Goal: Obtain resource: Download file/media

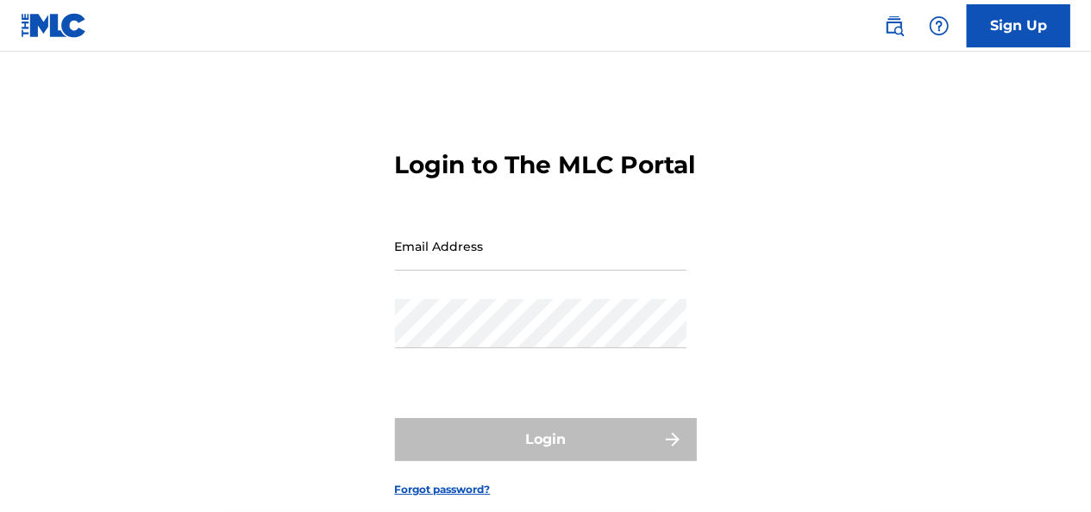
type input "[PERSON_NAME][EMAIL_ADDRESS][PERSON_NAME][DOMAIN_NAME]"
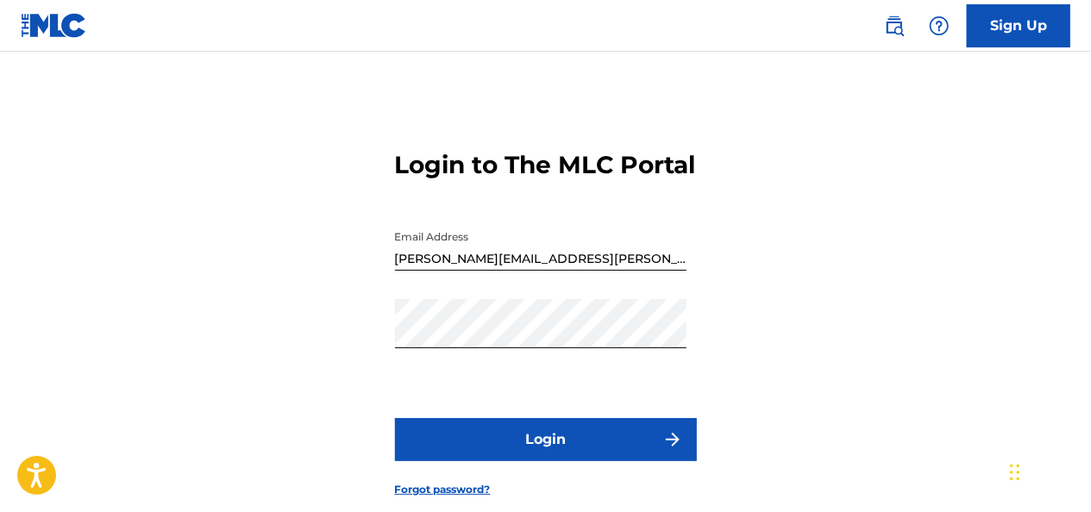
click at [540, 461] on button "Login" at bounding box center [546, 439] width 302 height 43
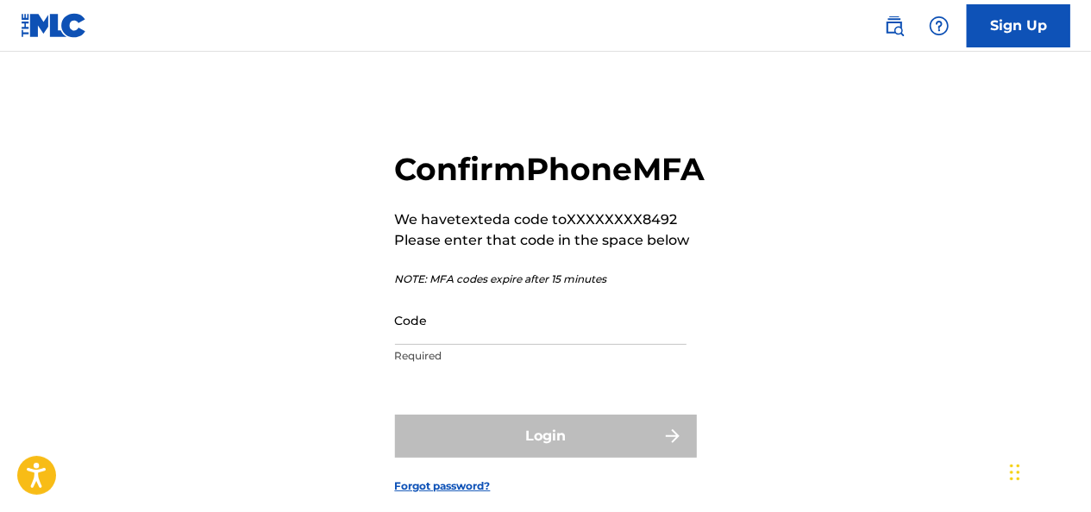
click at [445, 345] on input "Code" at bounding box center [540, 320] width 291 height 49
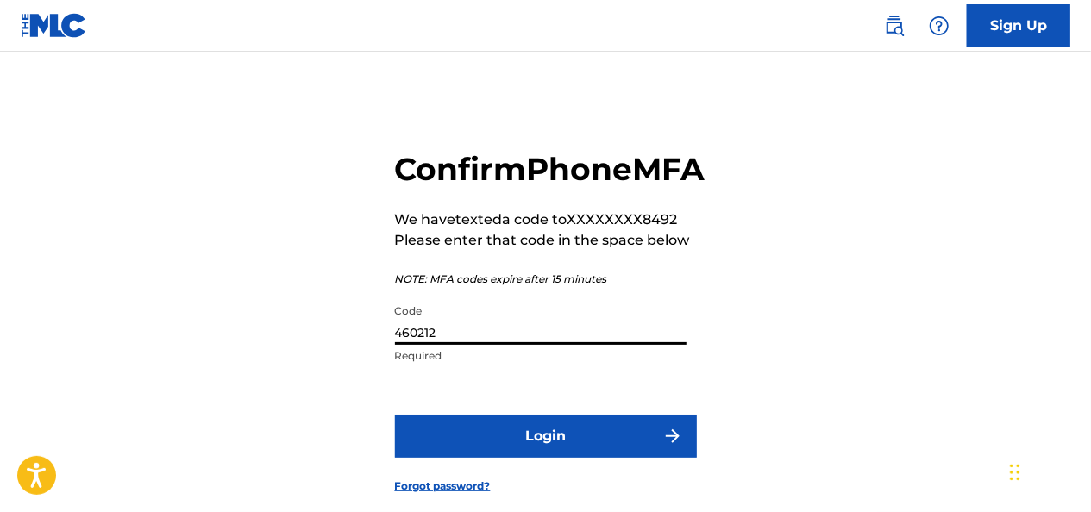
type input "460212"
click at [395, 415] on button "Login" at bounding box center [546, 436] width 302 height 43
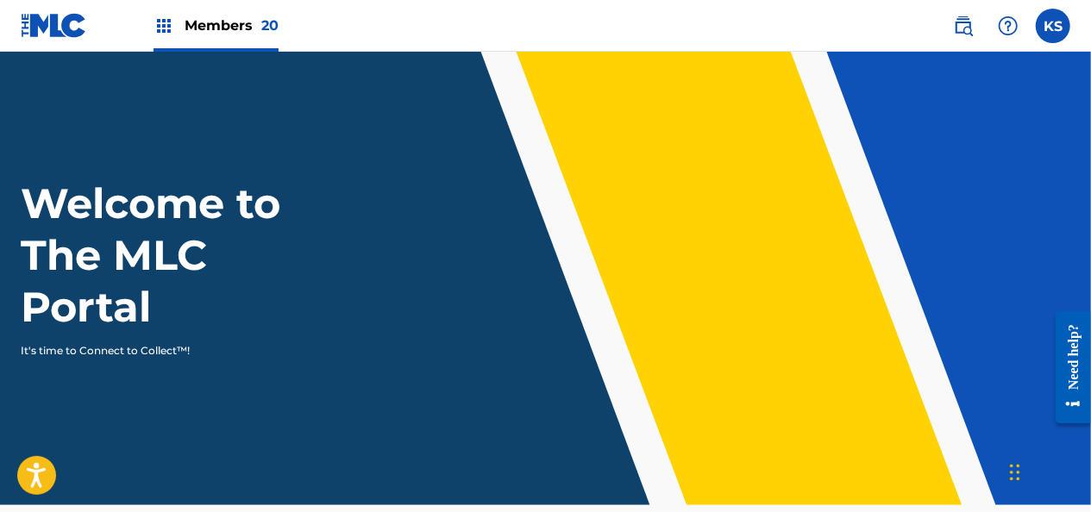
click at [232, 26] on span "Members 20" at bounding box center [232, 26] width 94 height 20
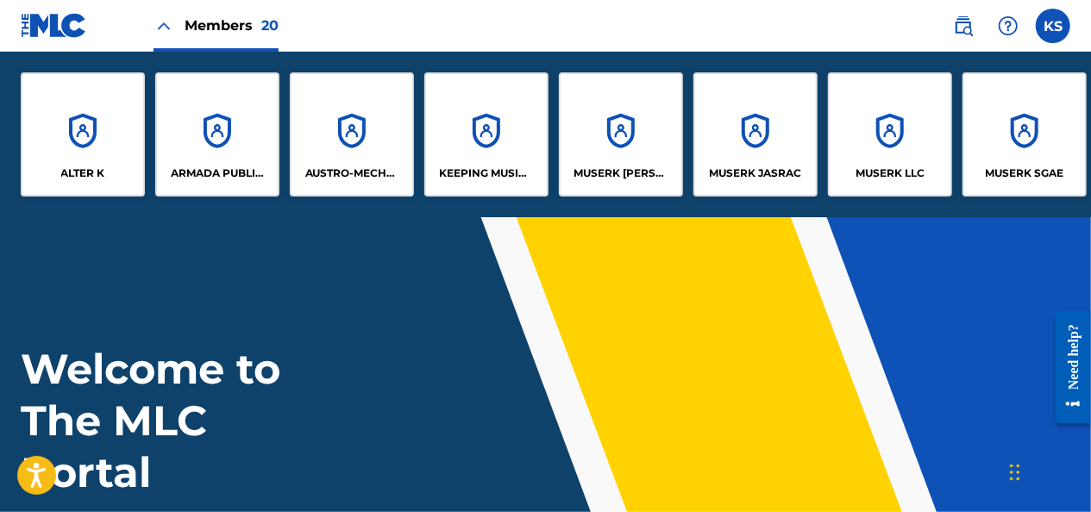
click at [110, 141] on div "ALTER K" at bounding box center [83, 134] width 124 height 124
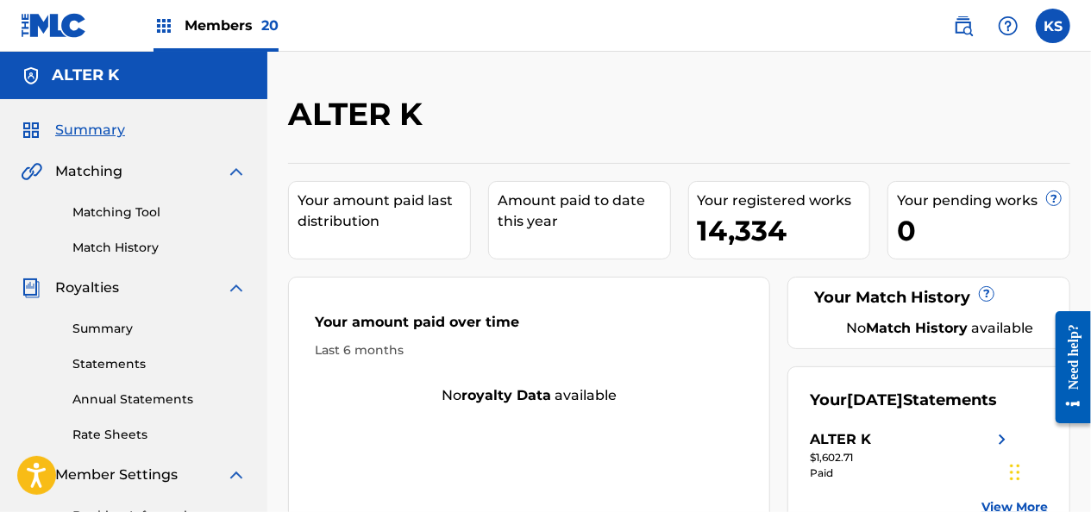
click at [97, 335] on link "Summary" at bounding box center [159, 329] width 174 height 18
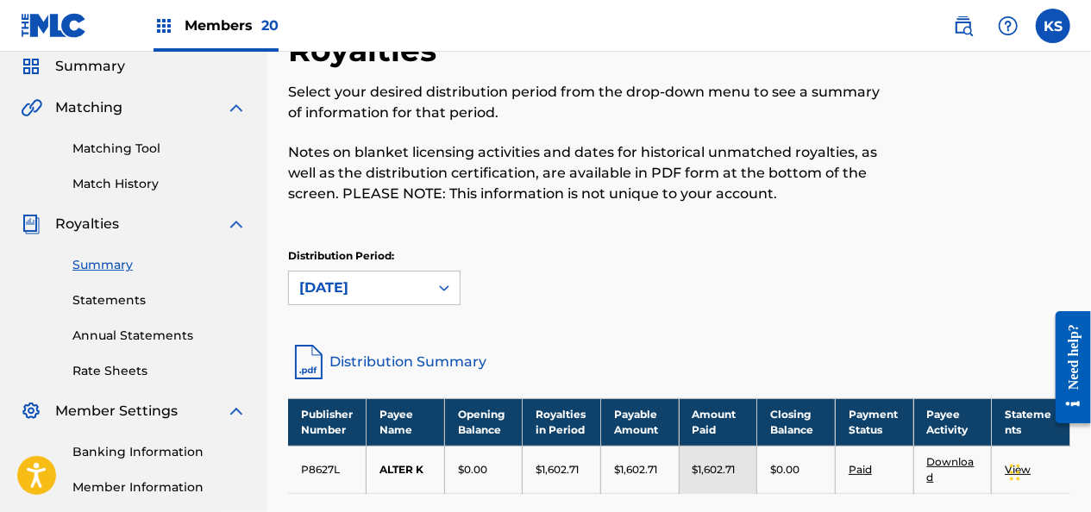
scroll to position [172, 0]
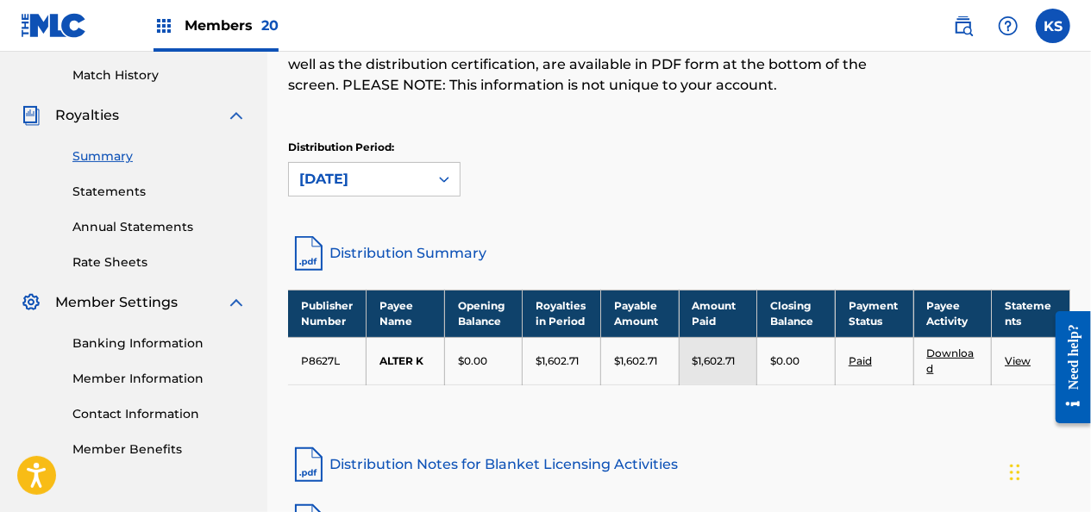
click at [941, 343] on td "Download" at bounding box center [952, 360] width 78 height 47
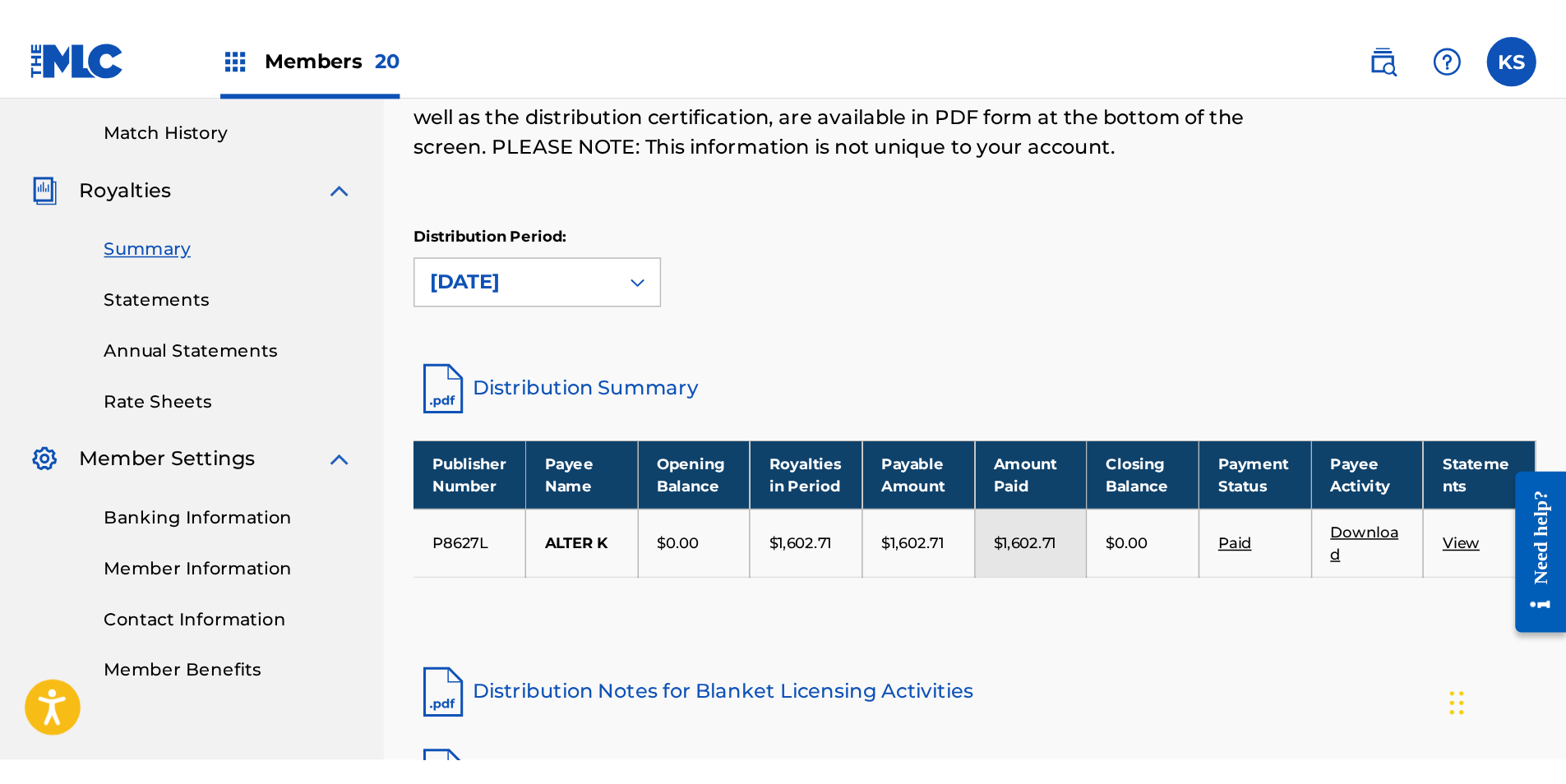
scroll to position [85, 0]
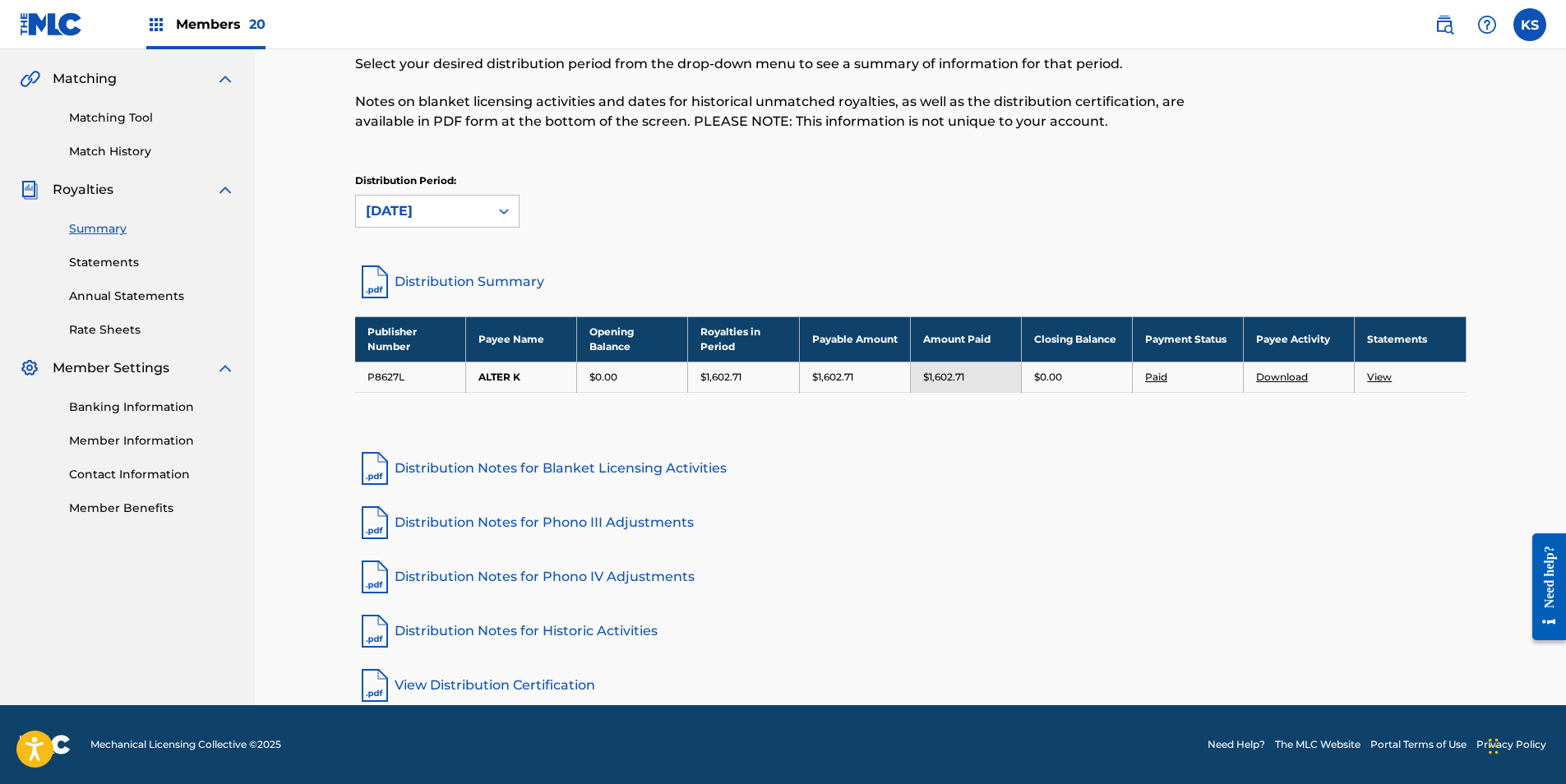
click at [1039, 373] on link "Download" at bounding box center [1282, 376] width 51 height 12
click at [193, 30] on span "Members 20" at bounding box center [221, 25] width 90 height 19
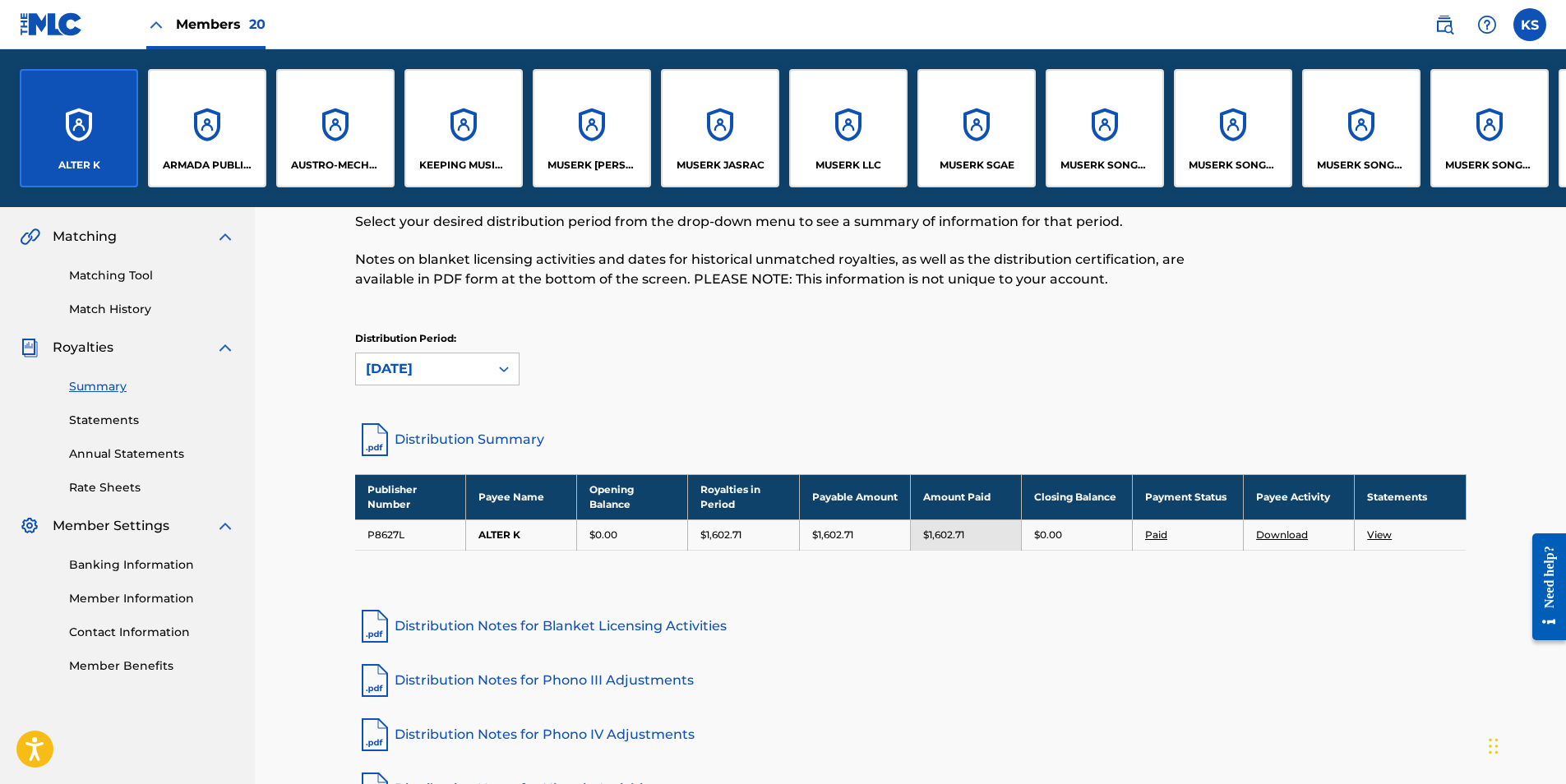
scroll to position [242, 0]
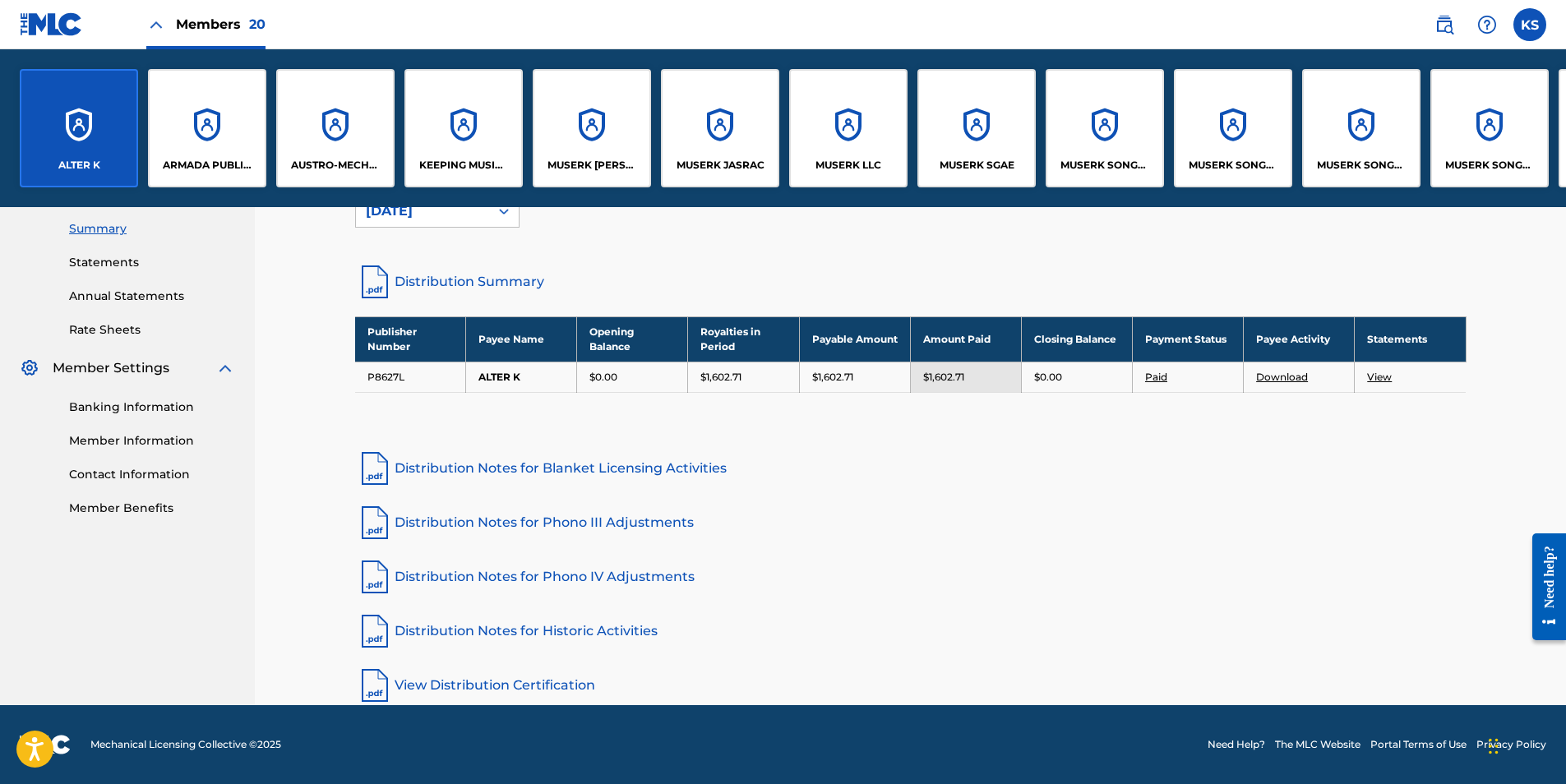
click at [212, 135] on div "ARMADA PUBLISHING B.V." at bounding box center [207, 128] width 118 height 118
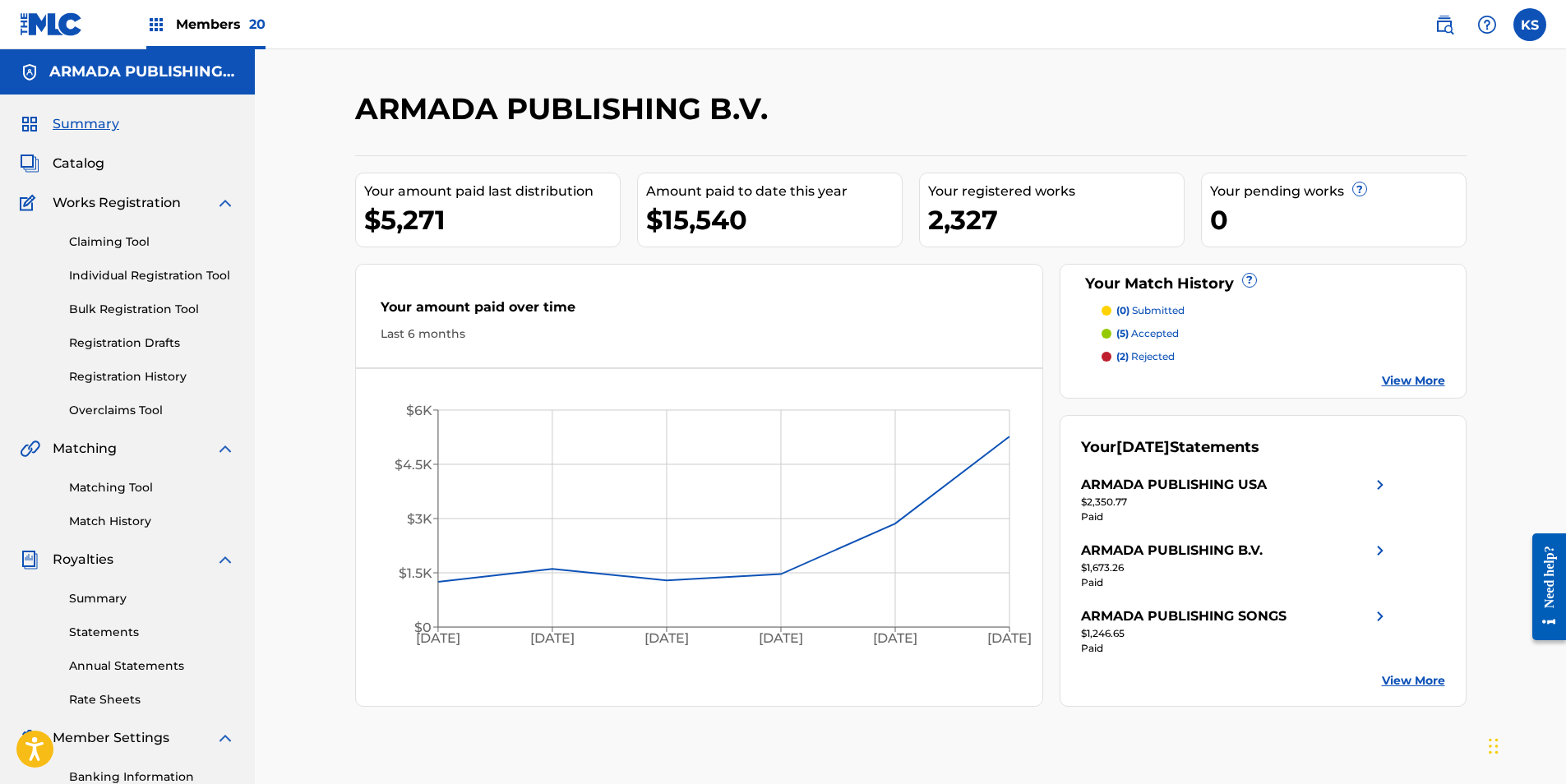
click at [100, 487] on link "Summary" at bounding box center [152, 598] width 166 height 17
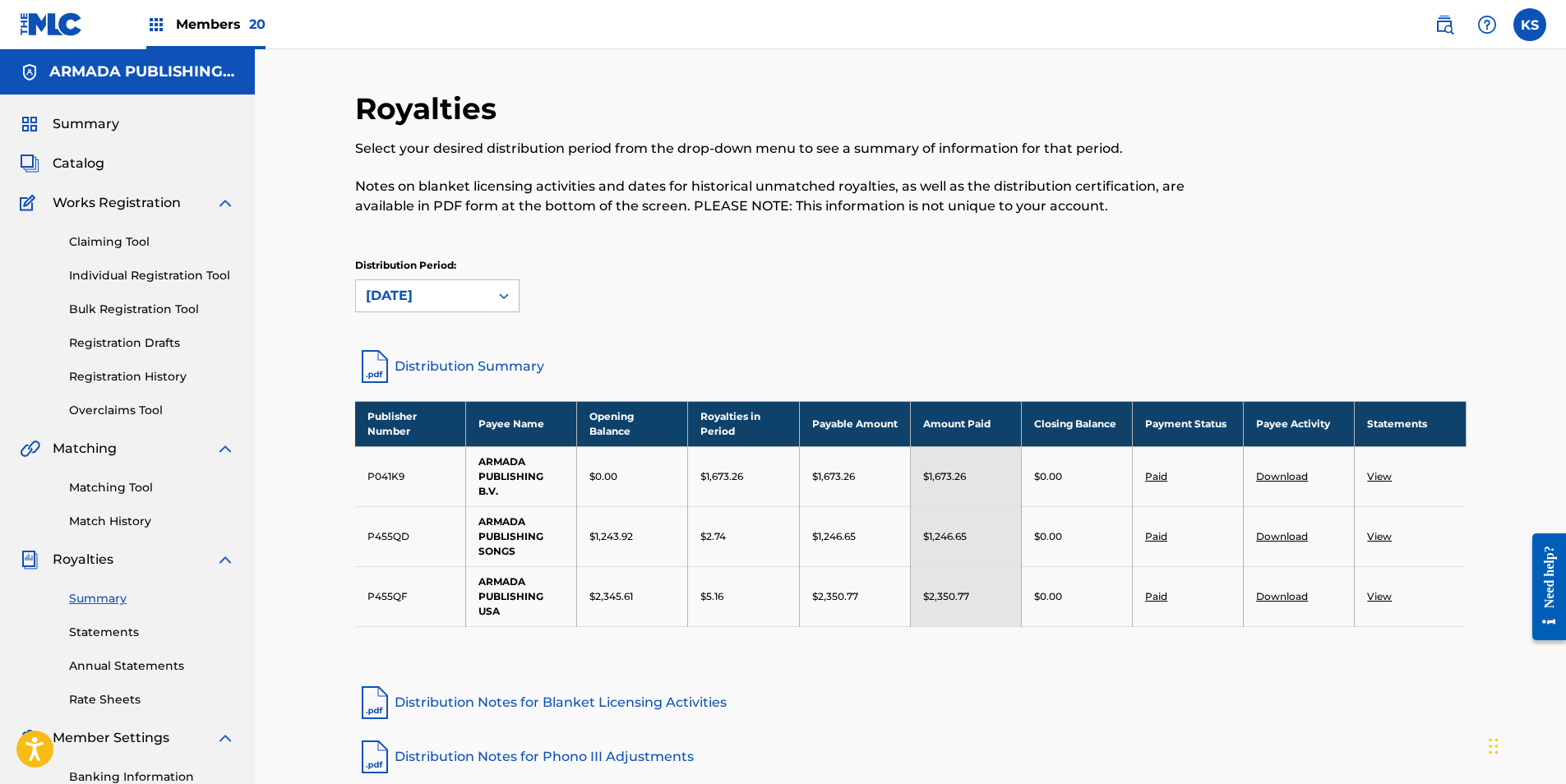
click at [1039, 475] on link "Download" at bounding box center [1282, 475] width 51 height 12
drag, startPoint x: 1233, startPoint y: 665, endPoint x: 1236, endPoint y: 645, distance: 20.2
click at [1039, 487] on div "Publisher Number Payee Name Opening Balance Royalties in Period Payable Amount …" at bounding box center [911, 534] width 1111 height 267
click at [1039, 487] on link "Download" at bounding box center [1282, 535] width 51 height 12
click at [1039, 487] on link "Download" at bounding box center [1282, 595] width 51 height 12
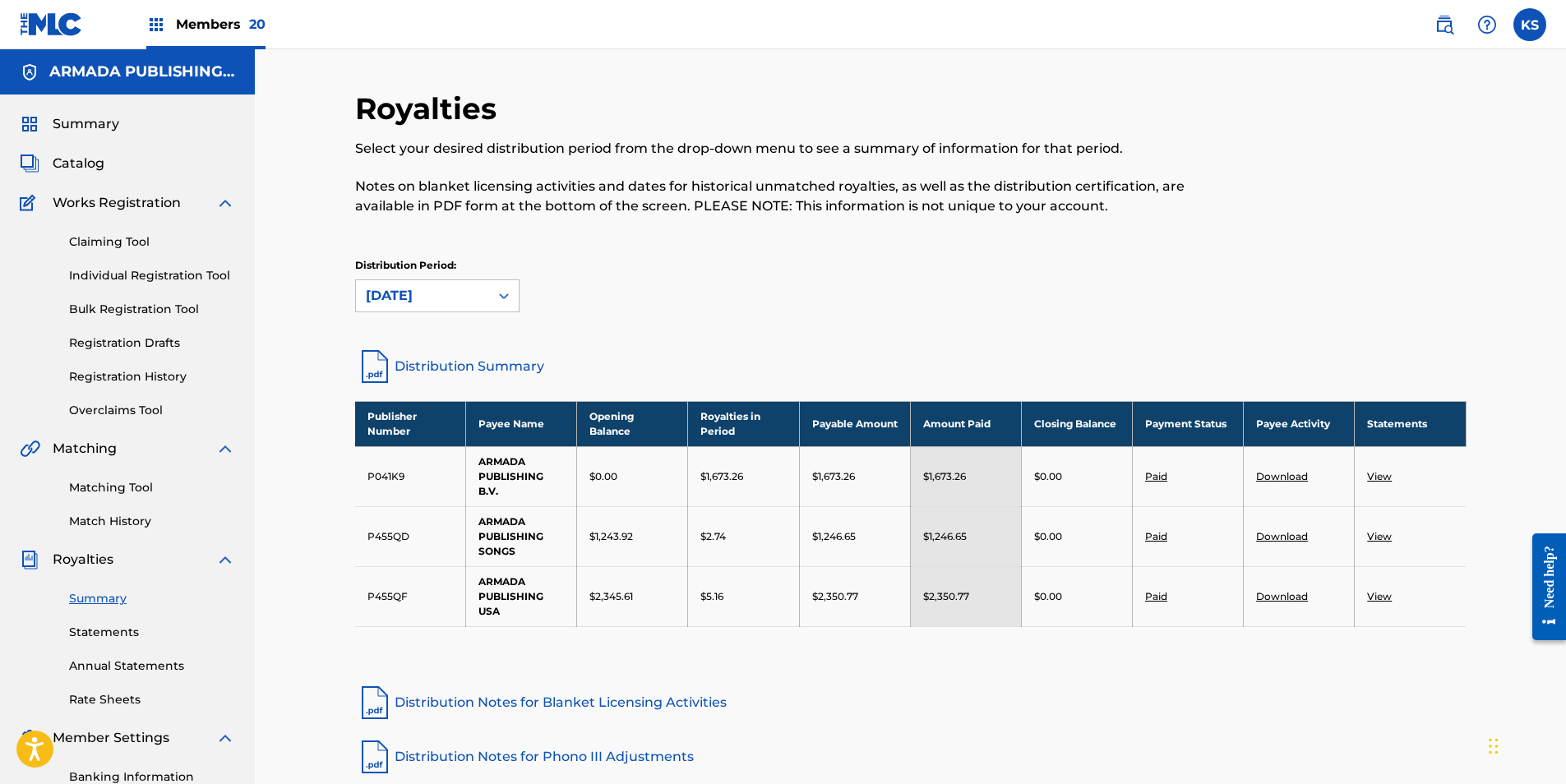
click at [232, 19] on span "Members 20" at bounding box center [221, 25] width 90 height 19
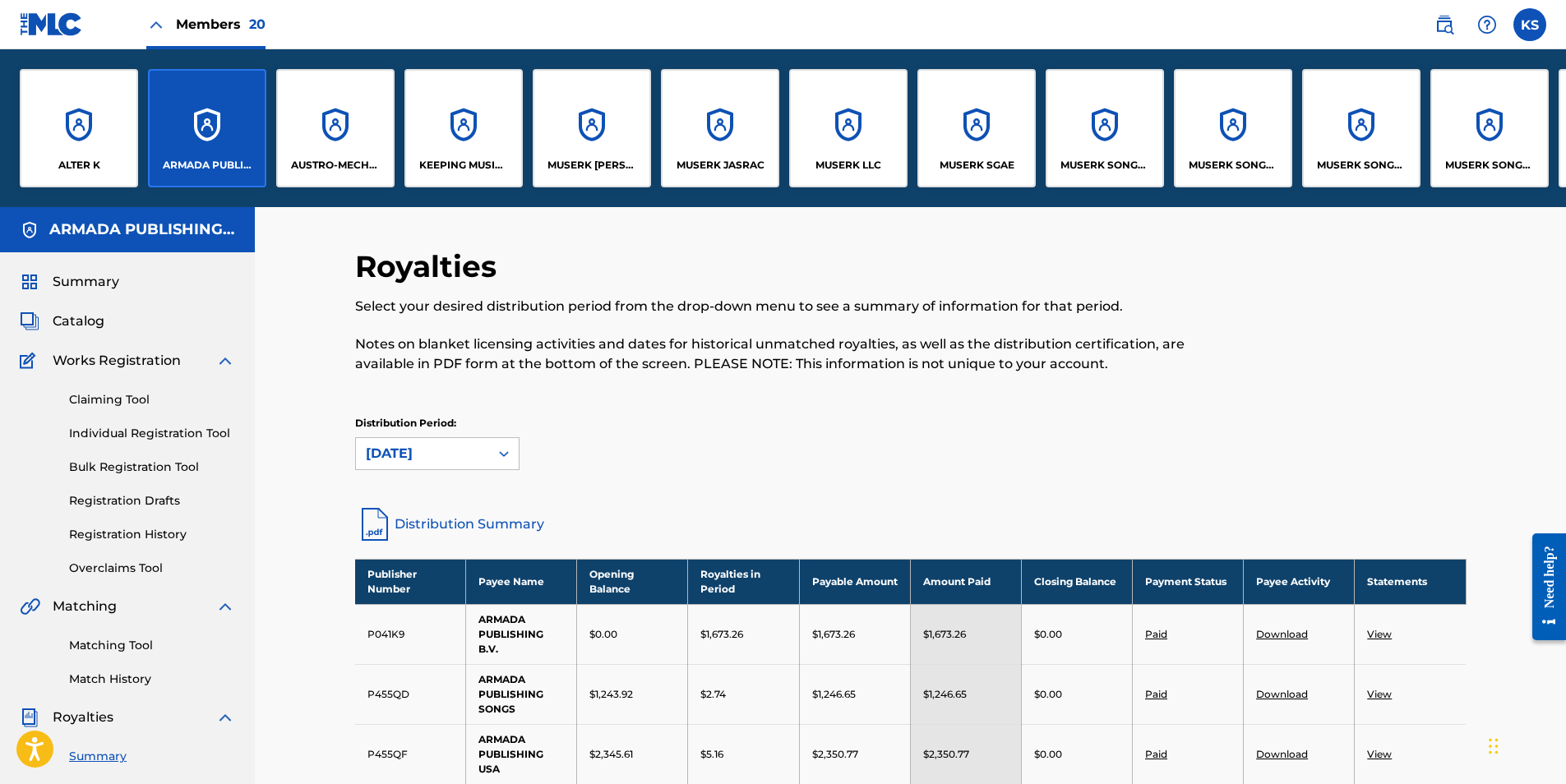
click at [343, 125] on div "AUSTRO-MECHANA GMBH" at bounding box center [336, 128] width 118 height 118
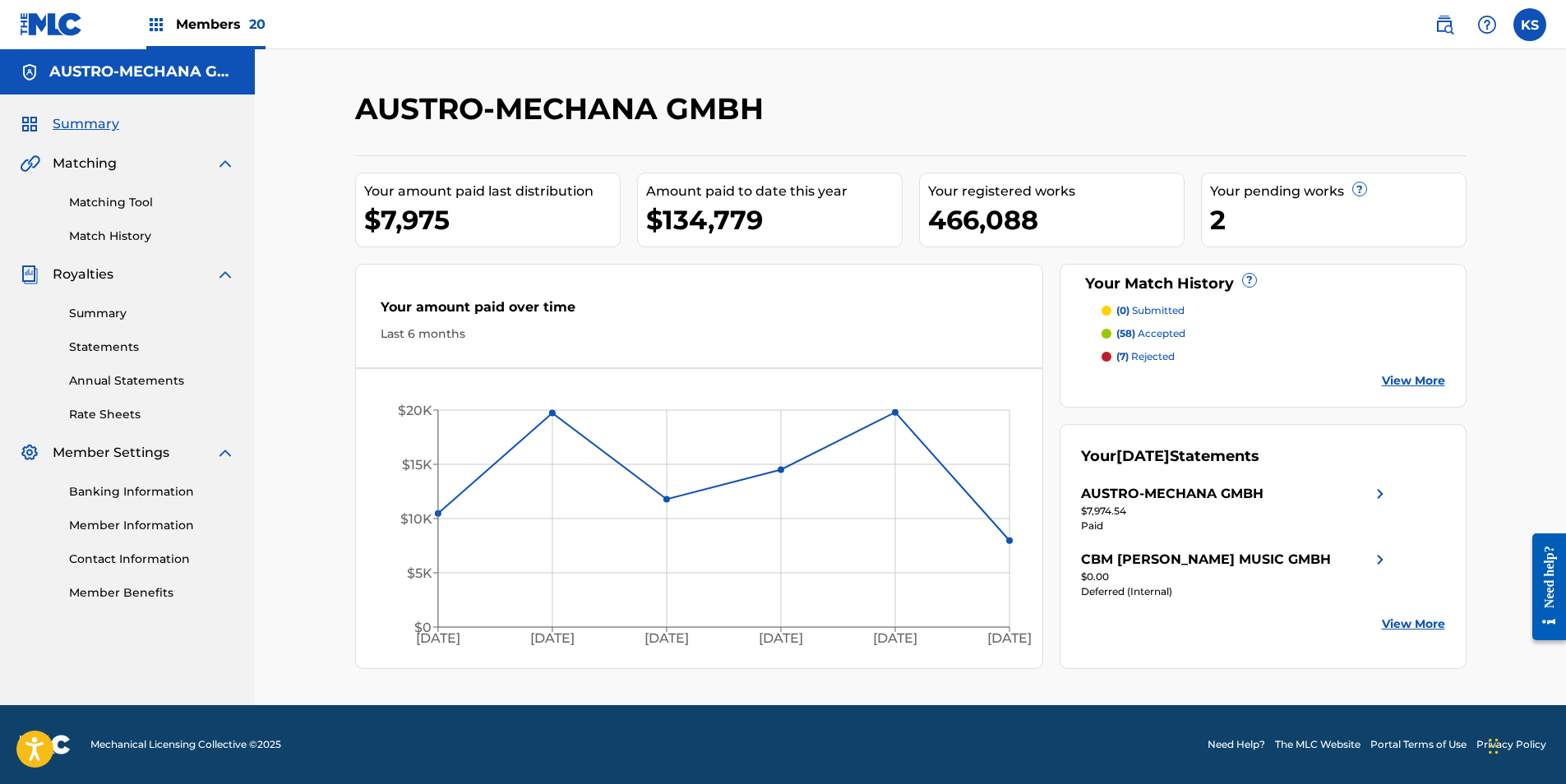
click at [107, 313] on link "Summary" at bounding box center [152, 313] width 166 height 17
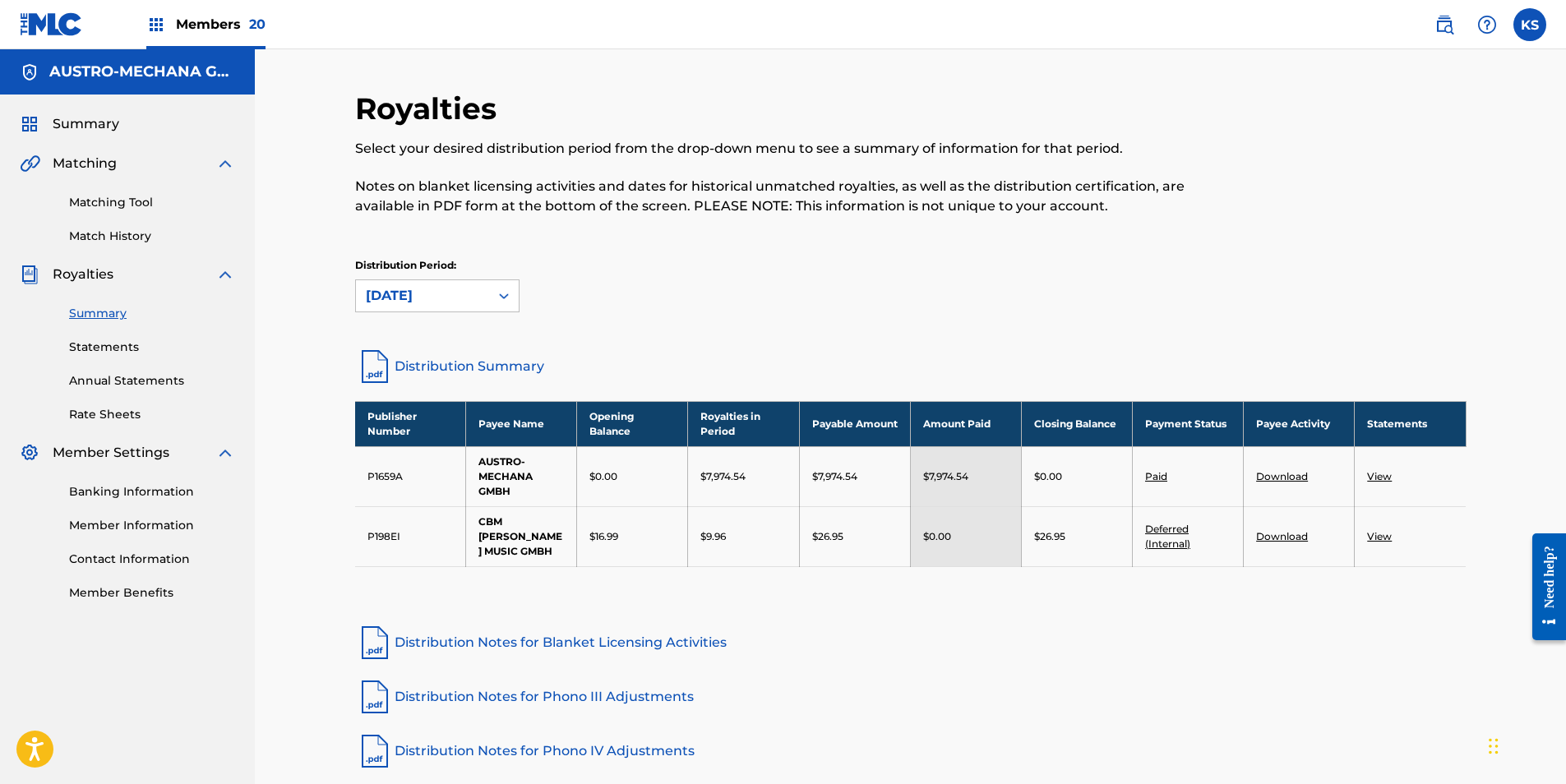
click at [1039, 470] on link "Download" at bounding box center [1282, 475] width 51 height 12
click at [215, 13] on div "Members 20" at bounding box center [206, 24] width 119 height 49
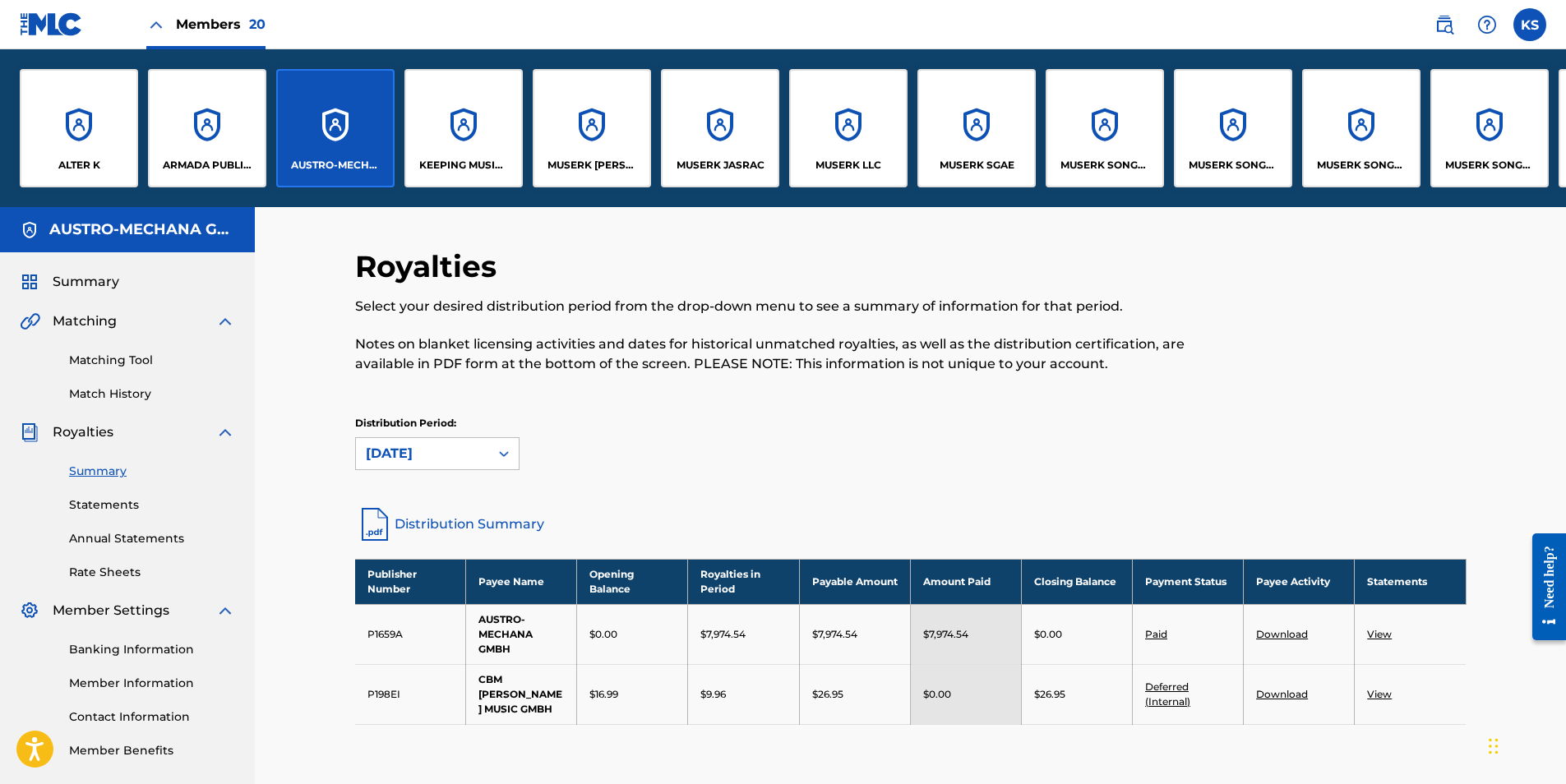
click at [490, 154] on div "KEEPING MUSIC ALIVE PUBLISHING" at bounding box center [463, 128] width 118 height 118
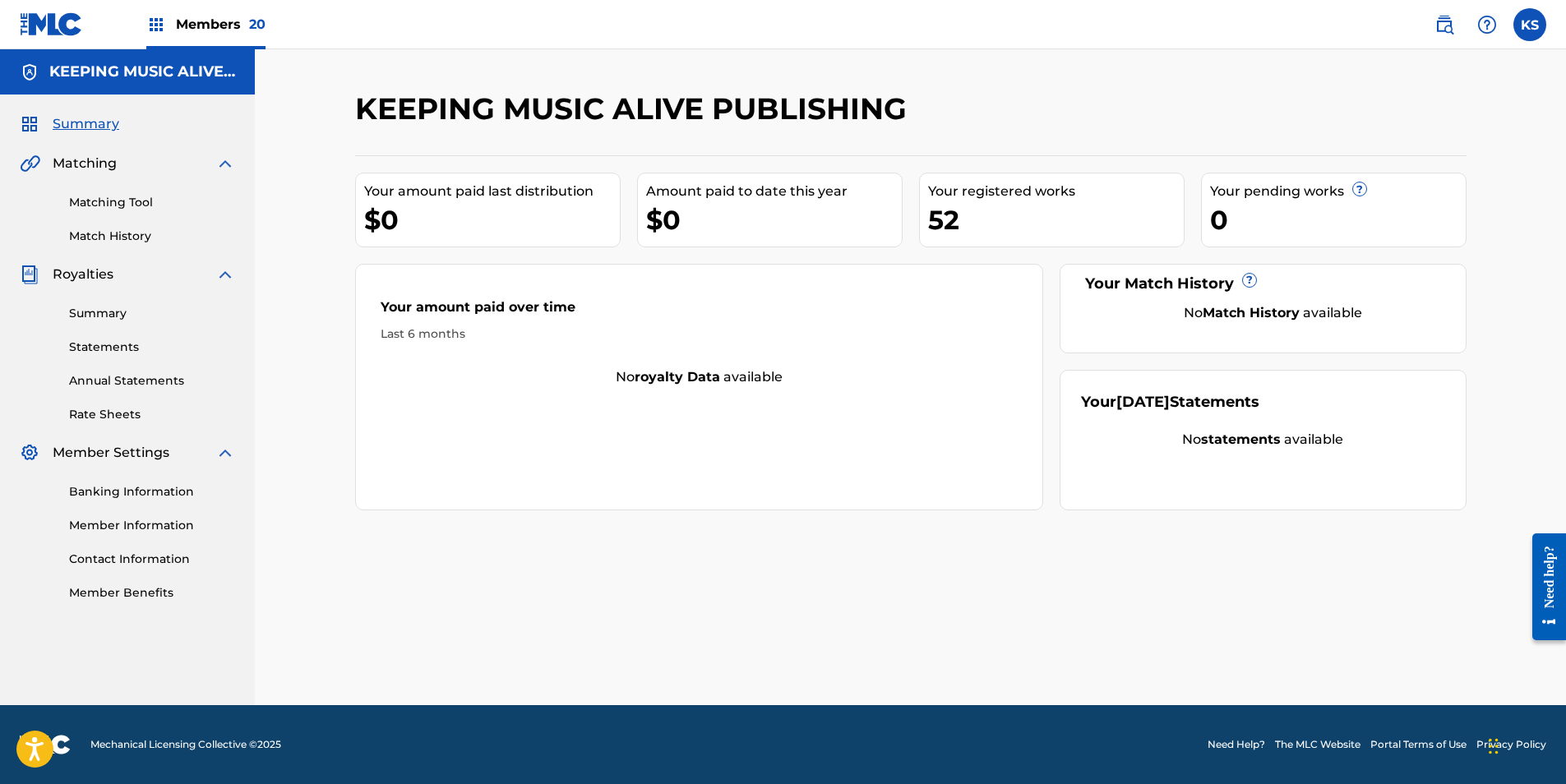
click at [105, 313] on link "Summary" at bounding box center [152, 313] width 166 height 17
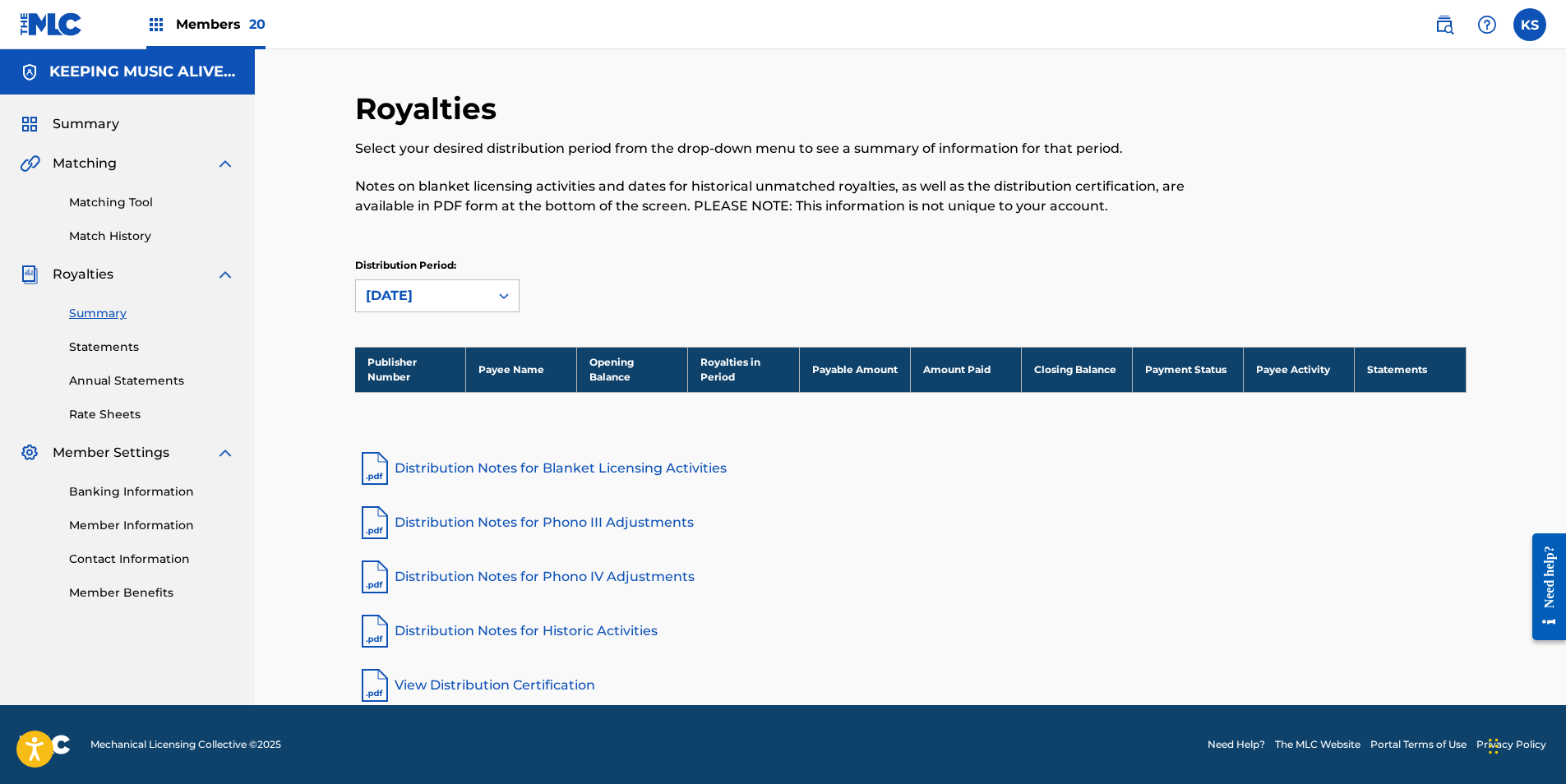
click at [240, 15] on span "Members 20" at bounding box center [221, 25] width 90 height 19
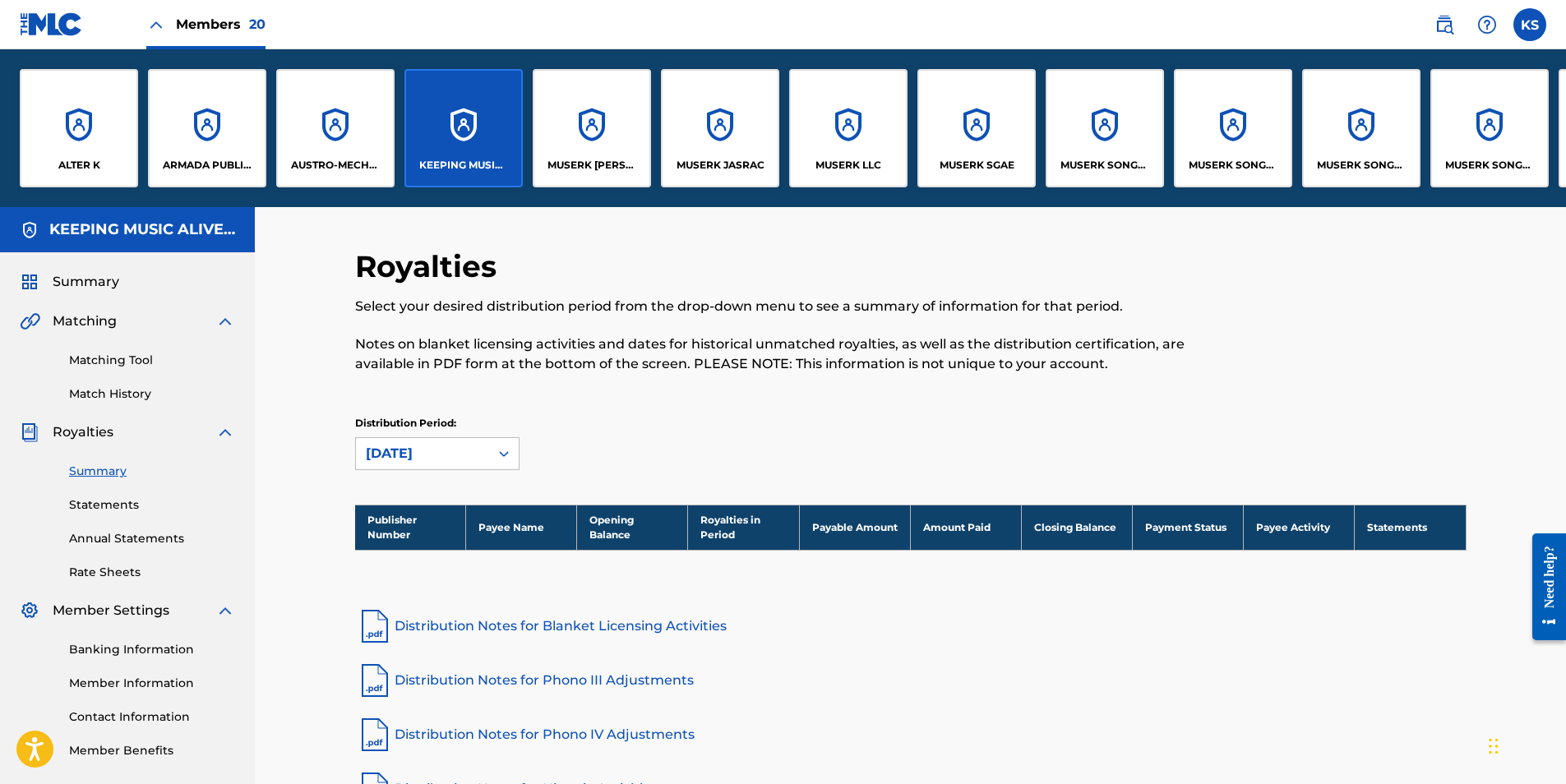
click at [604, 111] on div "MUSERK [PERSON_NAME]" at bounding box center [592, 128] width 118 height 118
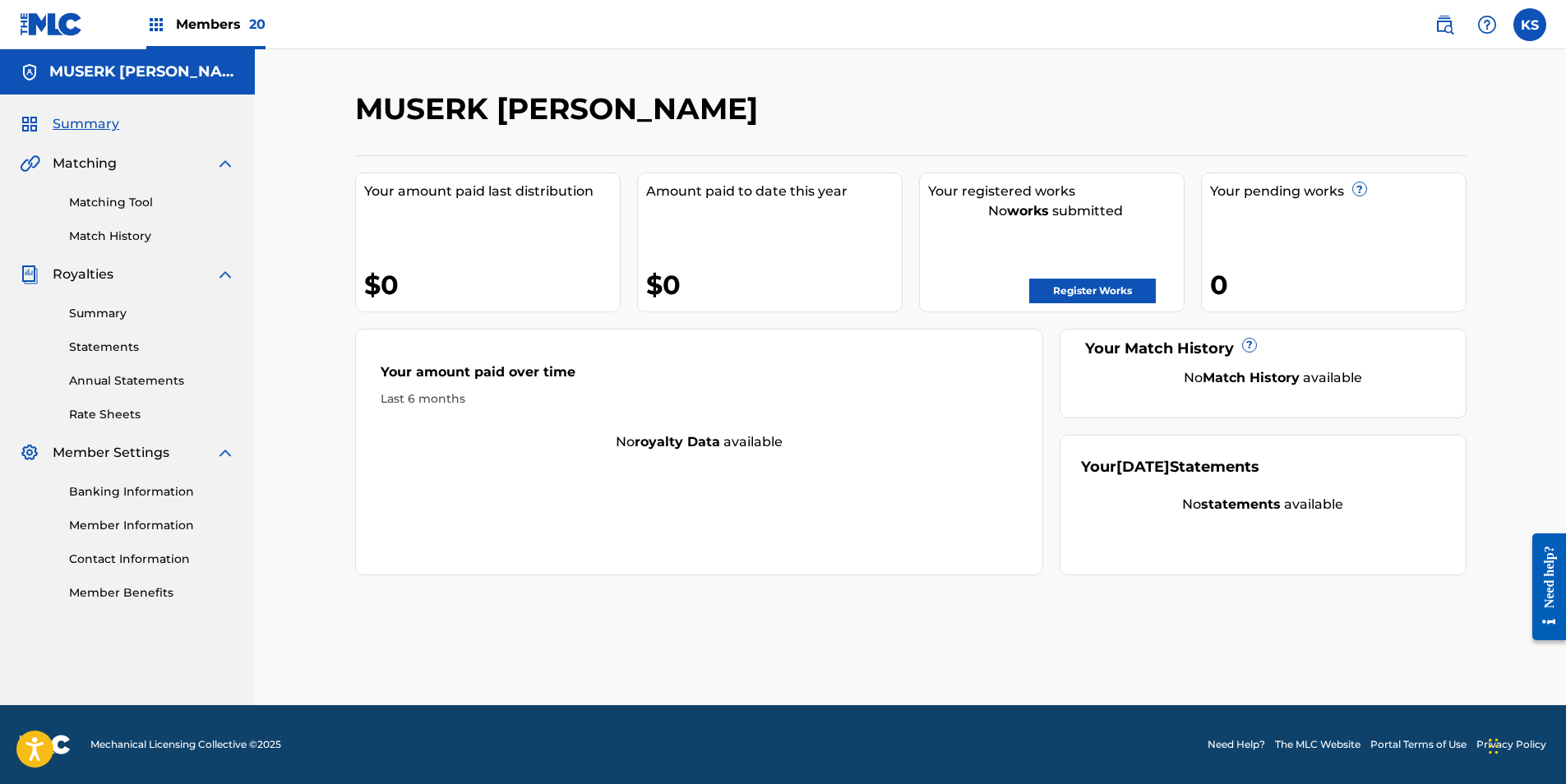
click at [116, 313] on link "Summary" at bounding box center [152, 313] width 166 height 17
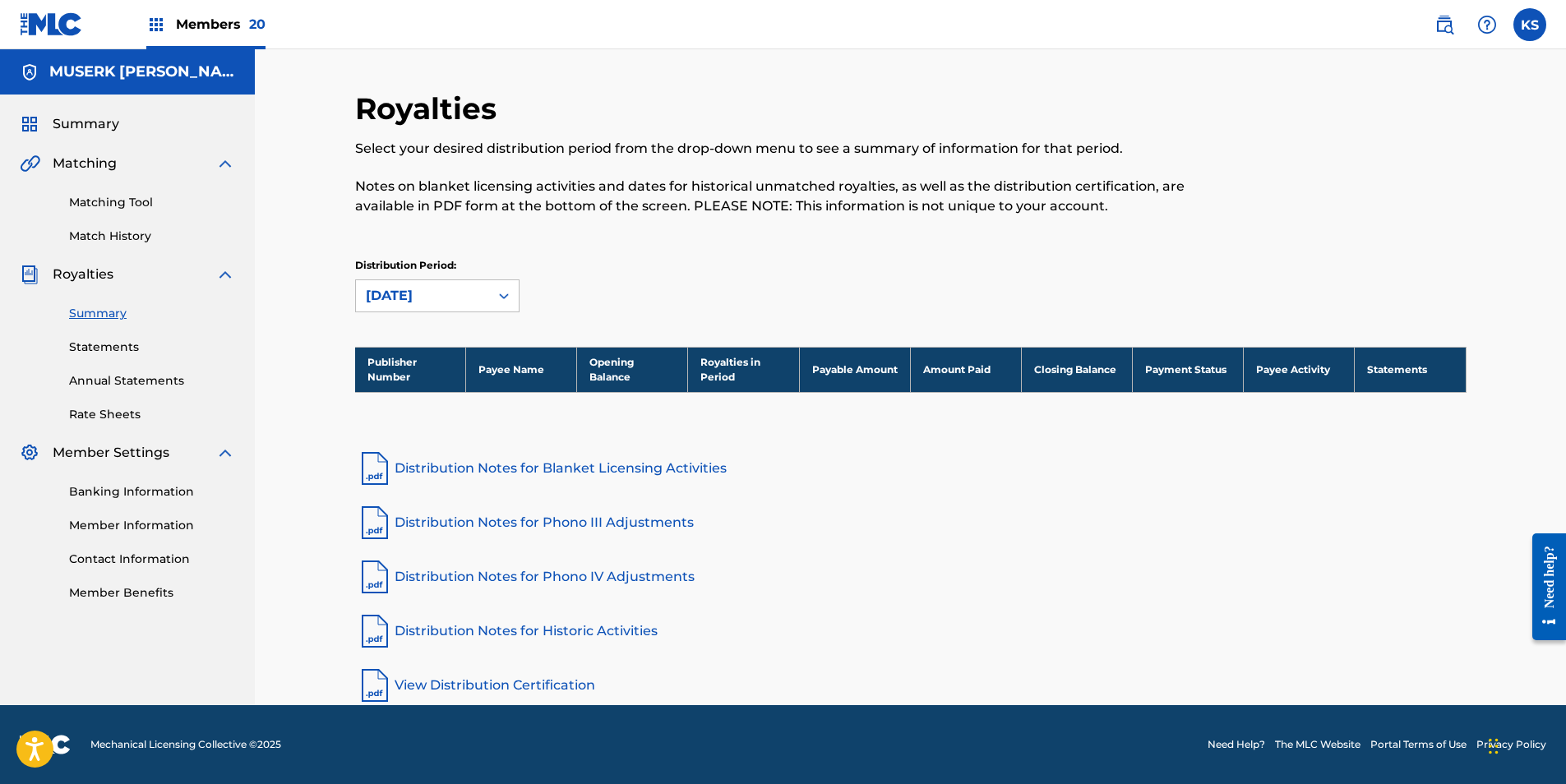
click at [246, 18] on span "Members 20" at bounding box center [221, 25] width 90 height 19
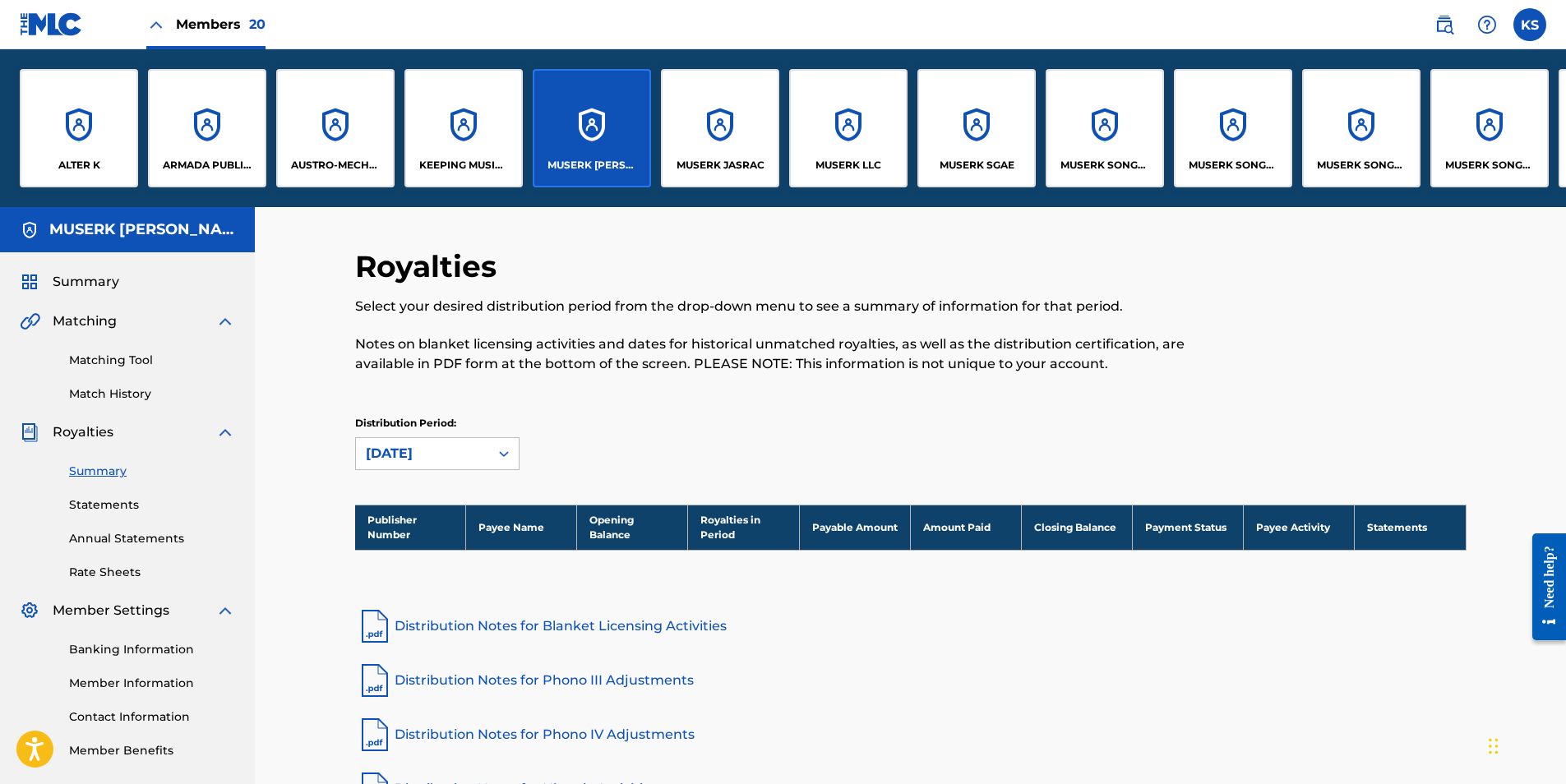
click at [709, 134] on div "MUSERK JASRAC" at bounding box center [720, 128] width 118 height 118
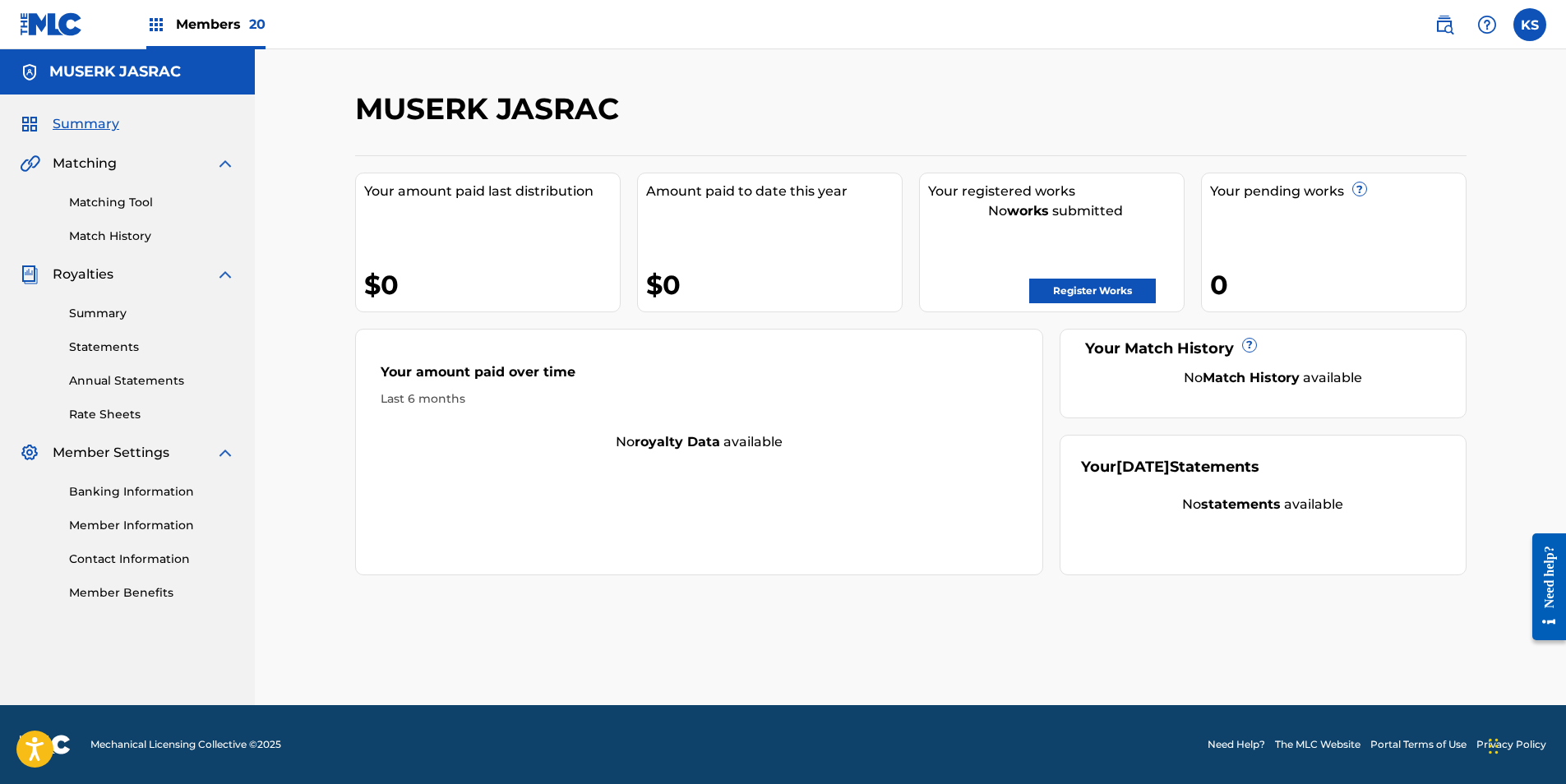
click at [95, 316] on link "Summary" at bounding box center [152, 313] width 166 height 17
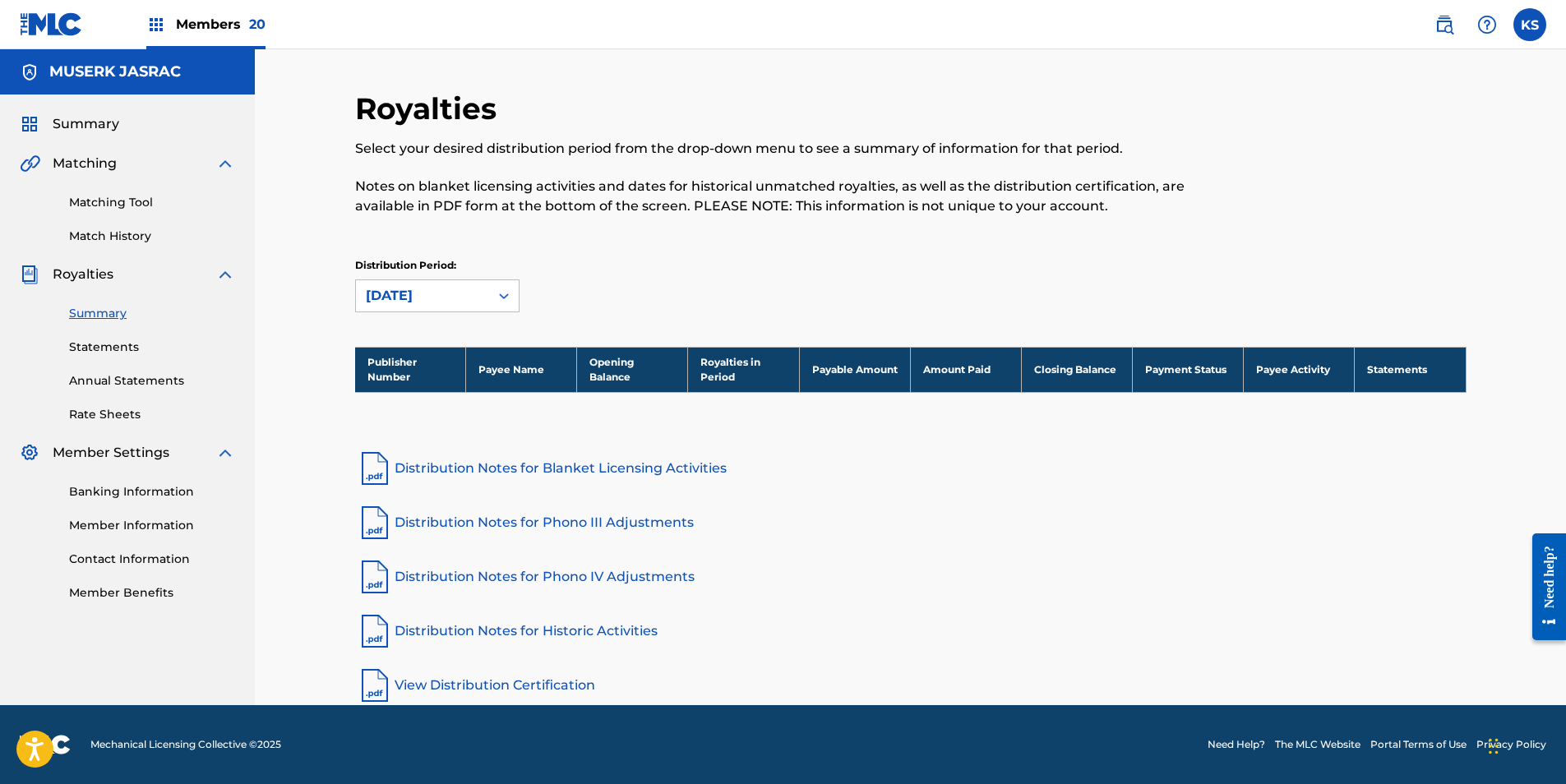
click at [190, 28] on span "Members 20" at bounding box center [221, 25] width 90 height 19
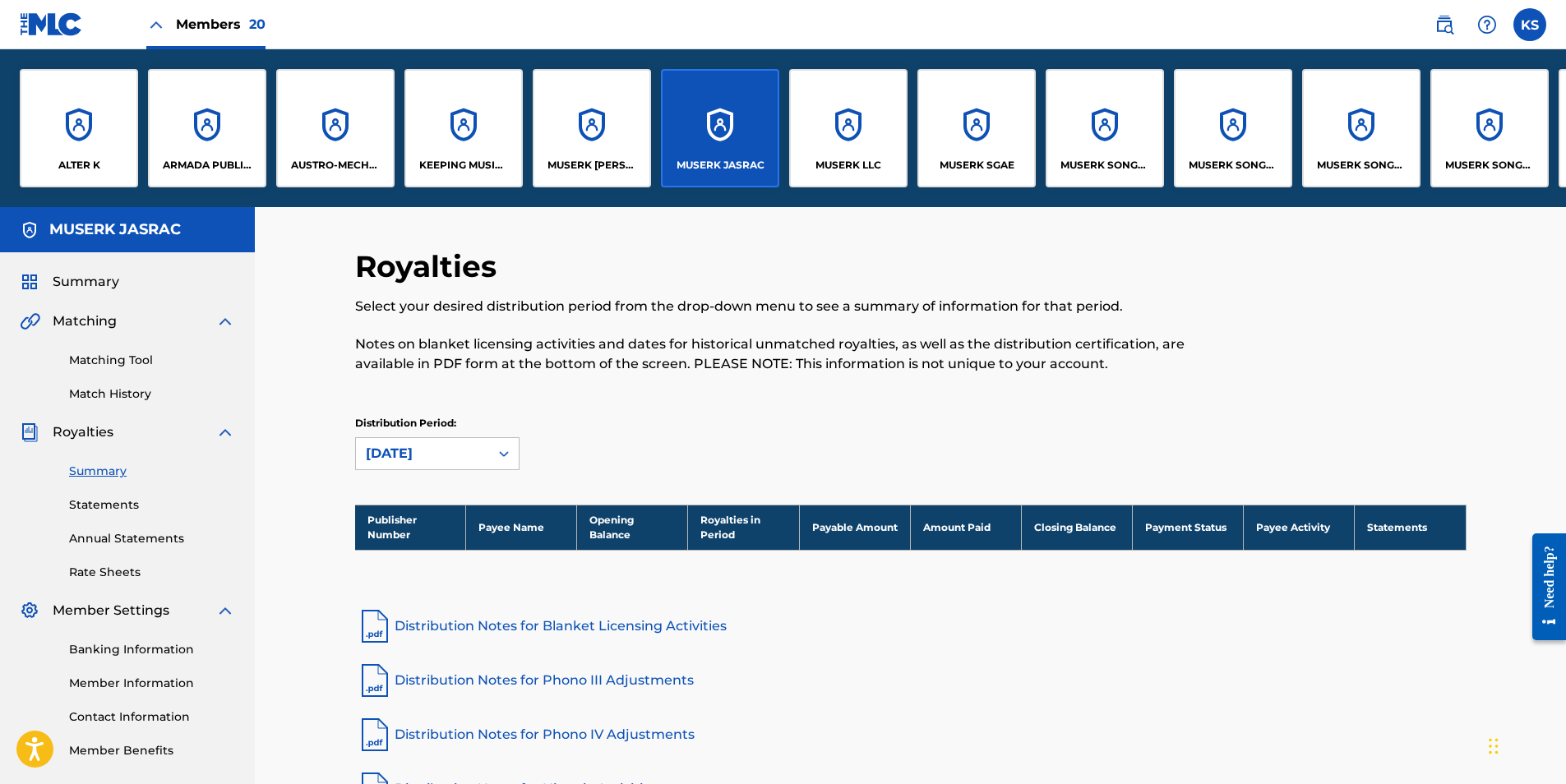
click at [849, 138] on div "MUSERK LLC" at bounding box center [848, 128] width 118 height 118
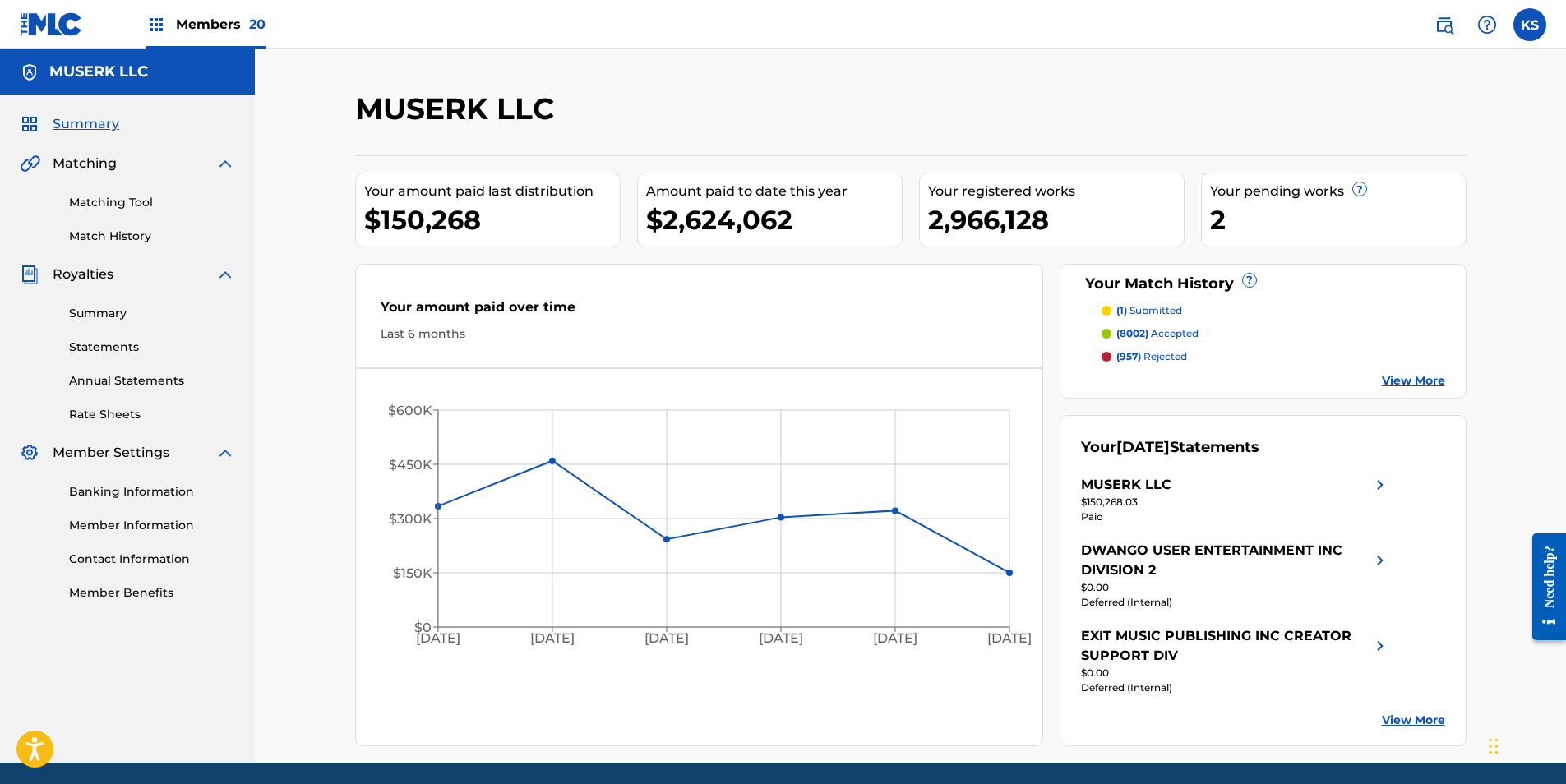
click at [241, 25] on span "Members 20" at bounding box center [221, 25] width 90 height 19
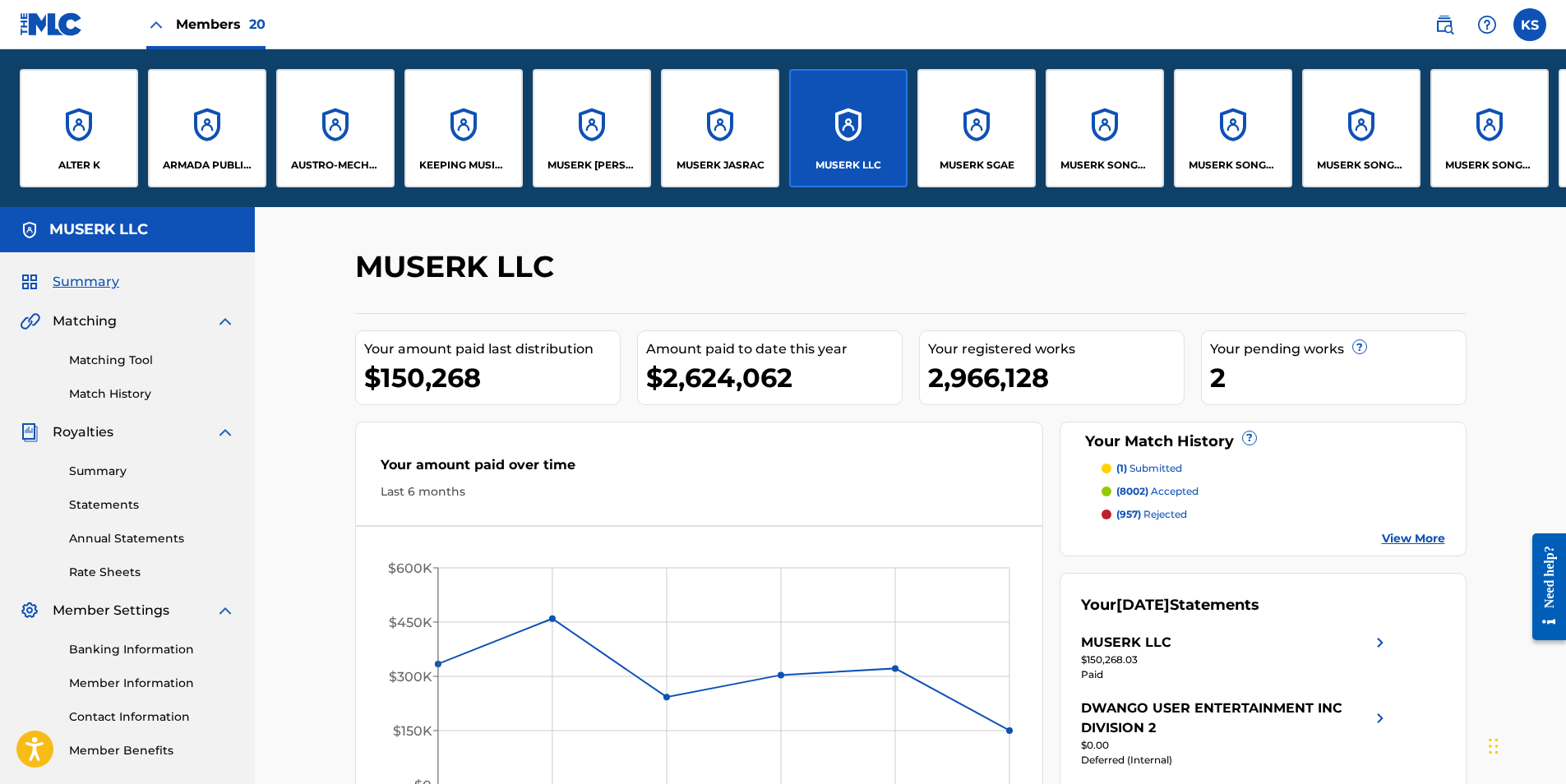
click at [1039, 134] on div "MUSERK SONGS OF CHECKPOINT" at bounding box center [1105, 128] width 118 height 118
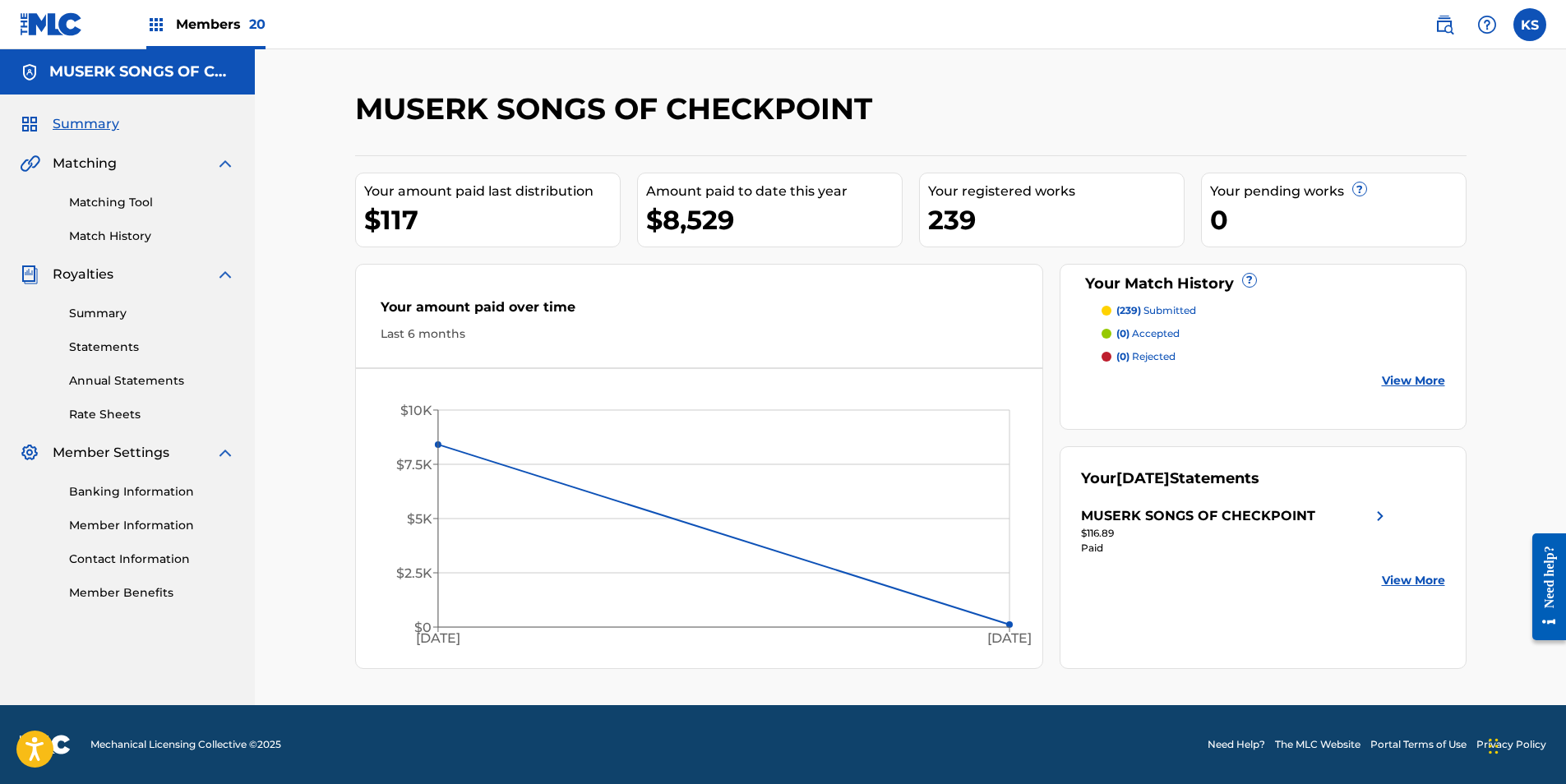
click at [105, 304] on div "Summary Statements Annual Statements Rate Sheets" at bounding box center [128, 353] width 215 height 139
click at [104, 313] on link "Summary" at bounding box center [152, 313] width 166 height 17
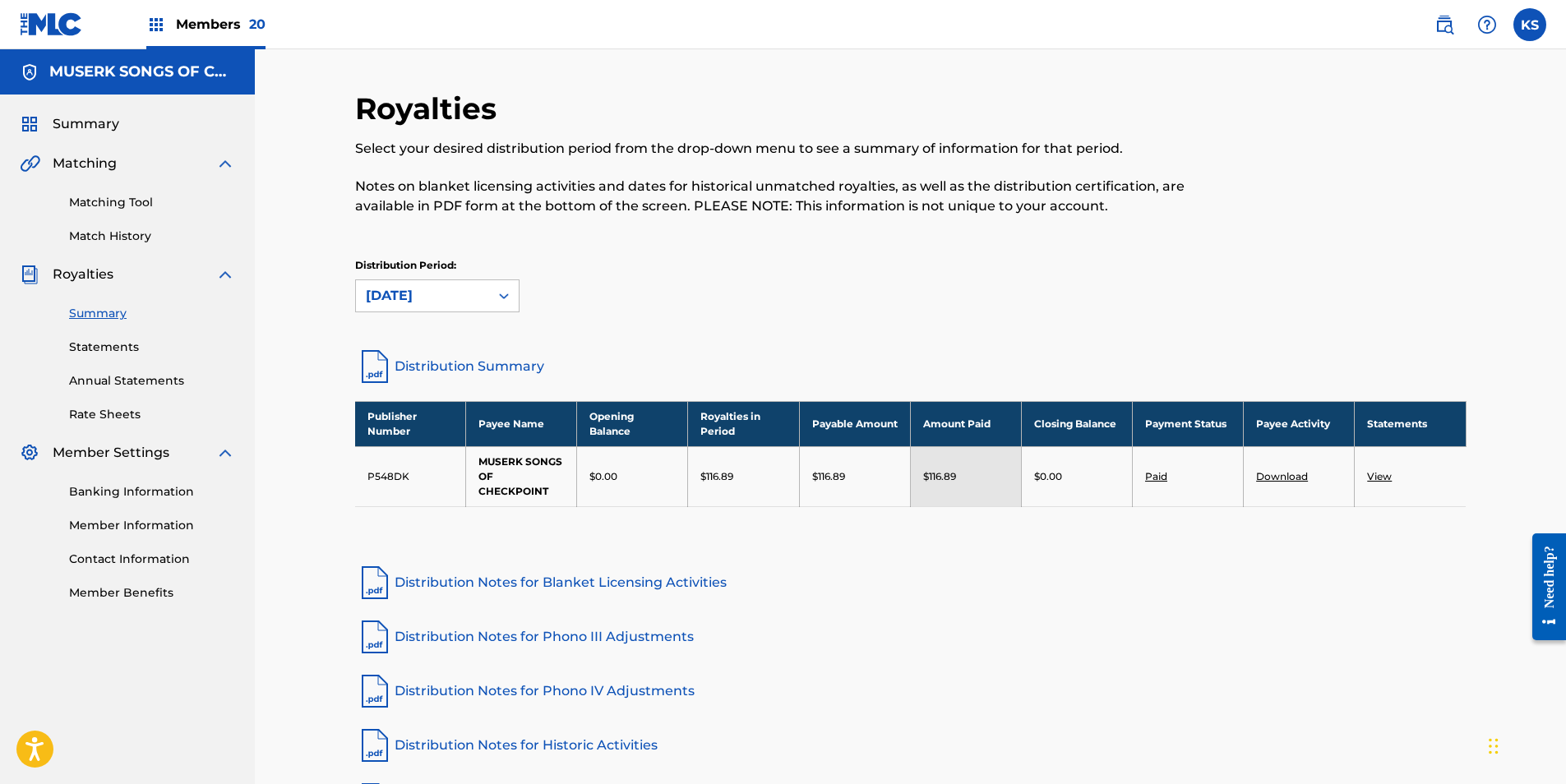
click at [1039, 472] on link "Download" at bounding box center [1282, 475] width 51 height 12
click at [205, 21] on span "Members 20" at bounding box center [221, 25] width 90 height 19
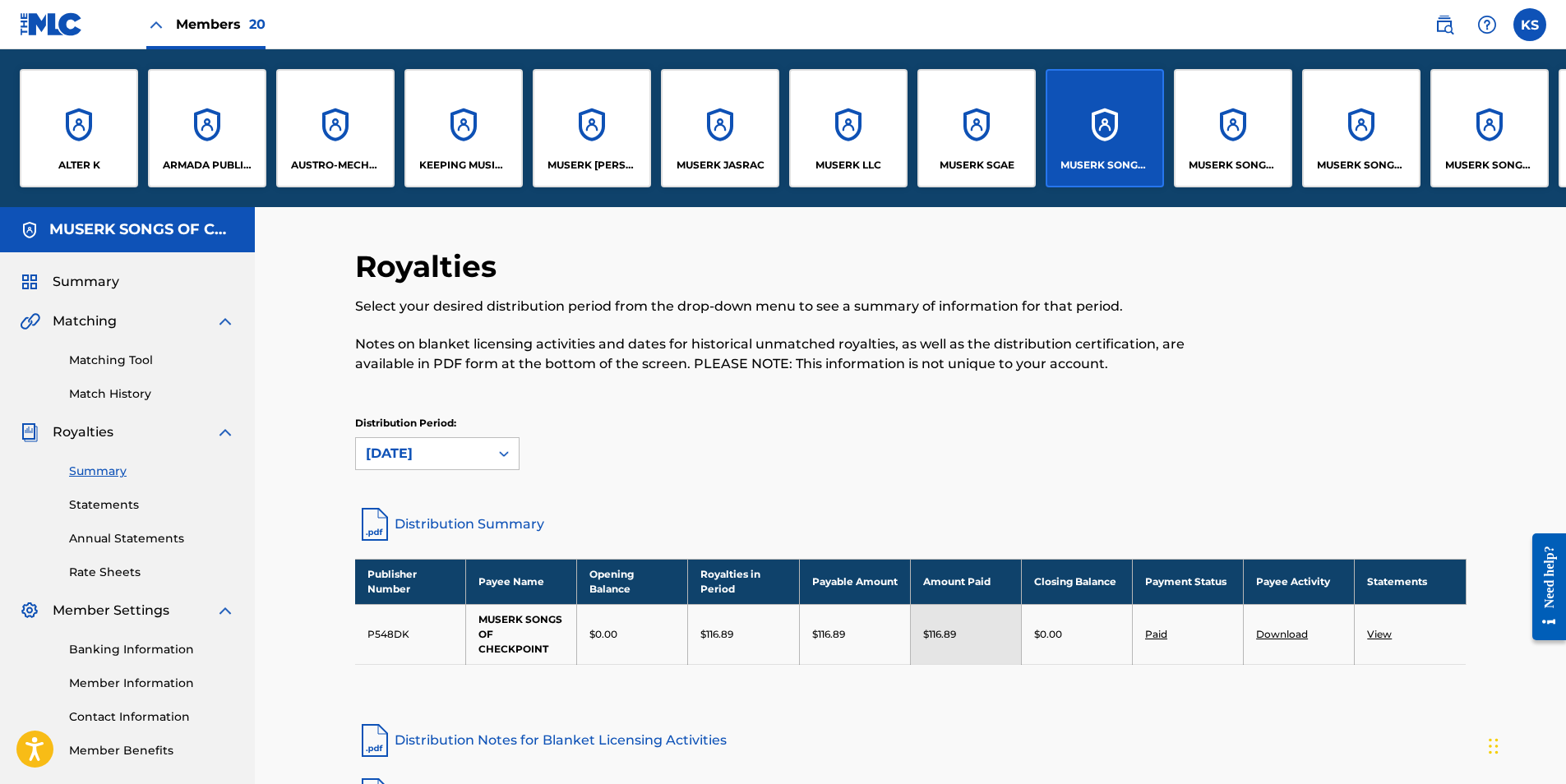
click at [1039, 144] on div "MUSERK SONGS OF COLLAB ASIA" at bounding box center [1233, 128] width 118 height 118
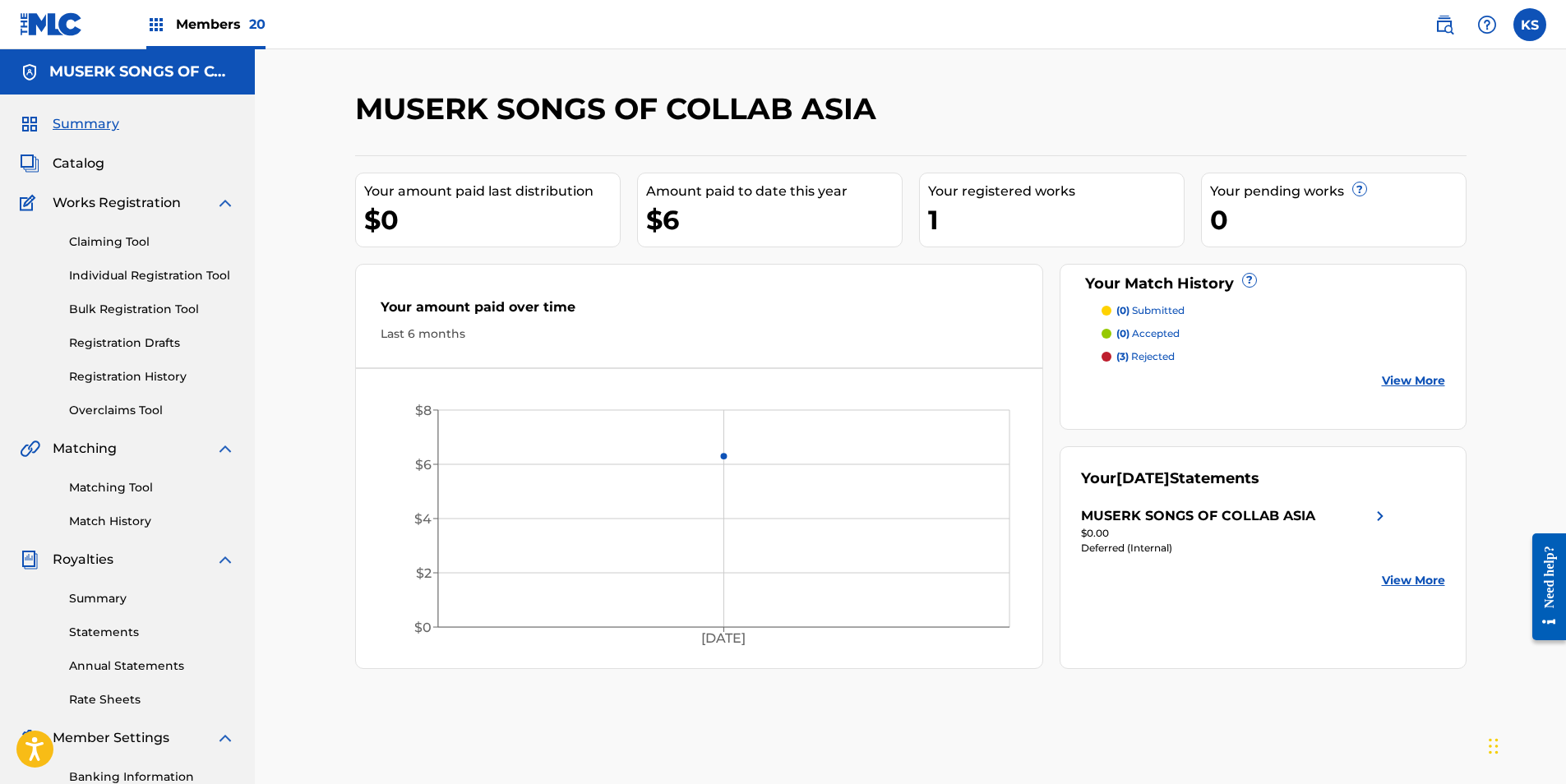
click at [95, 487] on link "Summary" at bounding box center [152, 598] width 166 height 17
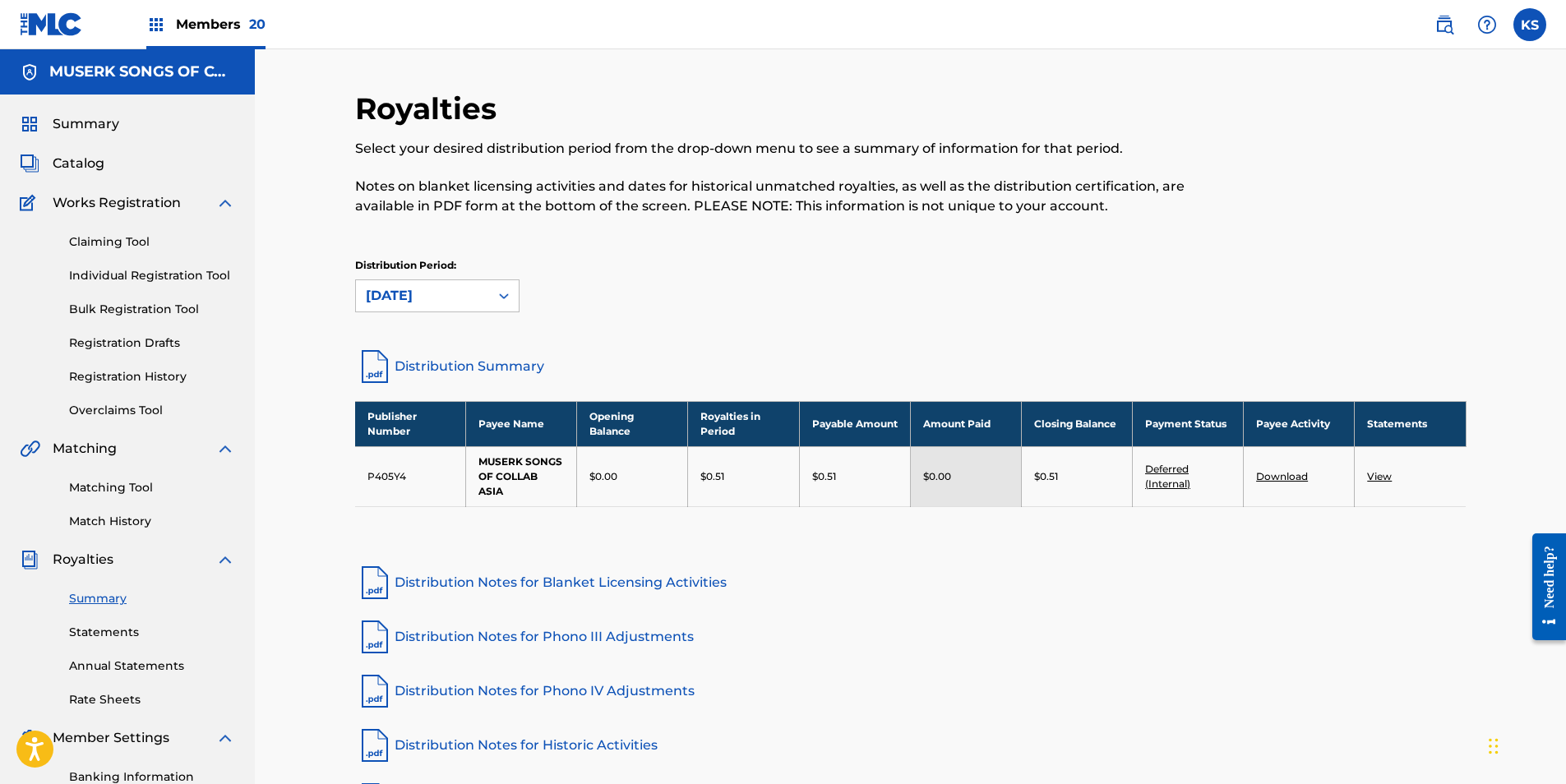
click at [259, 33] on span "Members 20" at bounding box center [221, 25] width 90 height 19
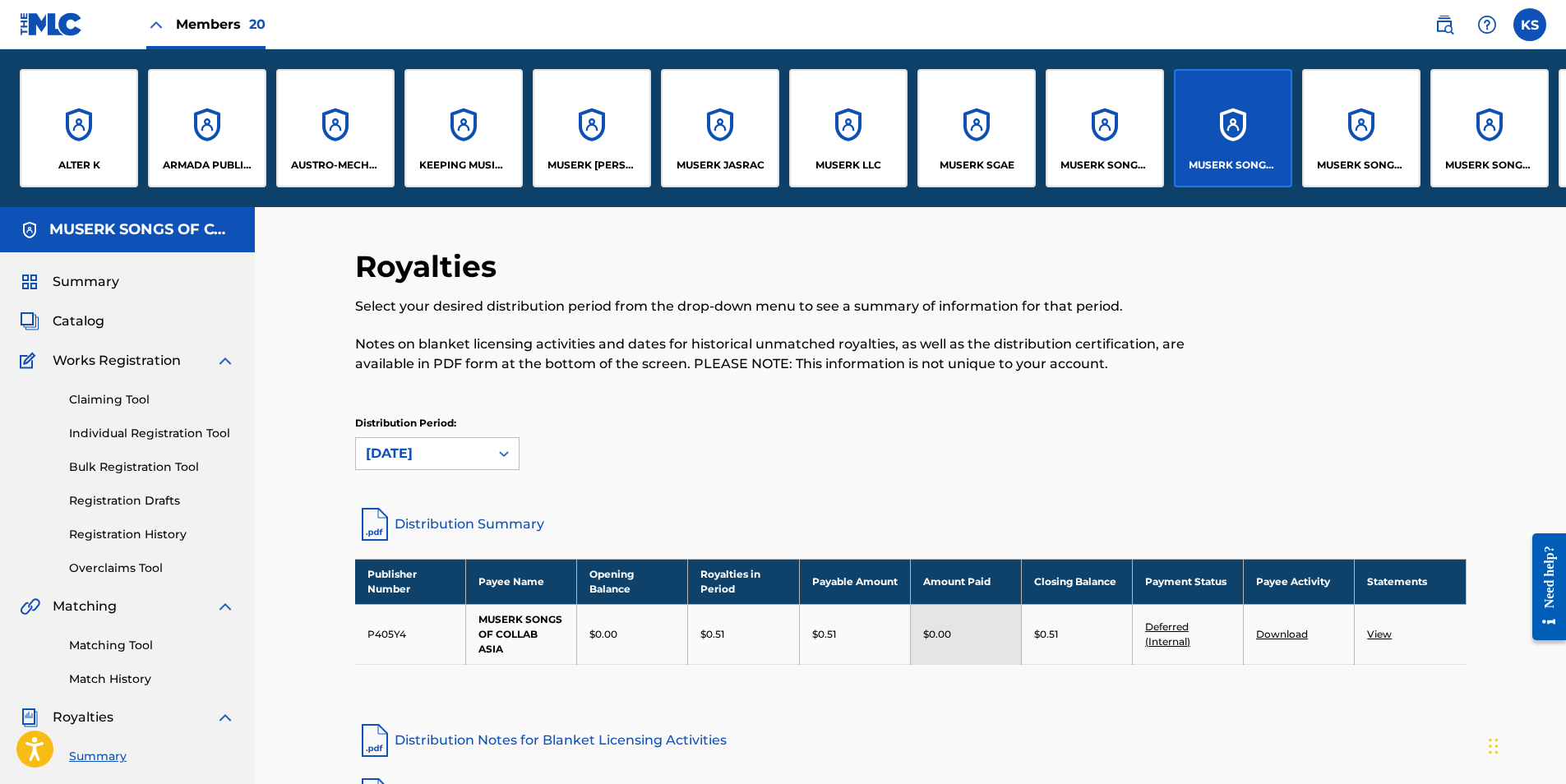
click at [1039, 487] on link "Download" at bounding box center [1282, 633] width 51 height 12
click at [1039, 421] on div "Distribution Period: [DATE]" at bounding box center [911, 442] width 1111 height 54
click at [1039, 133] on div "MUSERK SONGS OF CREABLE" at bounding box center [1361, 128] width 118 height 118
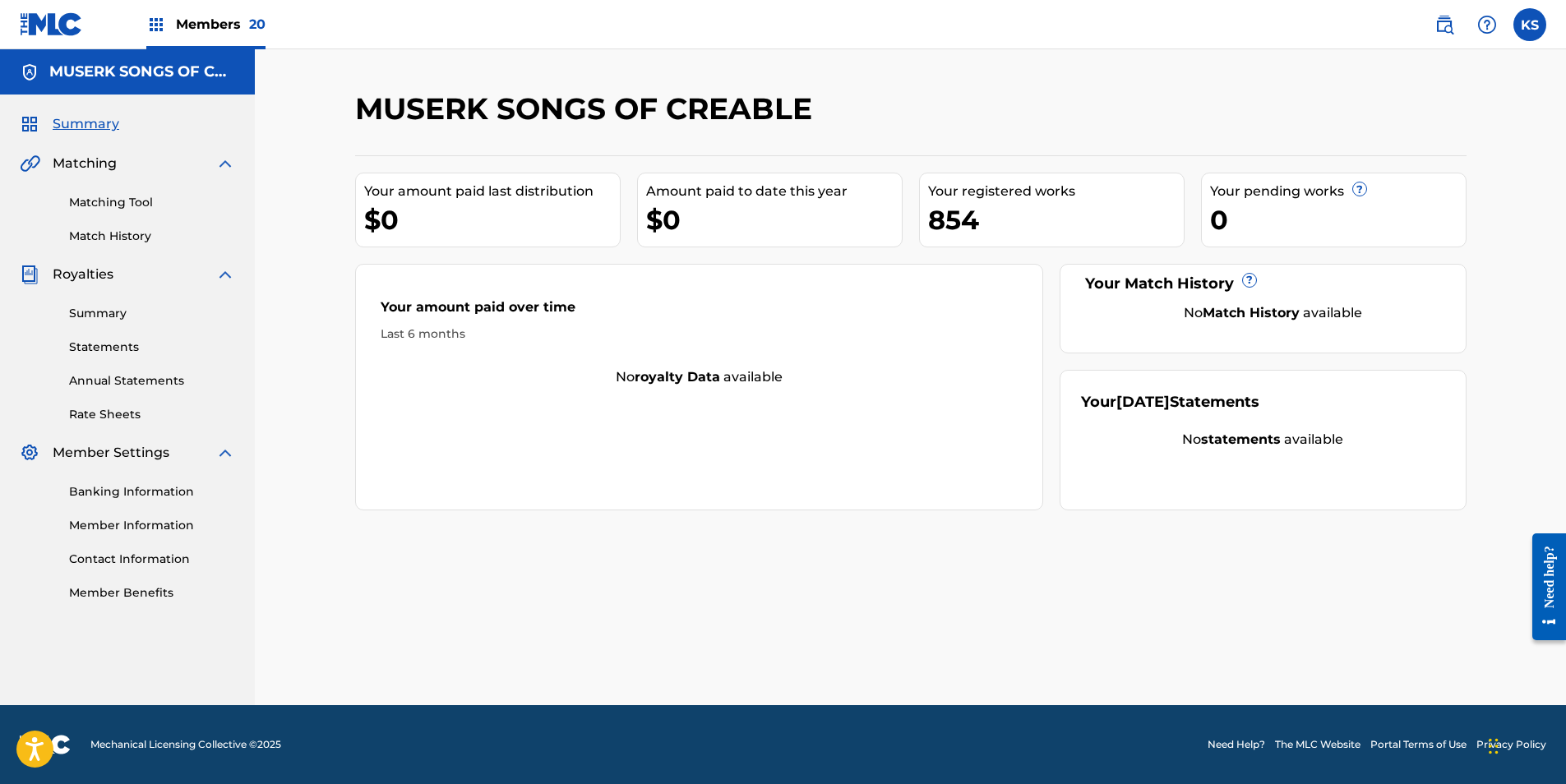
click at [86, 312] on link "Summary" at bounding box center [152, 313] width 166 height 17
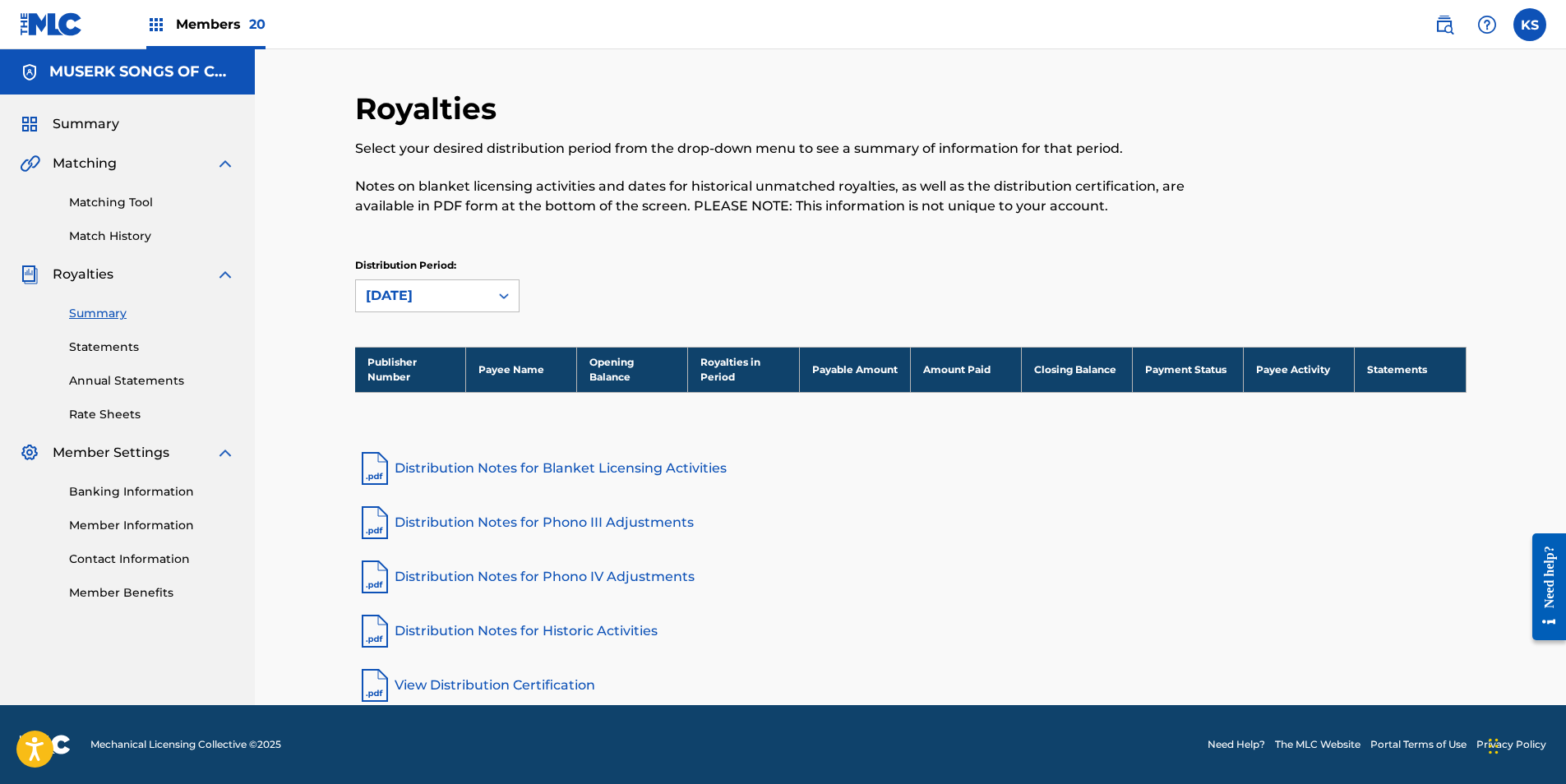
click at [236, 31] on span "Members 20" at bounding box center [221, 25] width 90 height 19
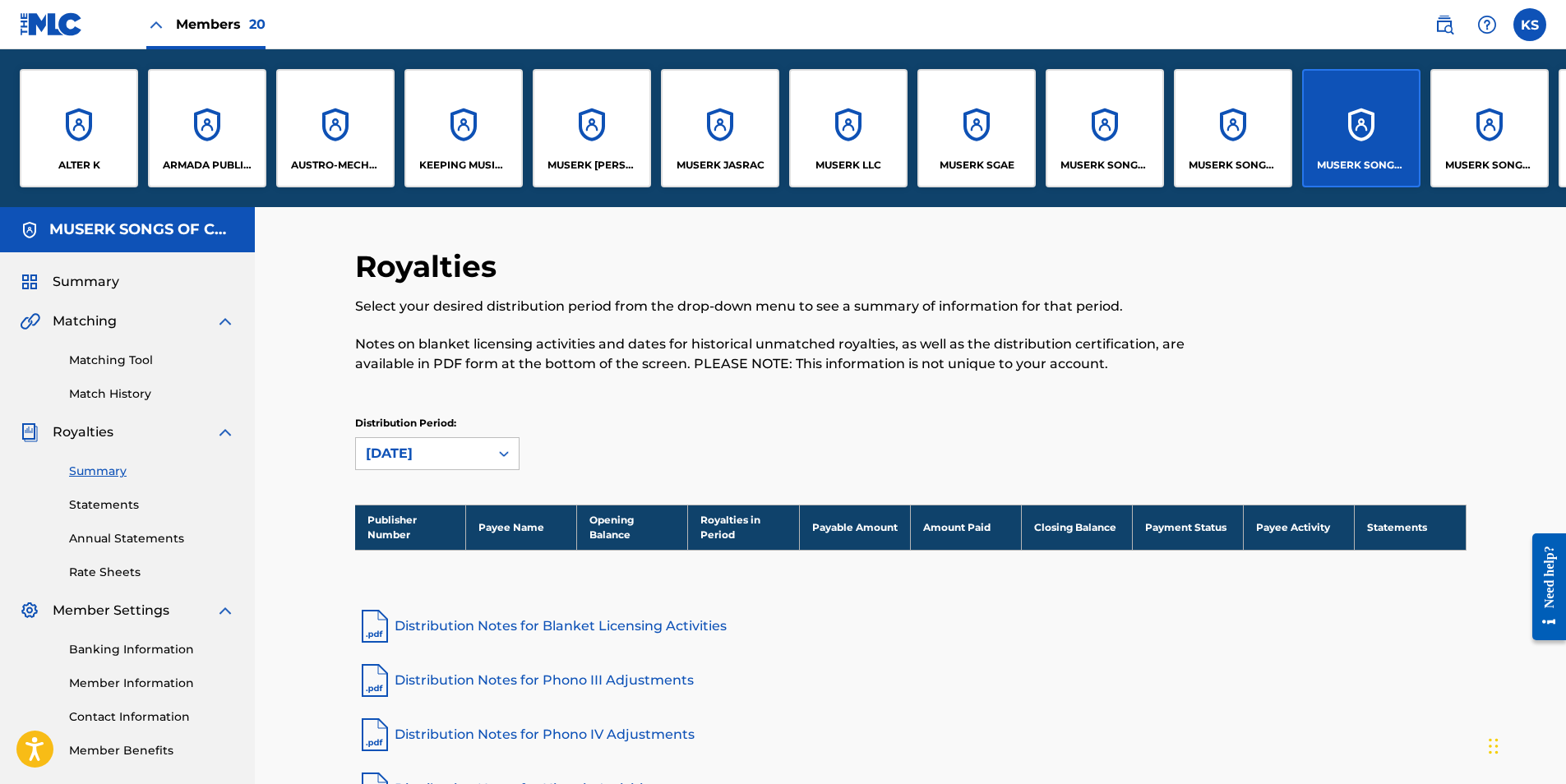
click at [1039, 146] on div "MUSERK SONGS OF LAST DINOS" at bounding box center [1490, 128] width 118 height 118
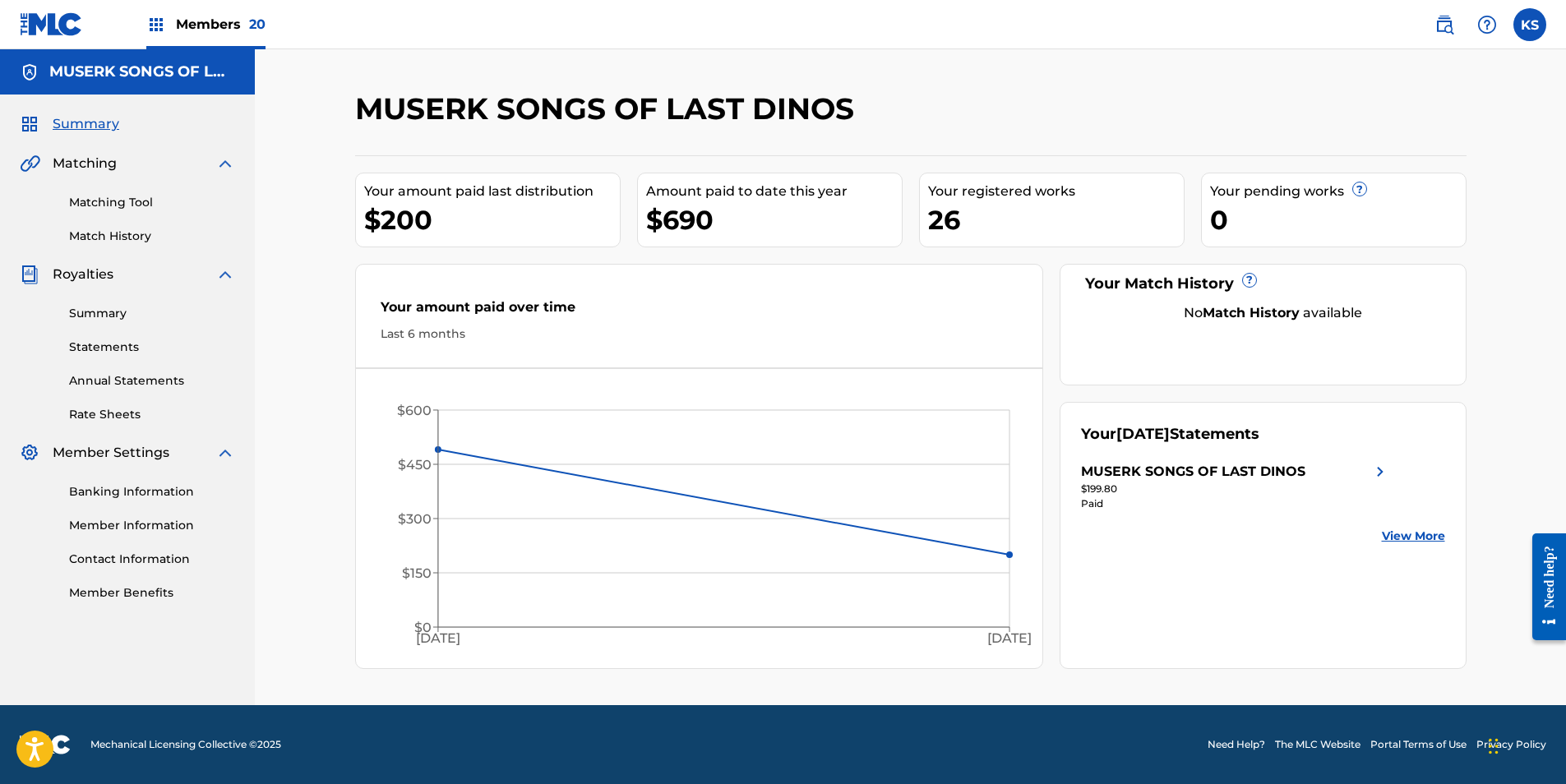
click at [96, 312] on link "Summary" at bounding box center [152, 313] width 166 height 17
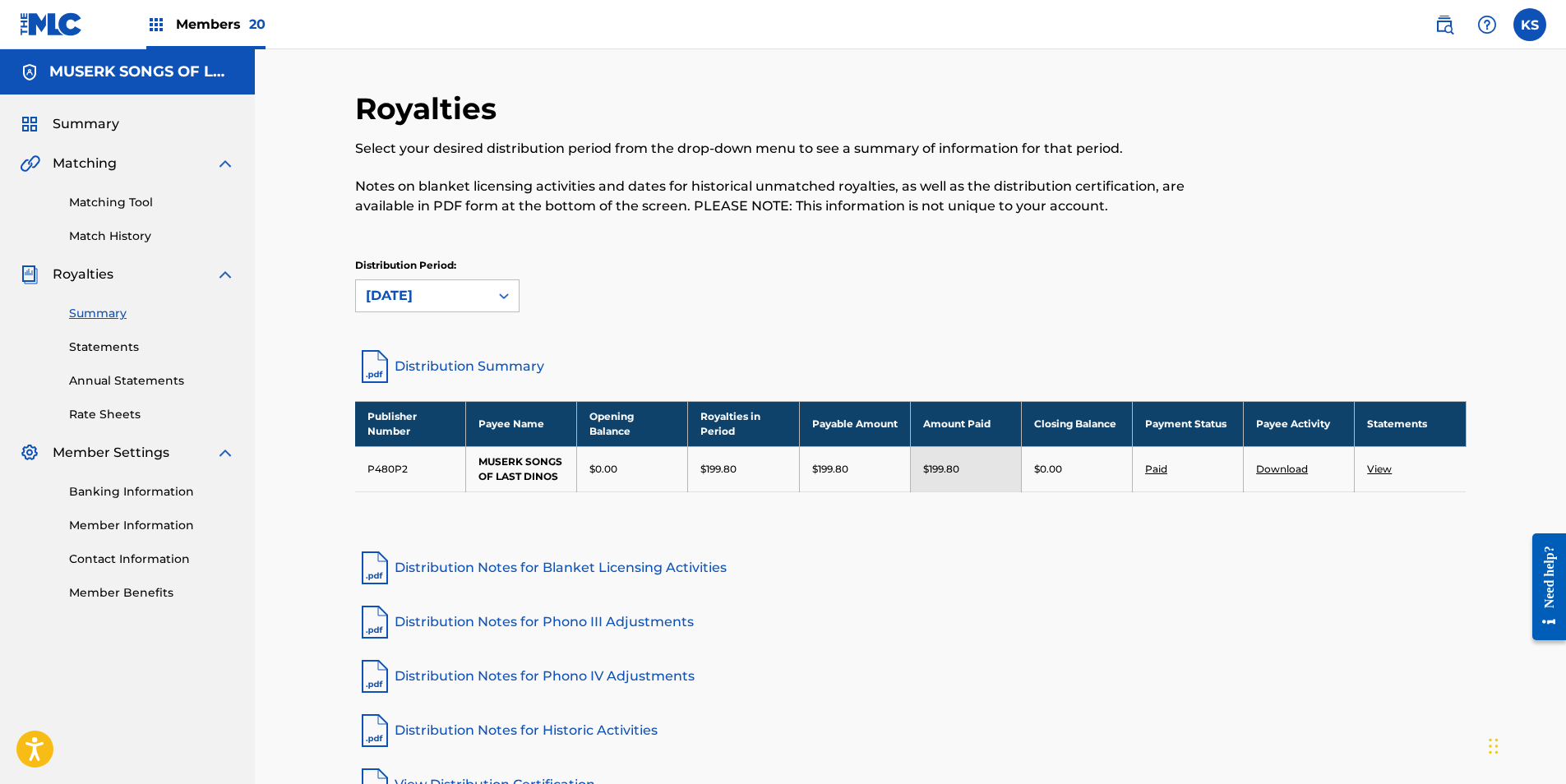
click at [1039, 465] on link "Download" at bounding box center [1282, 469] width 51 height 12
click at [230, 29] on span "Members 20" at bounding box center [221, 25] width 90 height 19
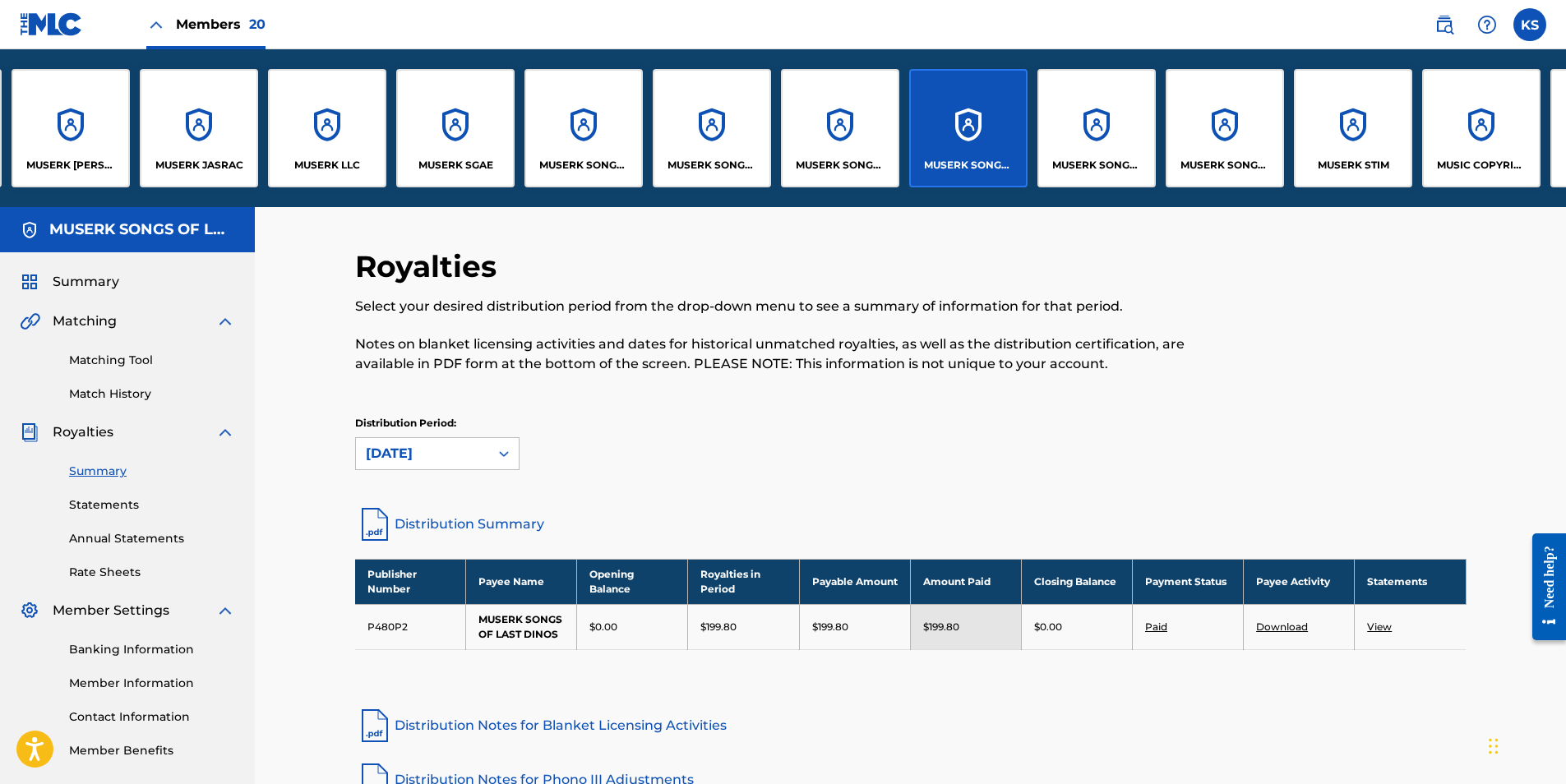
scroll to position [0, 527]
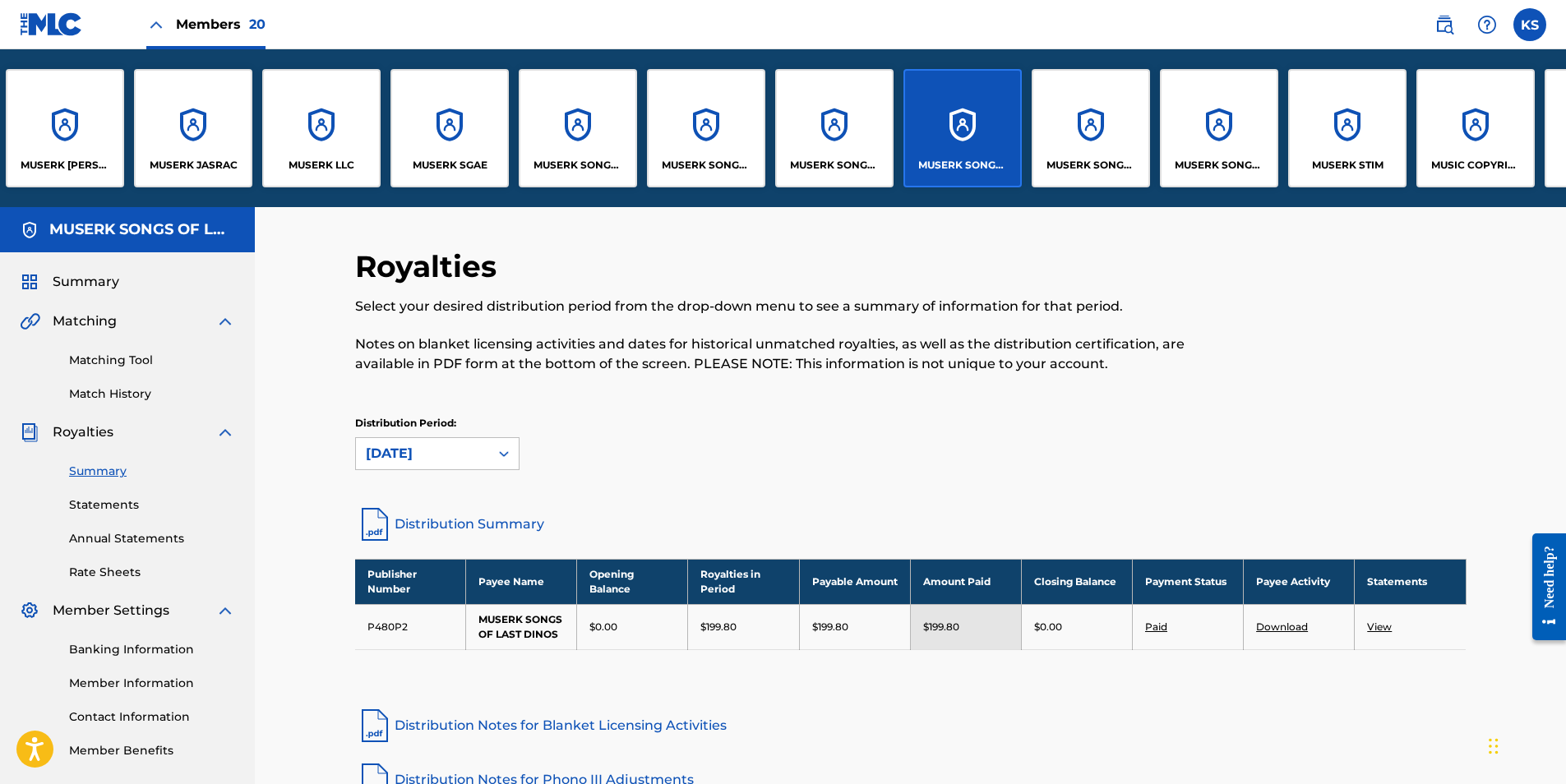
click at [1039, 134] on div "MUSERK SONGS OF ONE-STOP-MUSIC" at bounding box center [1090, 128] width 118 height 118
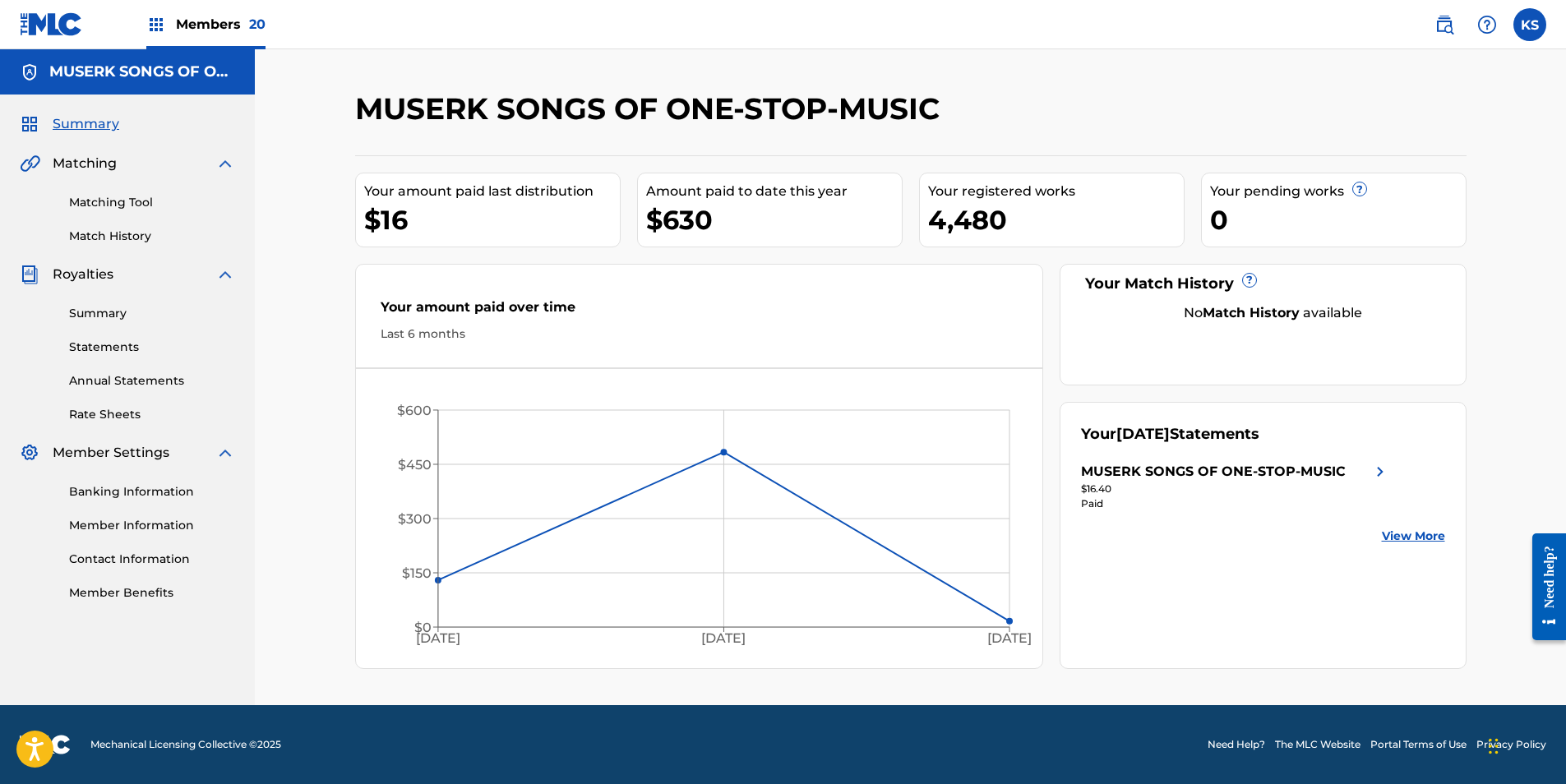
click at [113, 314] on link "Summary" at bounding box center [152, 313] width 166 height 17
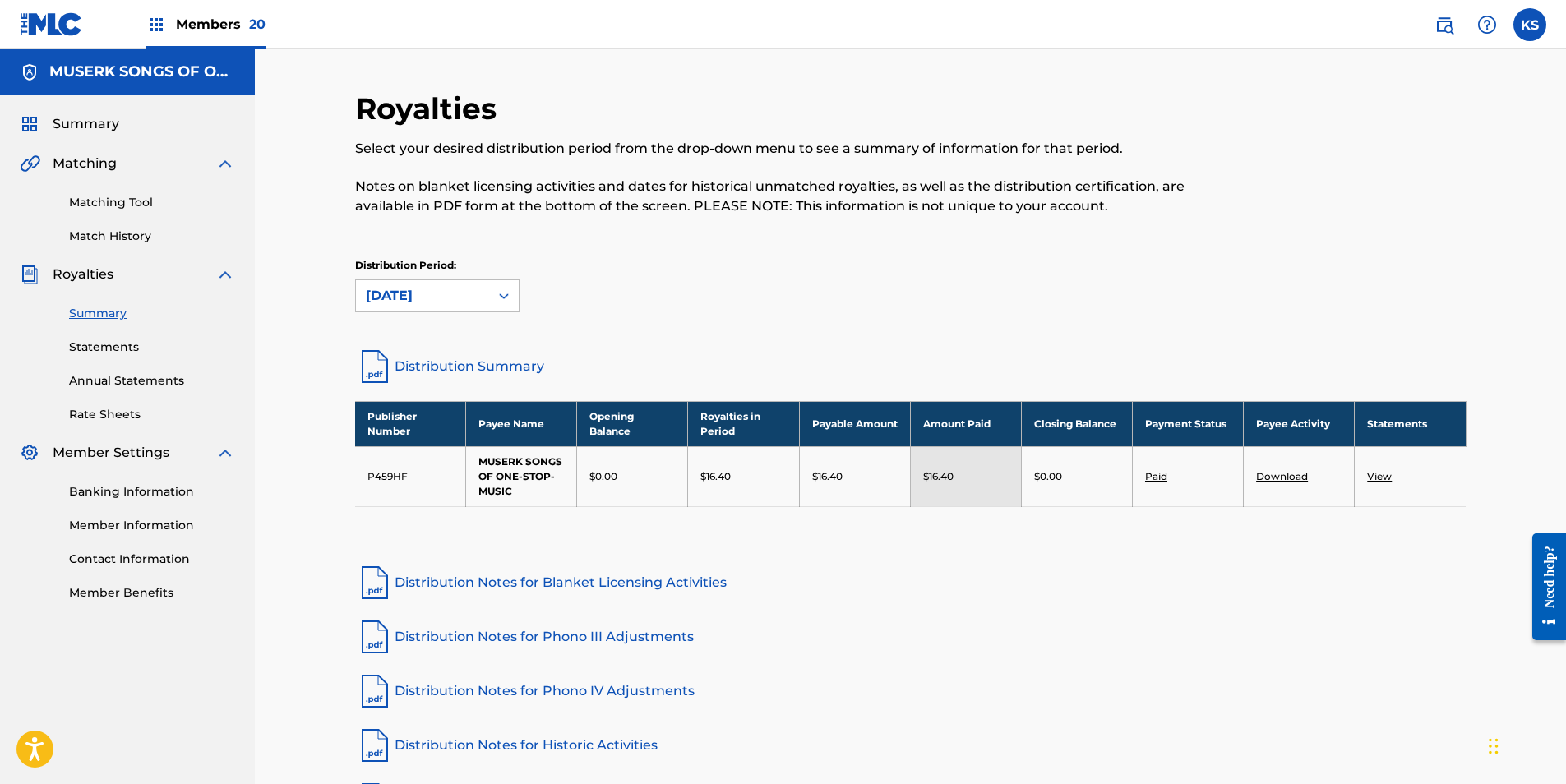
click at [1039, 479] on link "Download" at bounding box center [1282, 475] width 51 height 12
click at [229, 29] on span "Members 20" at bounding box center [221, 25] width 90 height 19
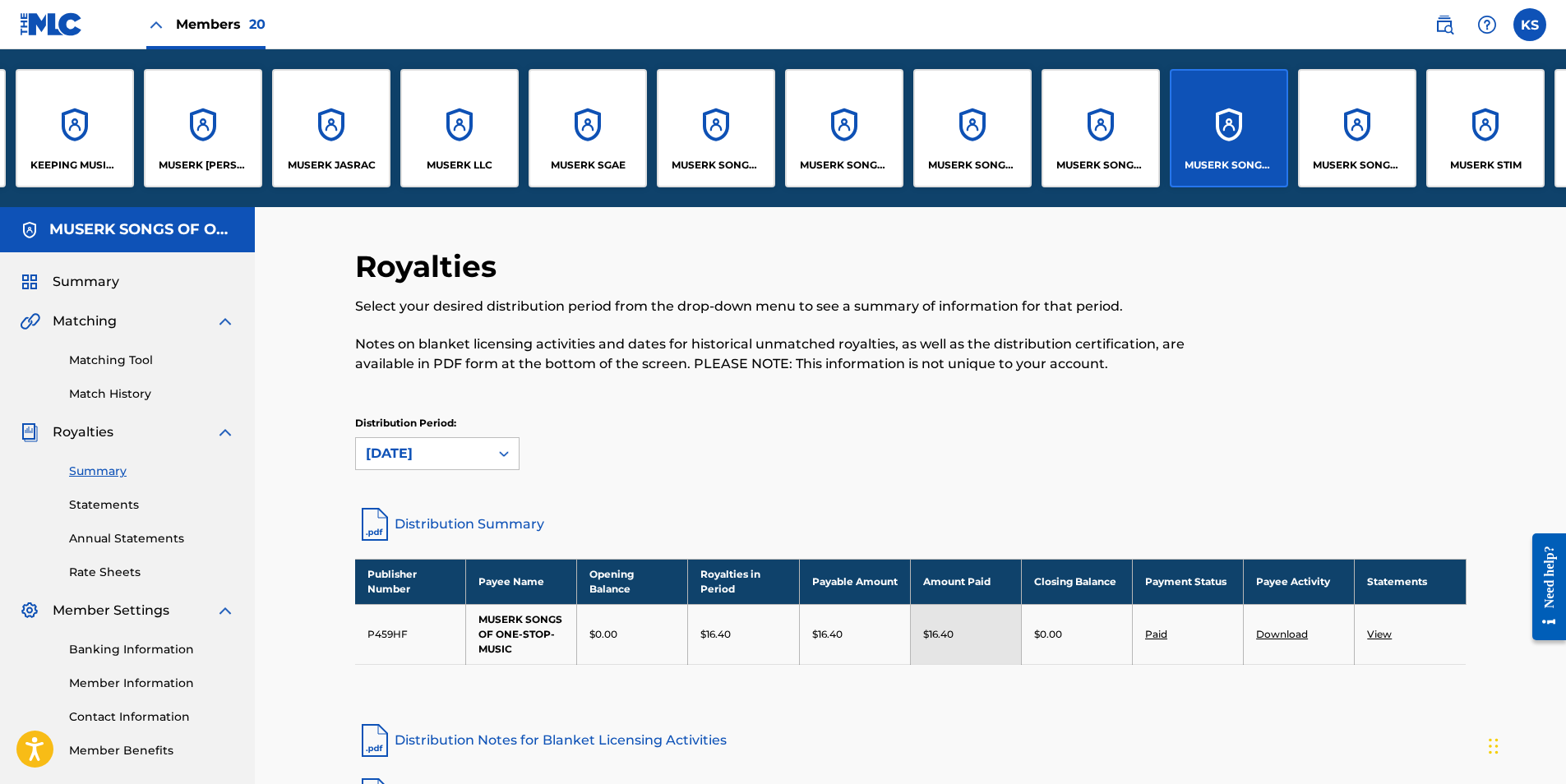
scroll to position [0, 522]
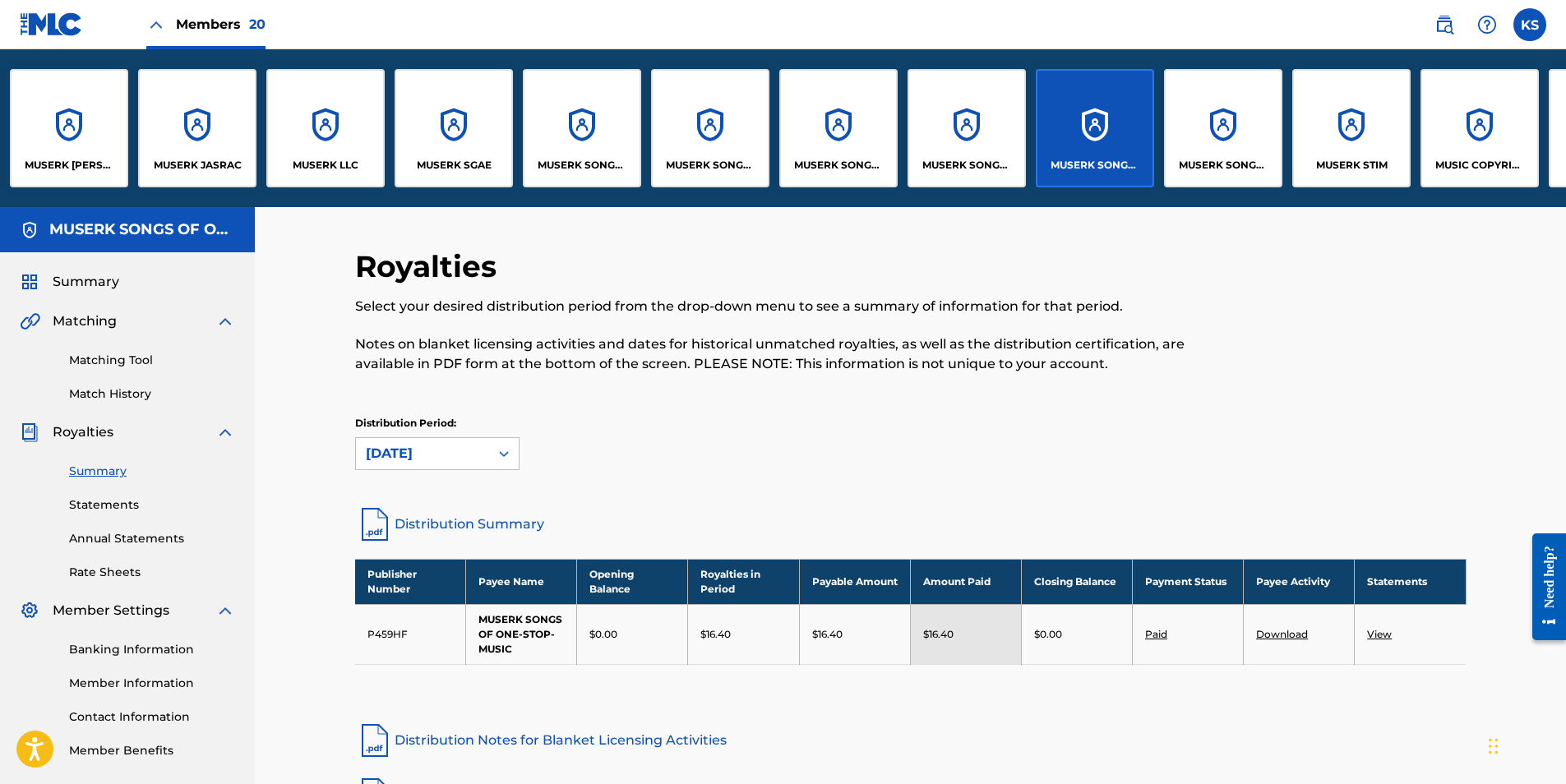
click at [1039, 157] on div "MUSERK SONGS OF PRIDE" at bounding box center [1223, 128] width 118 height 118
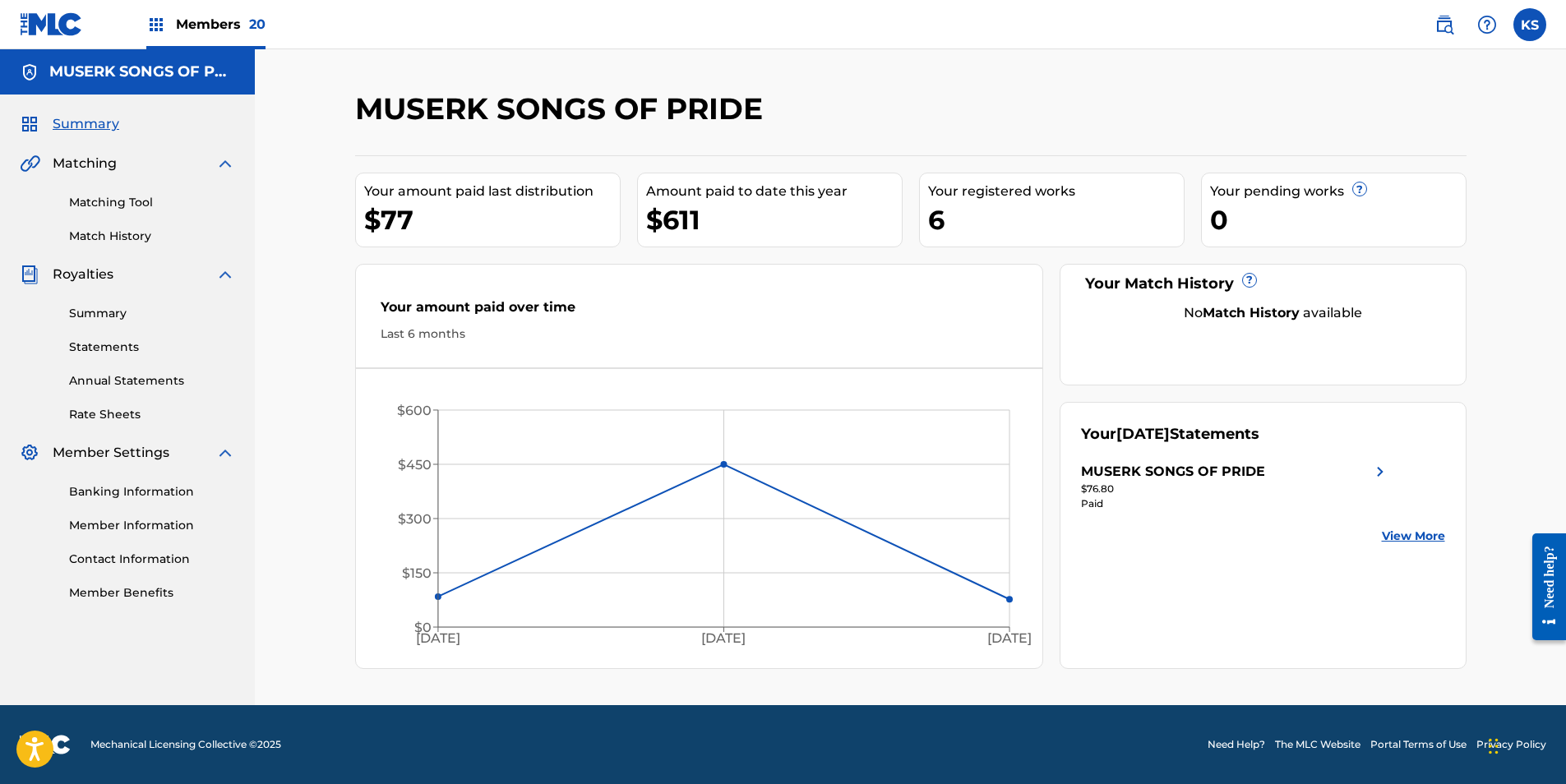
click at [111, 313] on link "Summary" at bounding box center [152, 313] width 166 height 17
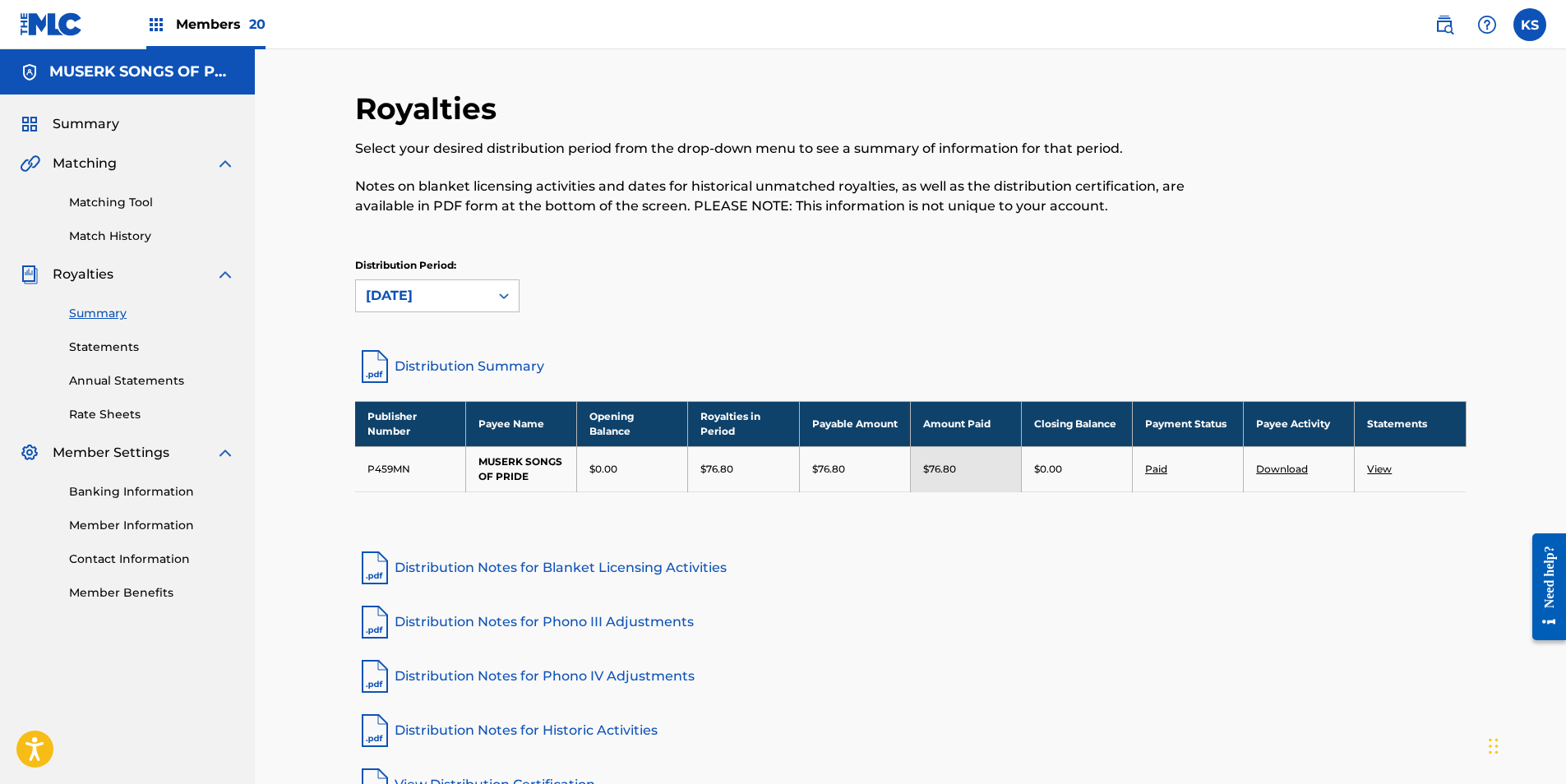
click at [1039, 459] on td "Download" at bounding box center [1299, 468] width 111 height 45
click at [1039, 469] on link "Download" at bounding box center [1282, 469] width 51 height 12
click at [247, 24] on span "Members 20" at bounding box center [221, 25] width 90 height 19
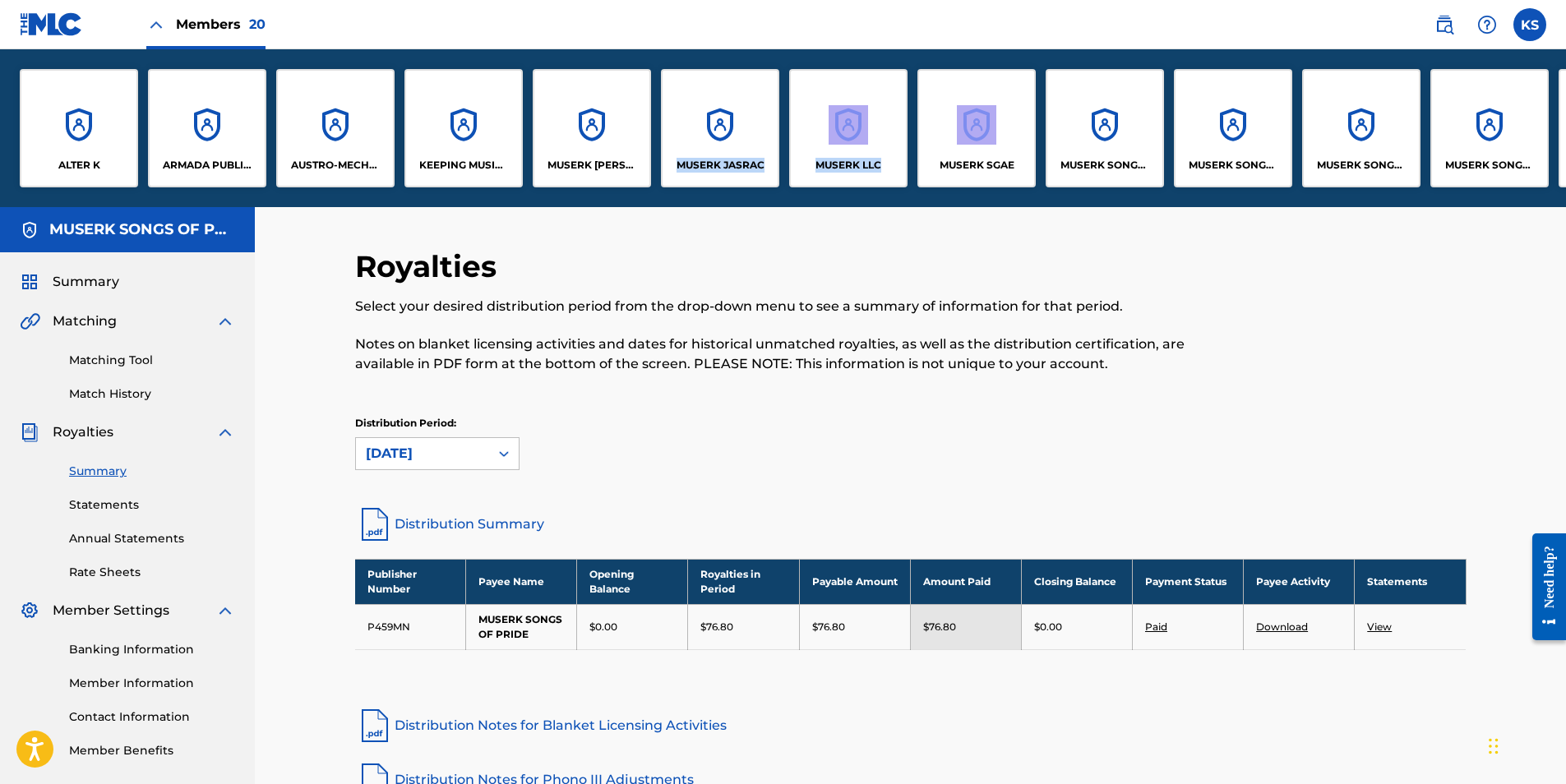
drag, startPoint x: 671, startPoint y: 200, endPoint x: 931, endPoint y: 206, distance: 260.1
click at [931, 206] on div "ALTER K ARMADA PUBLISHING B.V. AUSTRO-MECHANA GMBH KEEPING MUSIC ALIVE PUBLISHI…" at bounding box center [783, 129] width 1566 height 158
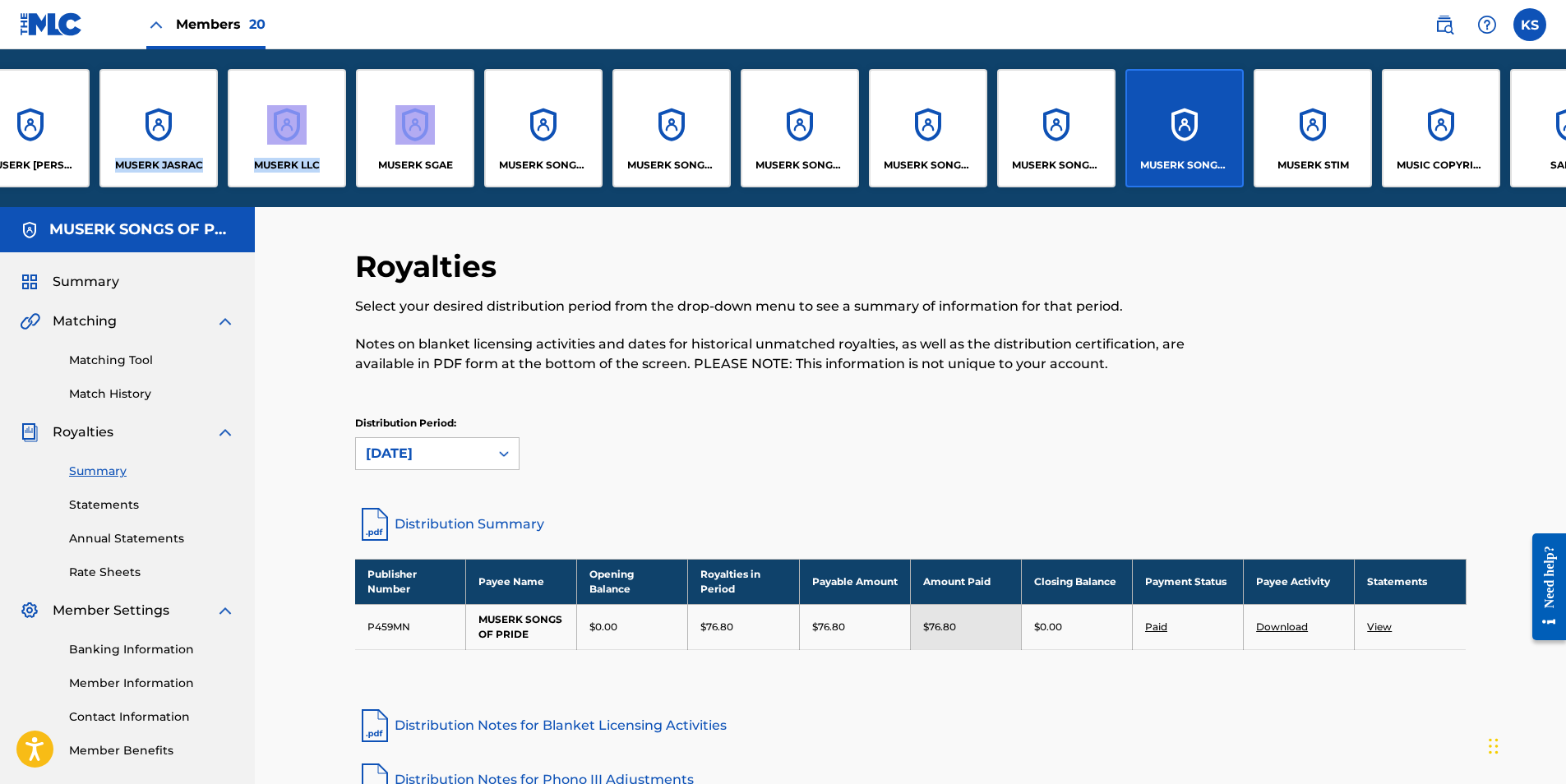
scroll to position [0, 587]
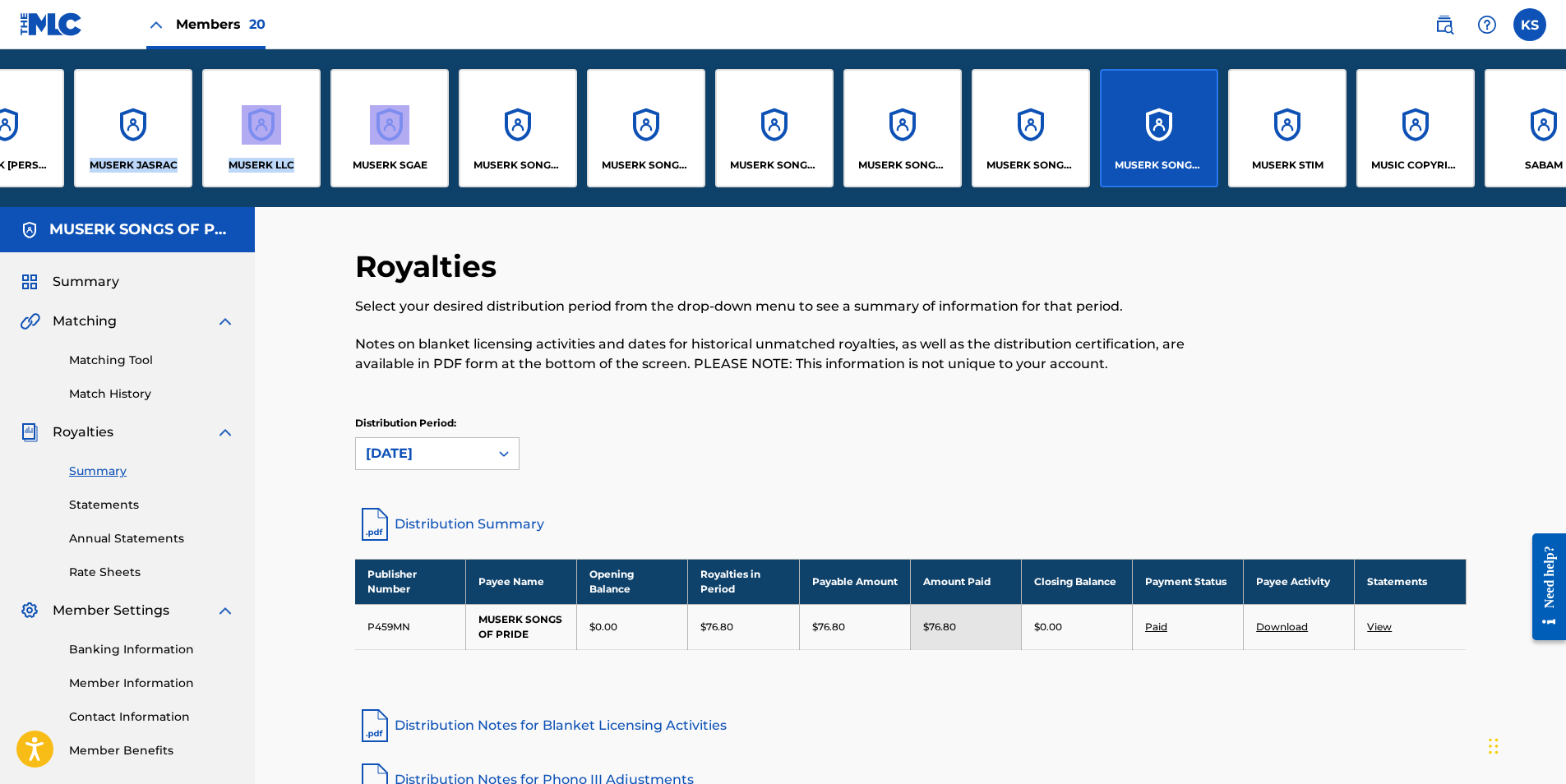
click at [1039, 151] on div "MUSERK STIM" at bounding box center [1287, 128] width 118 height 118
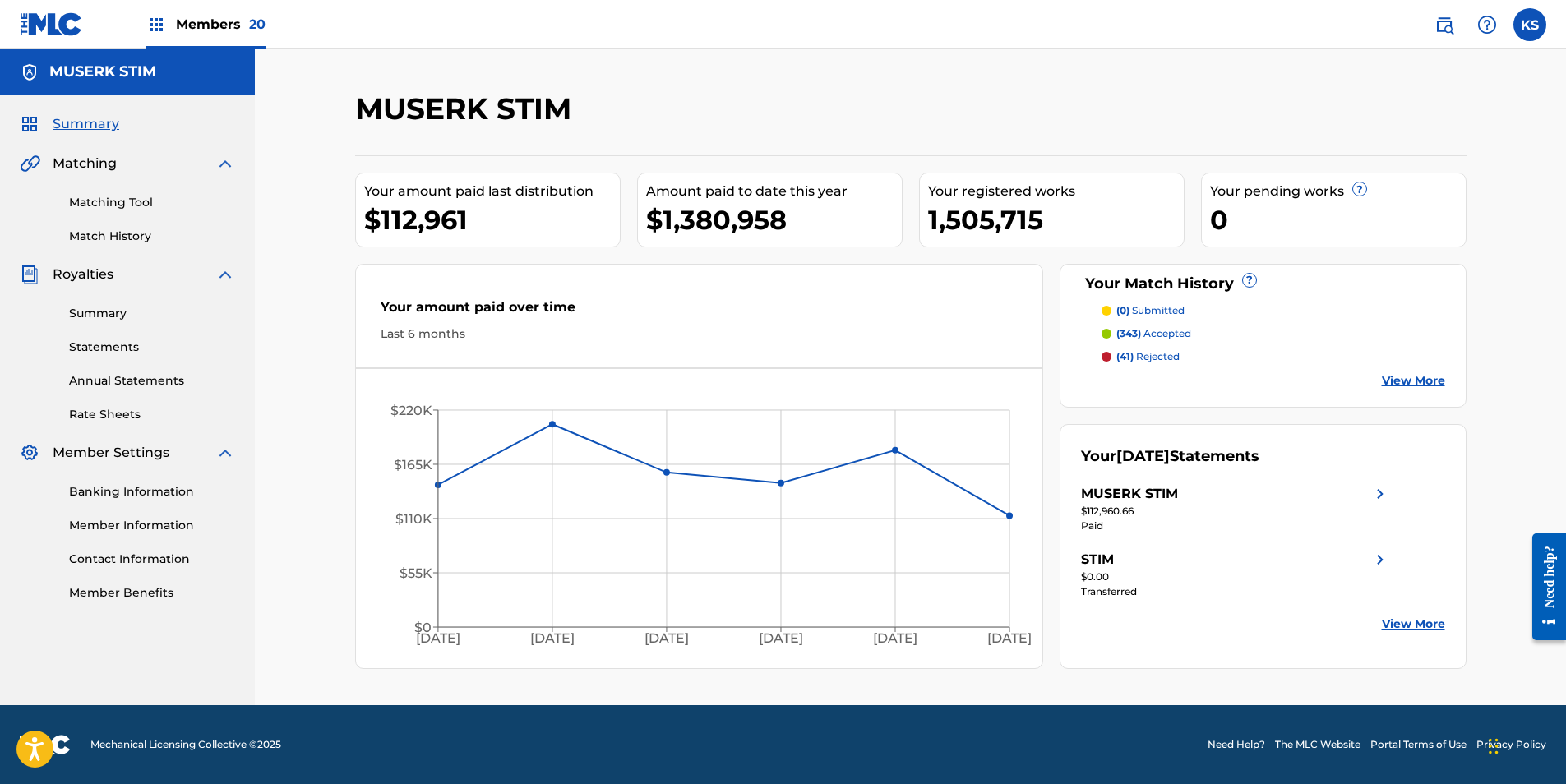
click at [245, 24] on span "Members 20" at bounding box center [221, 25] width 90 height 19
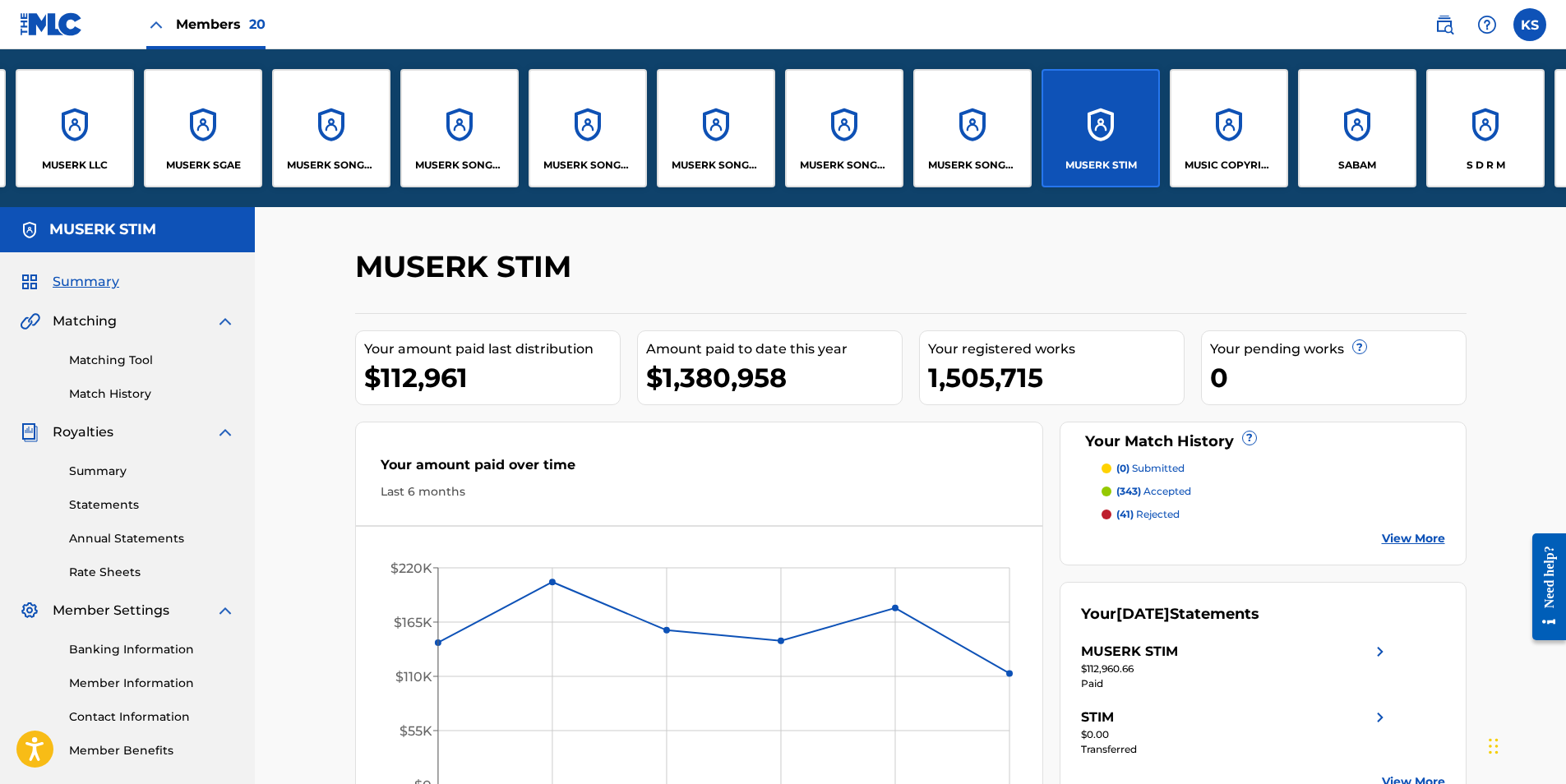
scroll to position [0, 775]
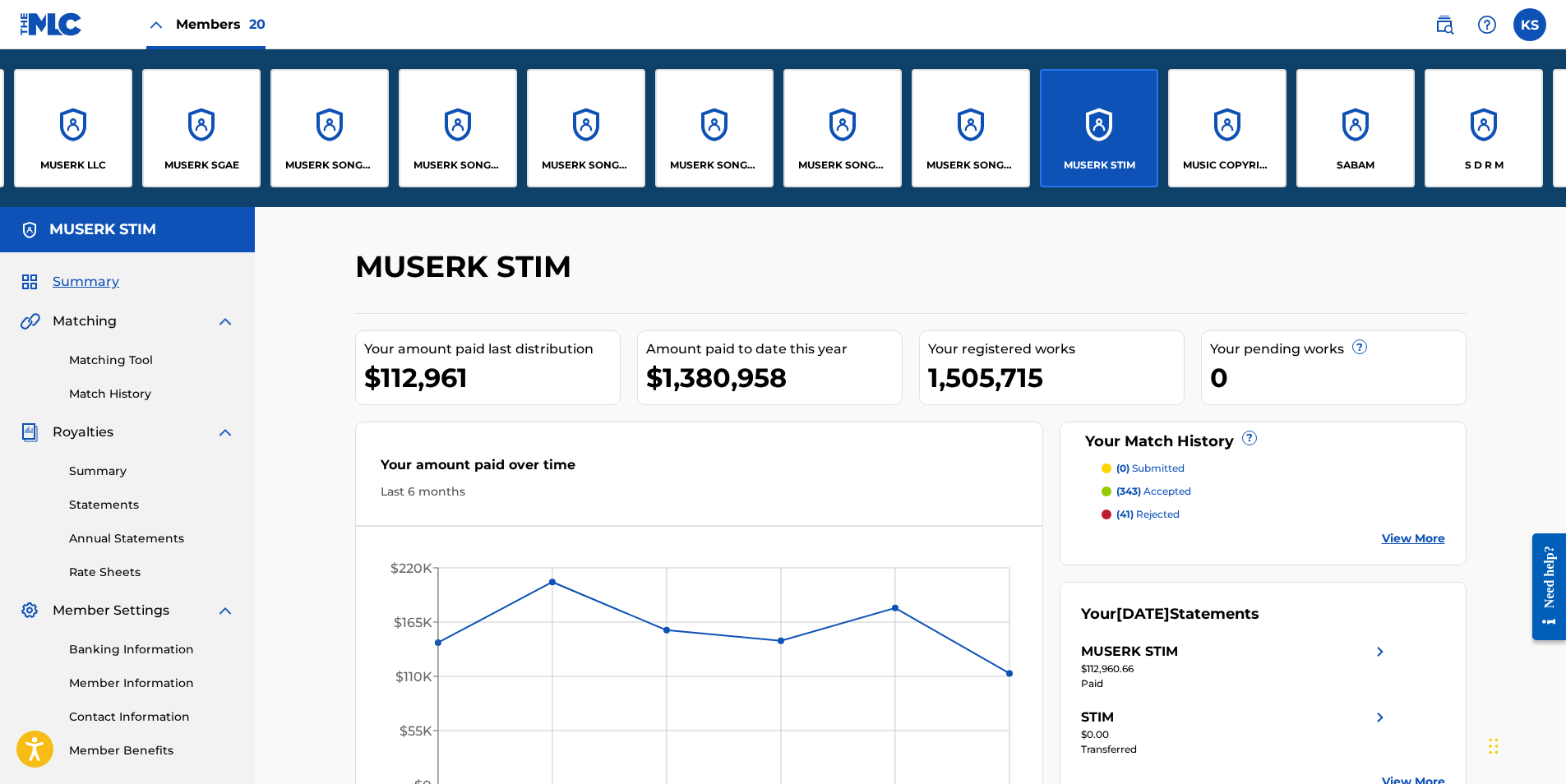
click at [1039, 151] on div "MUSIC COPYRIGHT SOCIETY OF CHINA - MCSC" at bounding box center [1227, 128] width 118 height 118
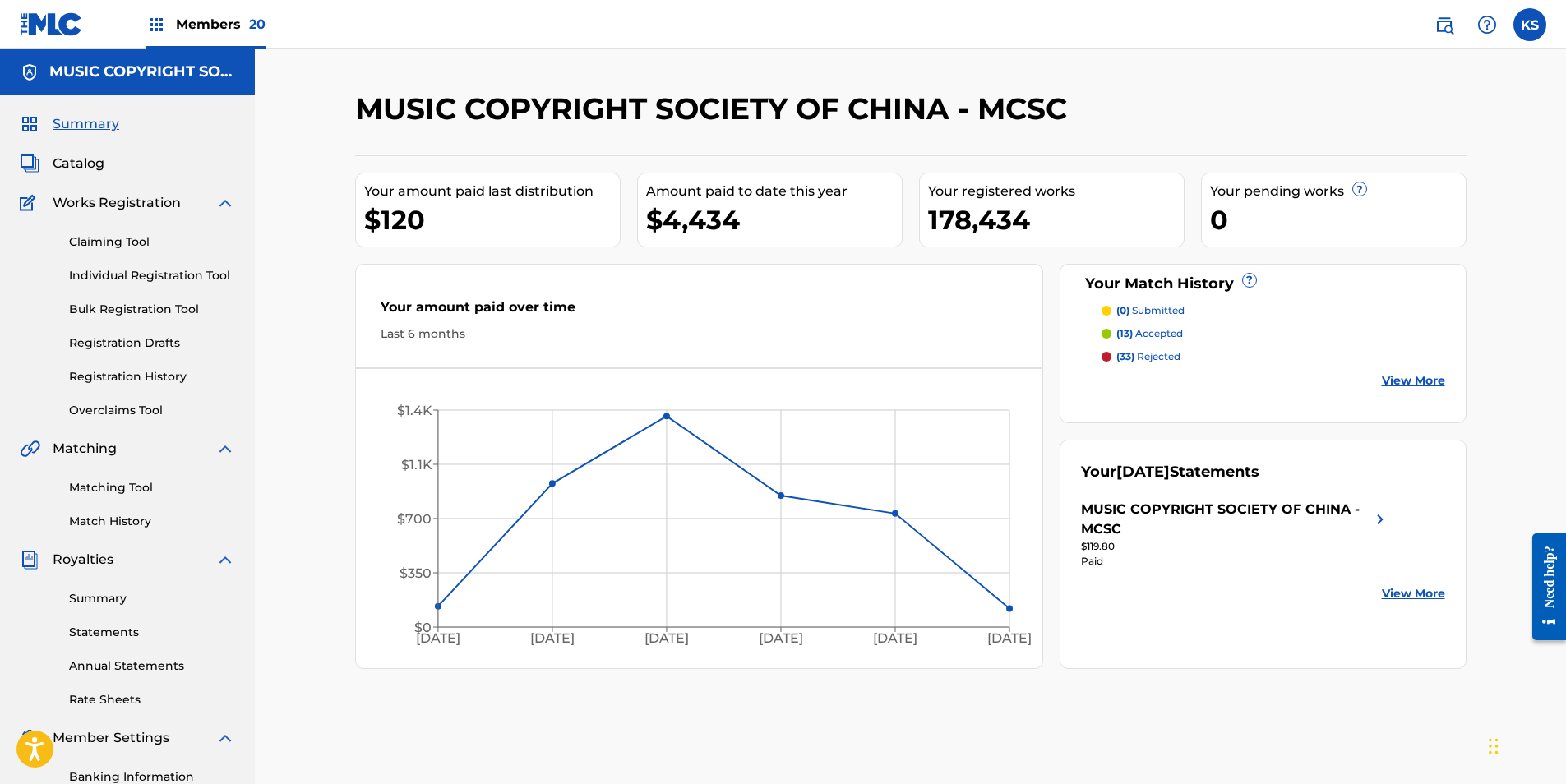
click at [101, 487] on link "Summary" at bounding box center [152, 598] width 166 height 17
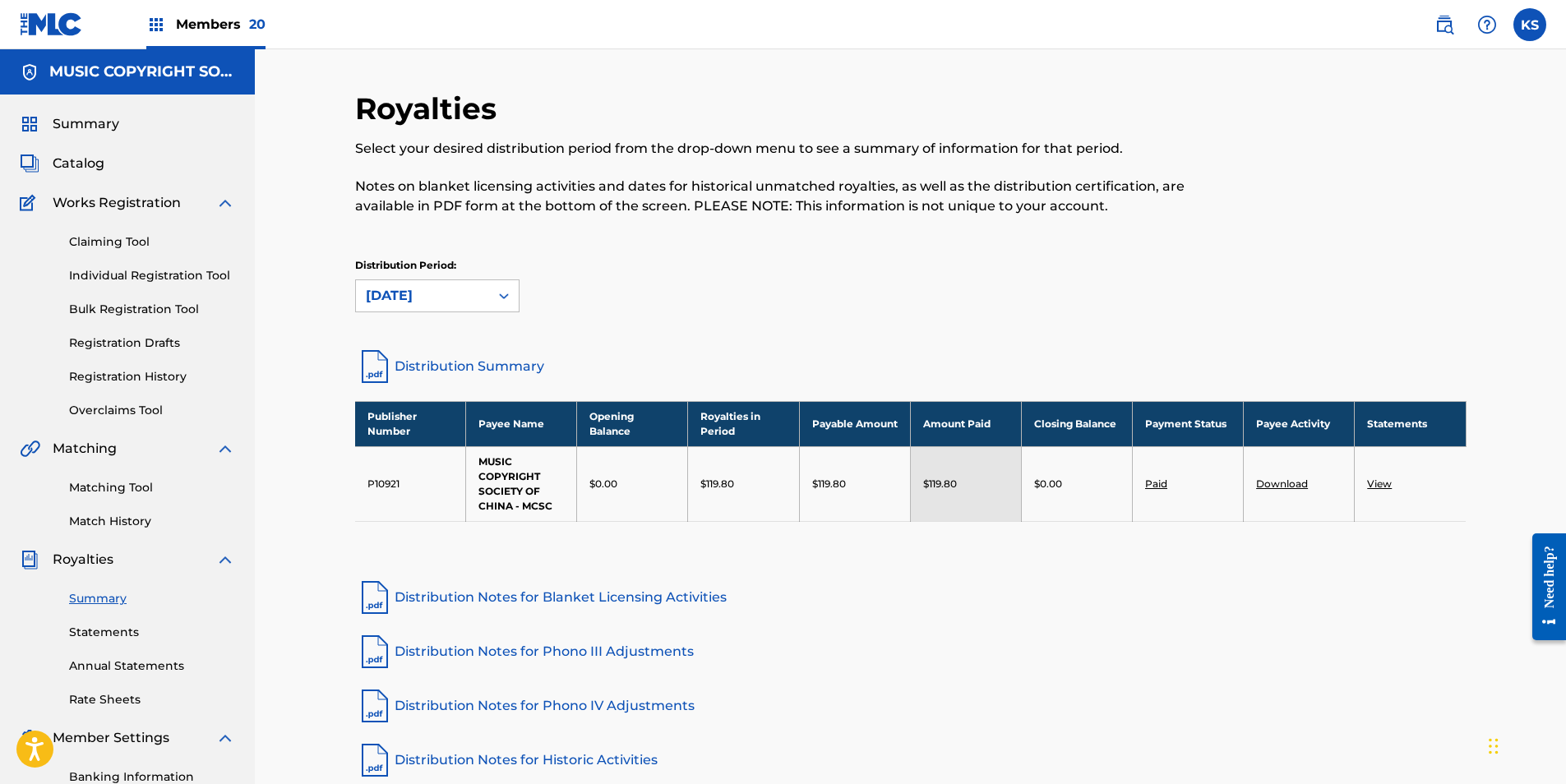
click at [1039, 480] on link "Download" at bounding box center [1282, 483] width 51 height 12
click at [234, 29] on span "Members 20" at bounding box center [221, 25] width 90 height 19
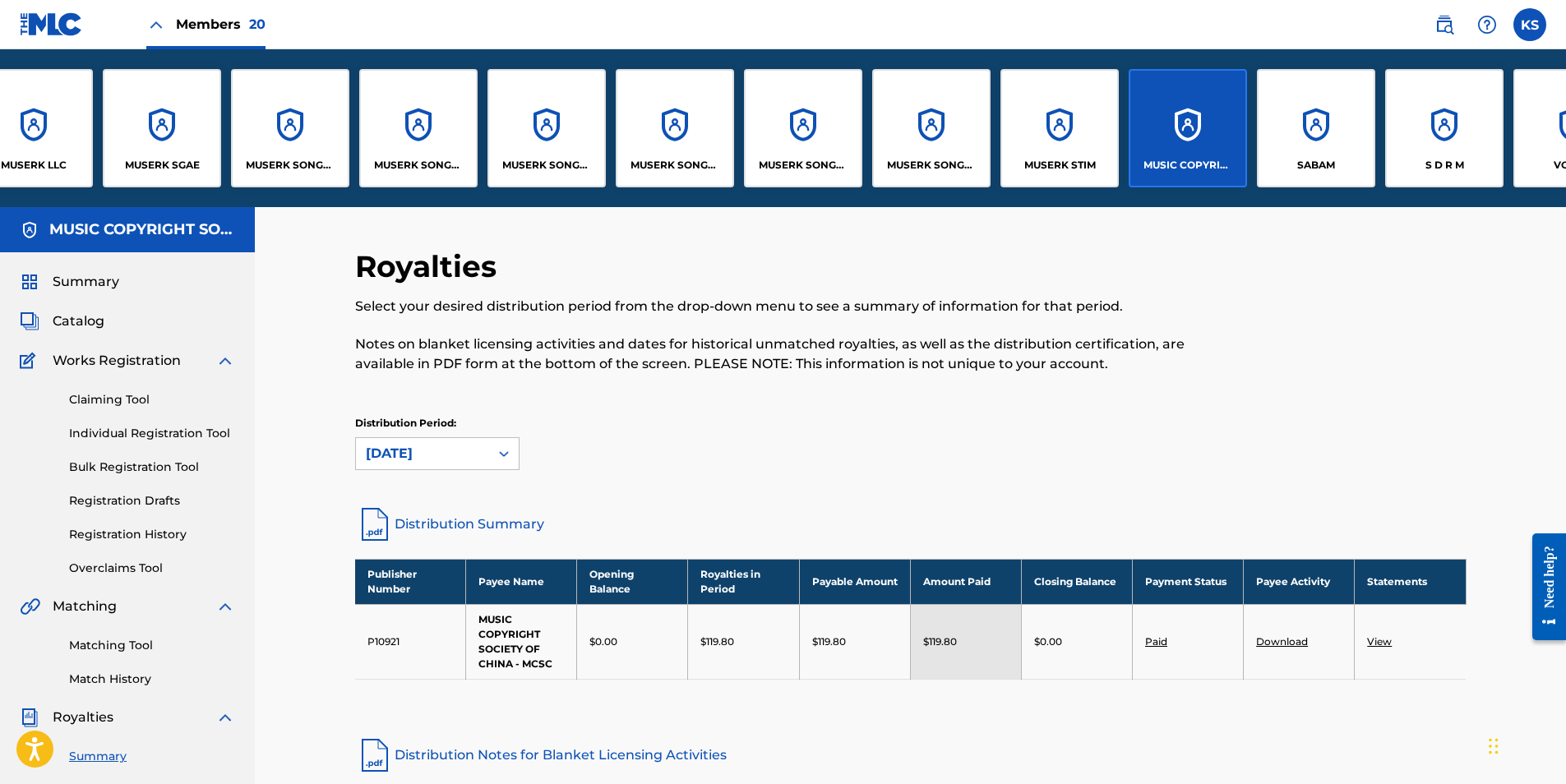
scroll to position [0, 844]
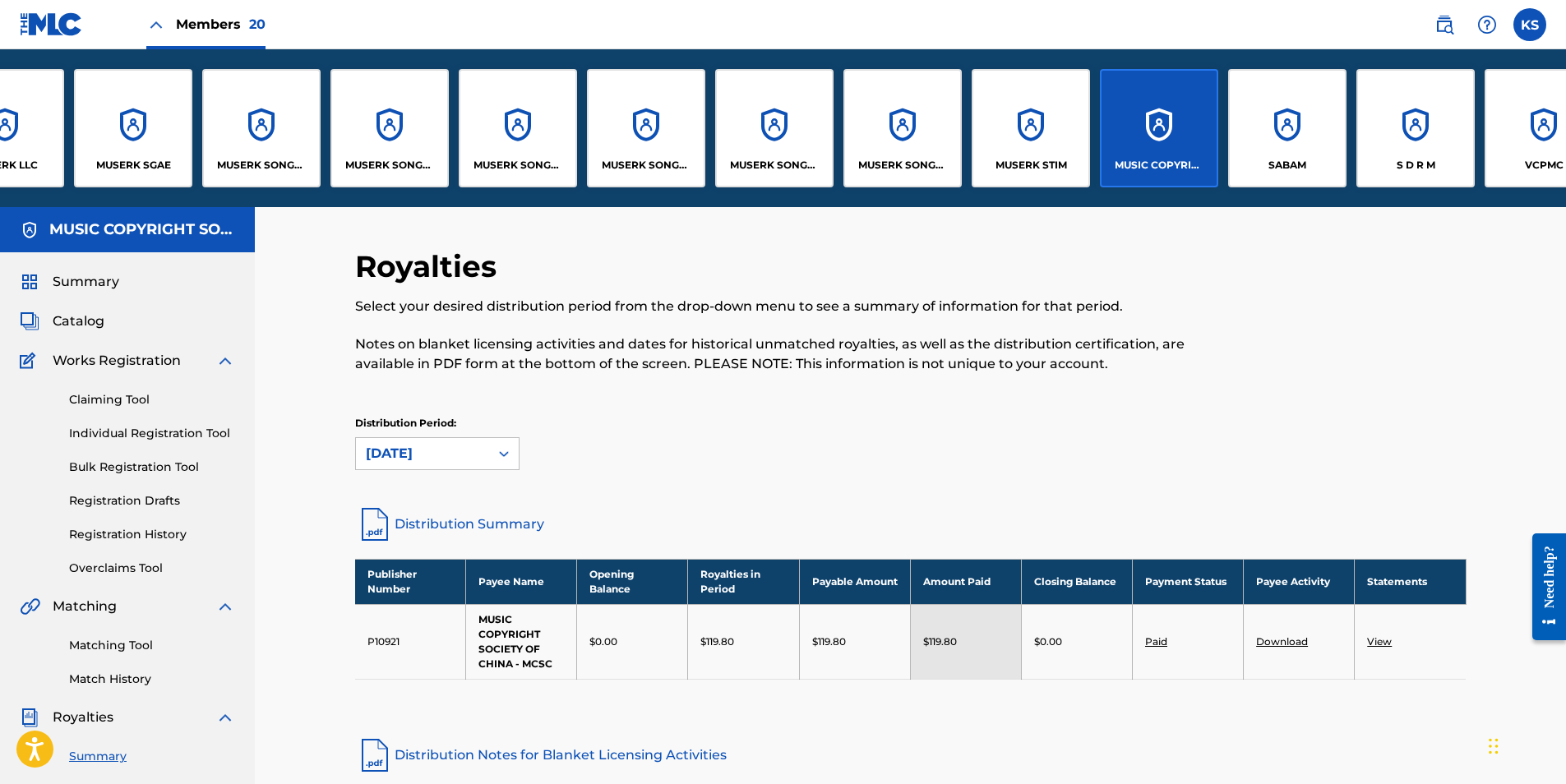
click at [1039, 152] on div "SABAM" at bounding box center [1287, 128] width 118 height 118
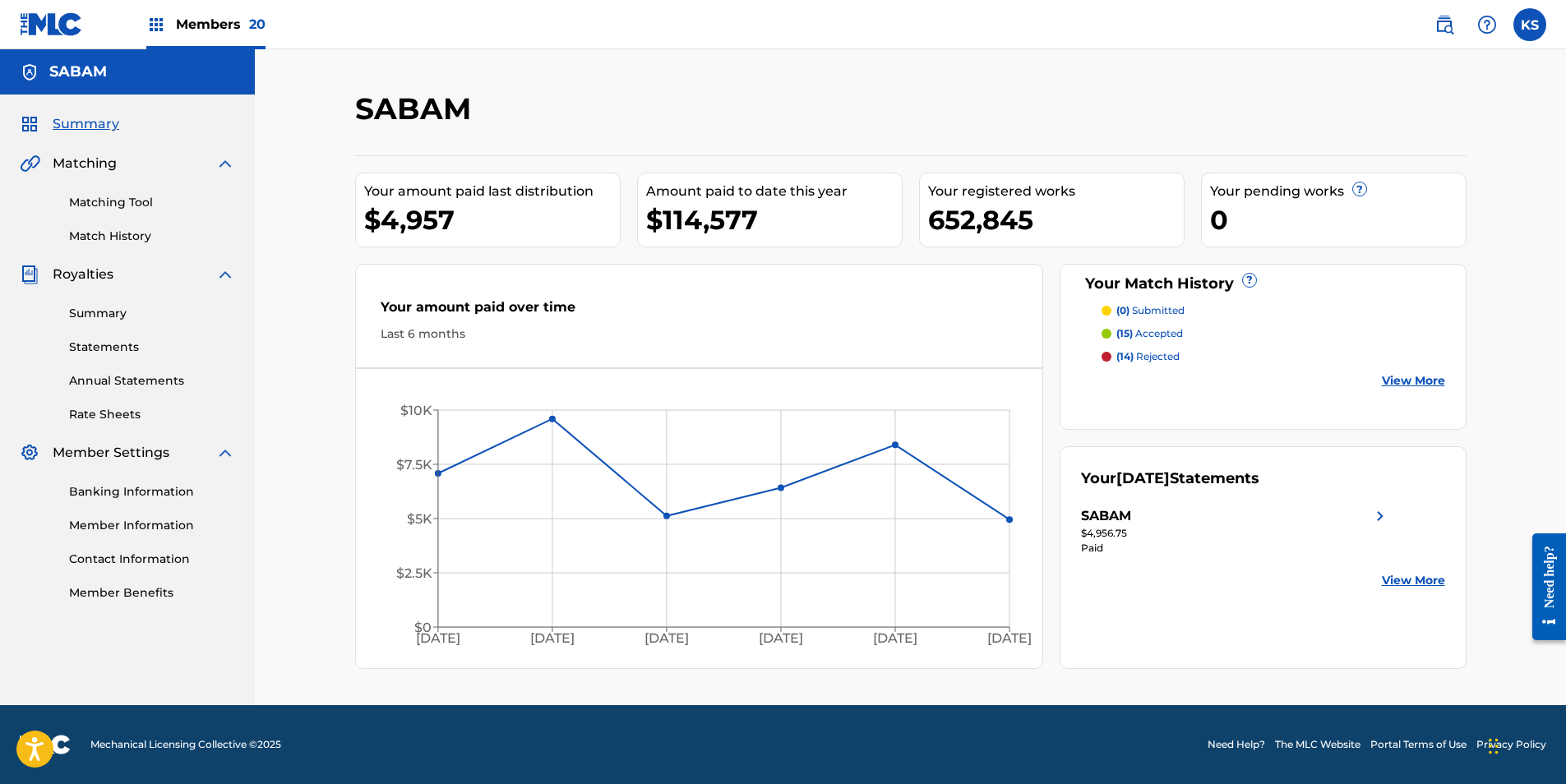
click at [83, 309] on link "Summary" at bounding box center [152, 313] width 166 height 17
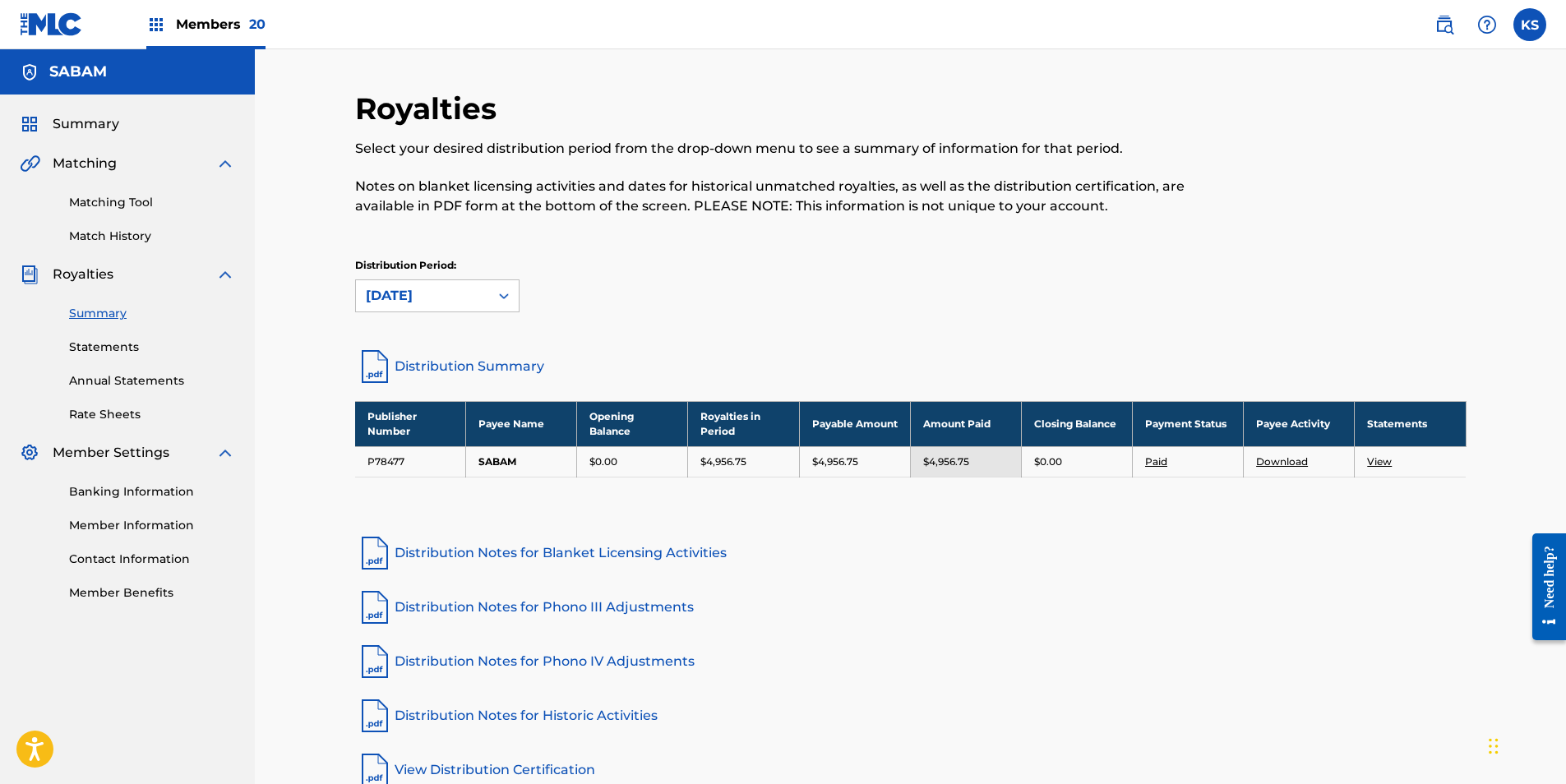
click at [1039, 461] on link "Download" at bounding box center [1282, 461] width 51 height 12
click at [235, 21] on span "Members 20" at bounding box center [221, 25] width 90 height 19
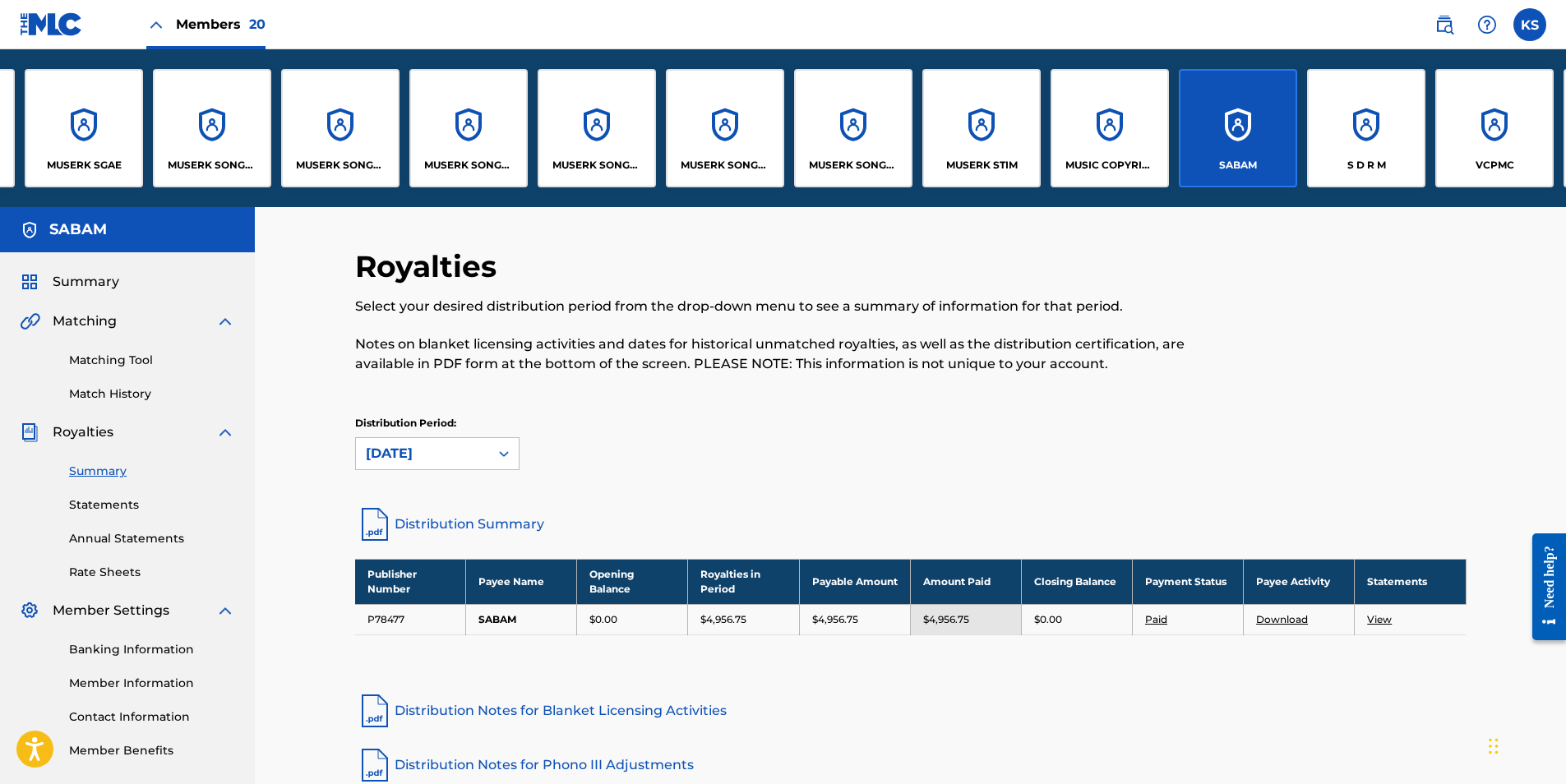
scroll to position [0, 893]
click at [1039, 158] on div "S D R M" at bounding box center [1365, 166] width 105 height 15
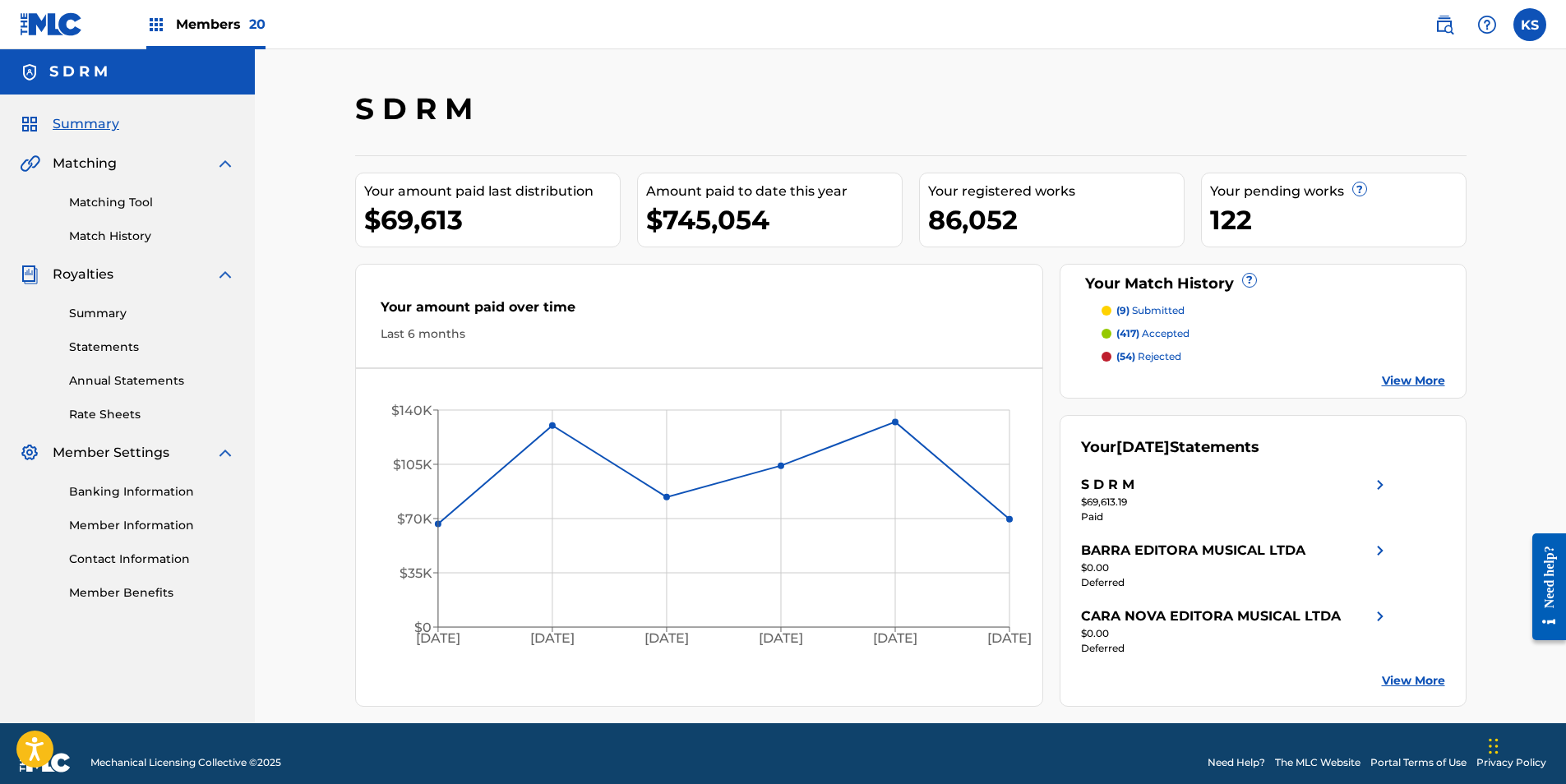
click at [108, 312] on link "Summary" at bounding box center [152, 313] width 166 height 17
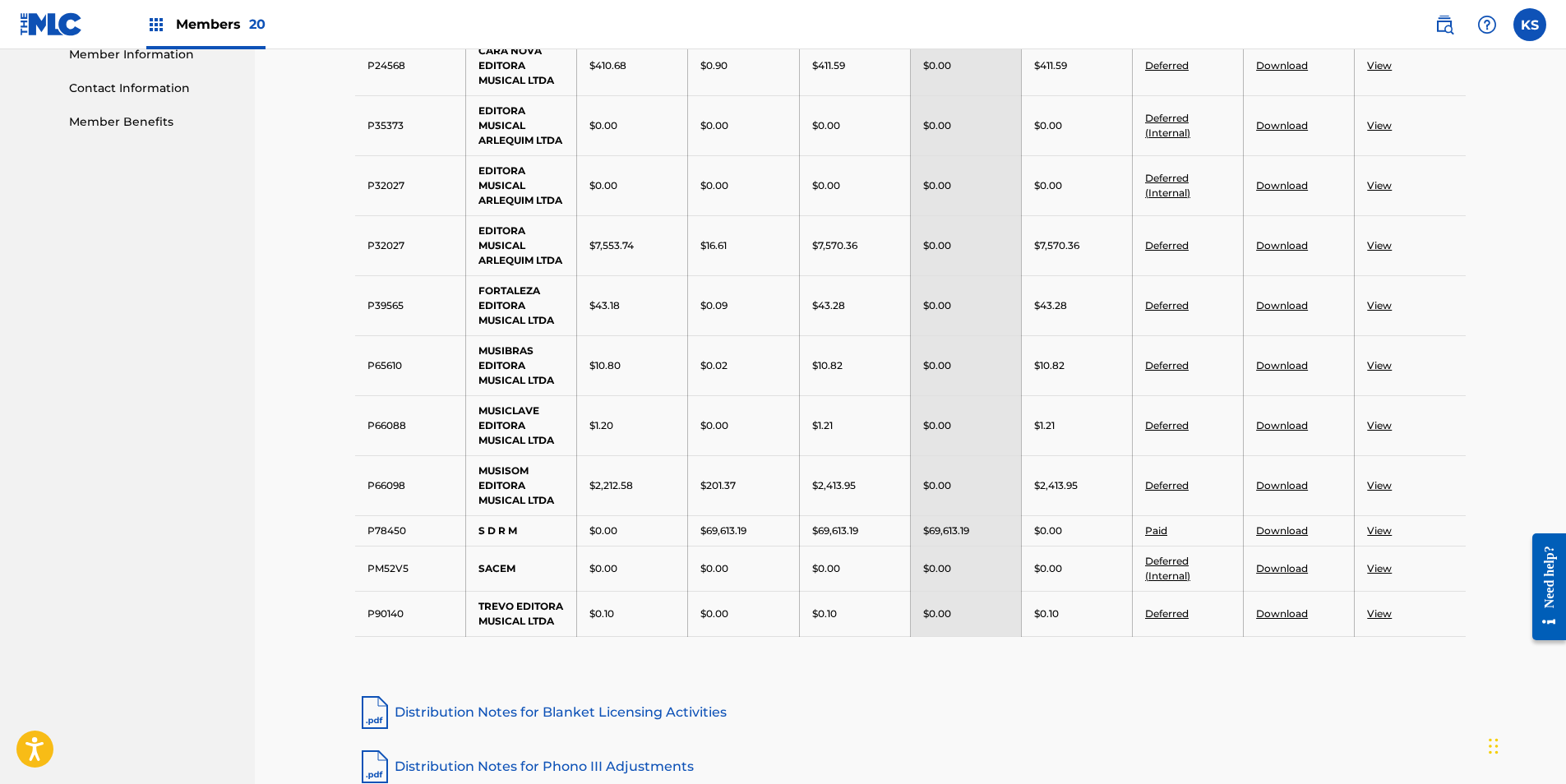
scroll to position [493, 0]
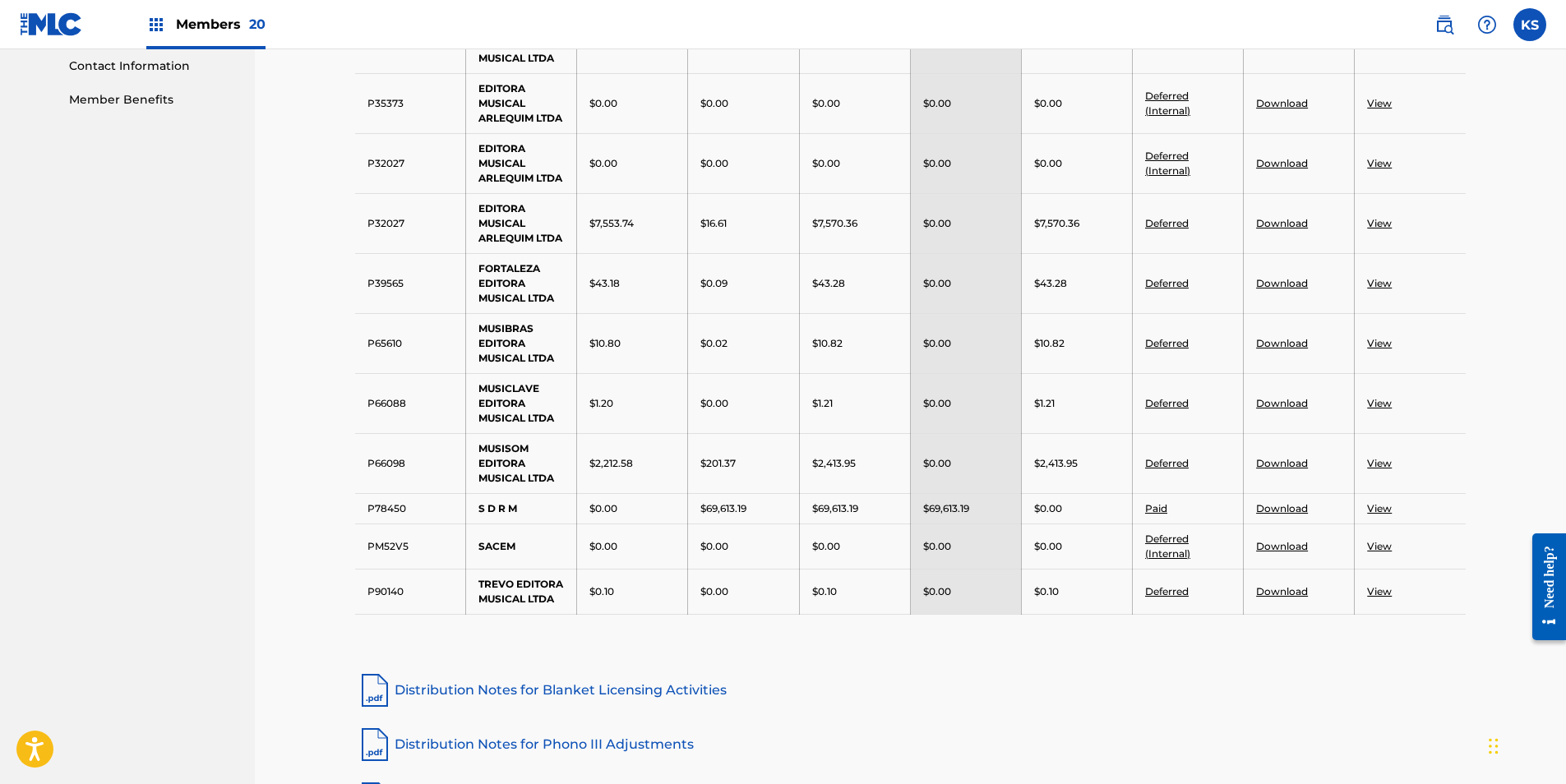
click at [1039, 487] on link "Download" at bounding box center [1282, 508] width 51 height 12
click at [208, 30] on span "Members 20" at bounding box center [221, 25] width 90 height 19
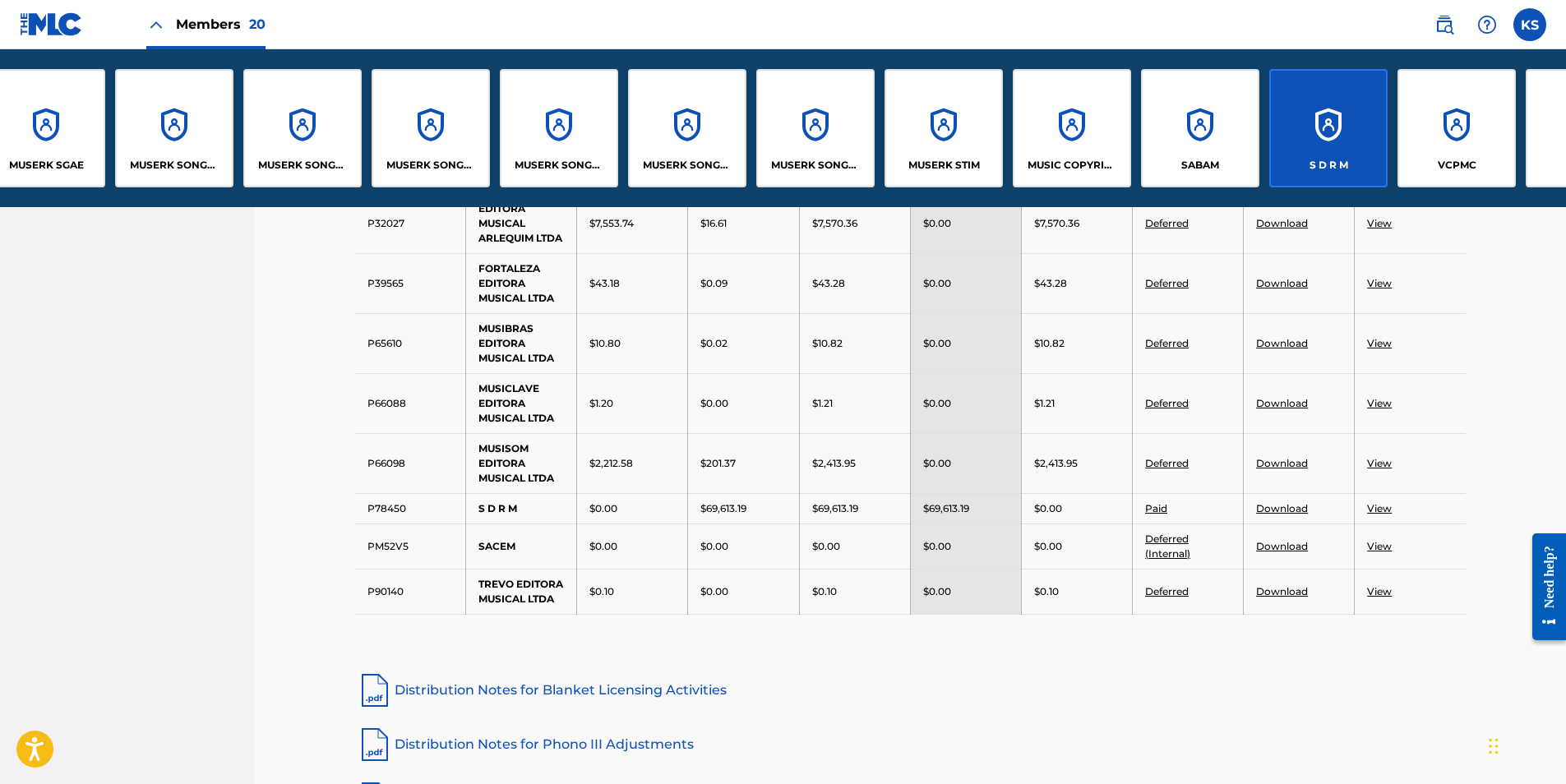
scroll to position [0, 1028]
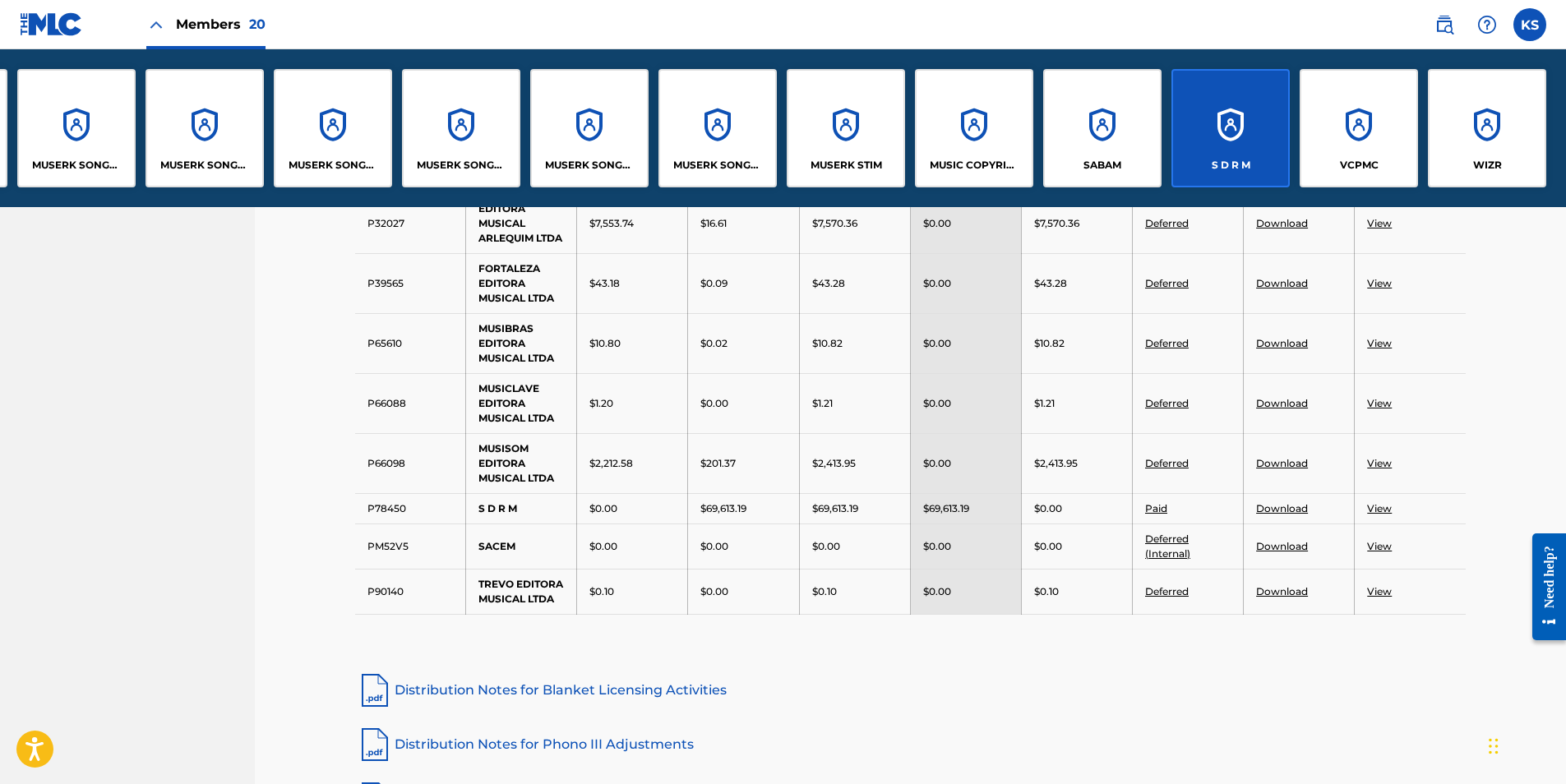
click at [1039, 142] on div "VCPMC" at bounding box center [1358, 128] width 118 height 118
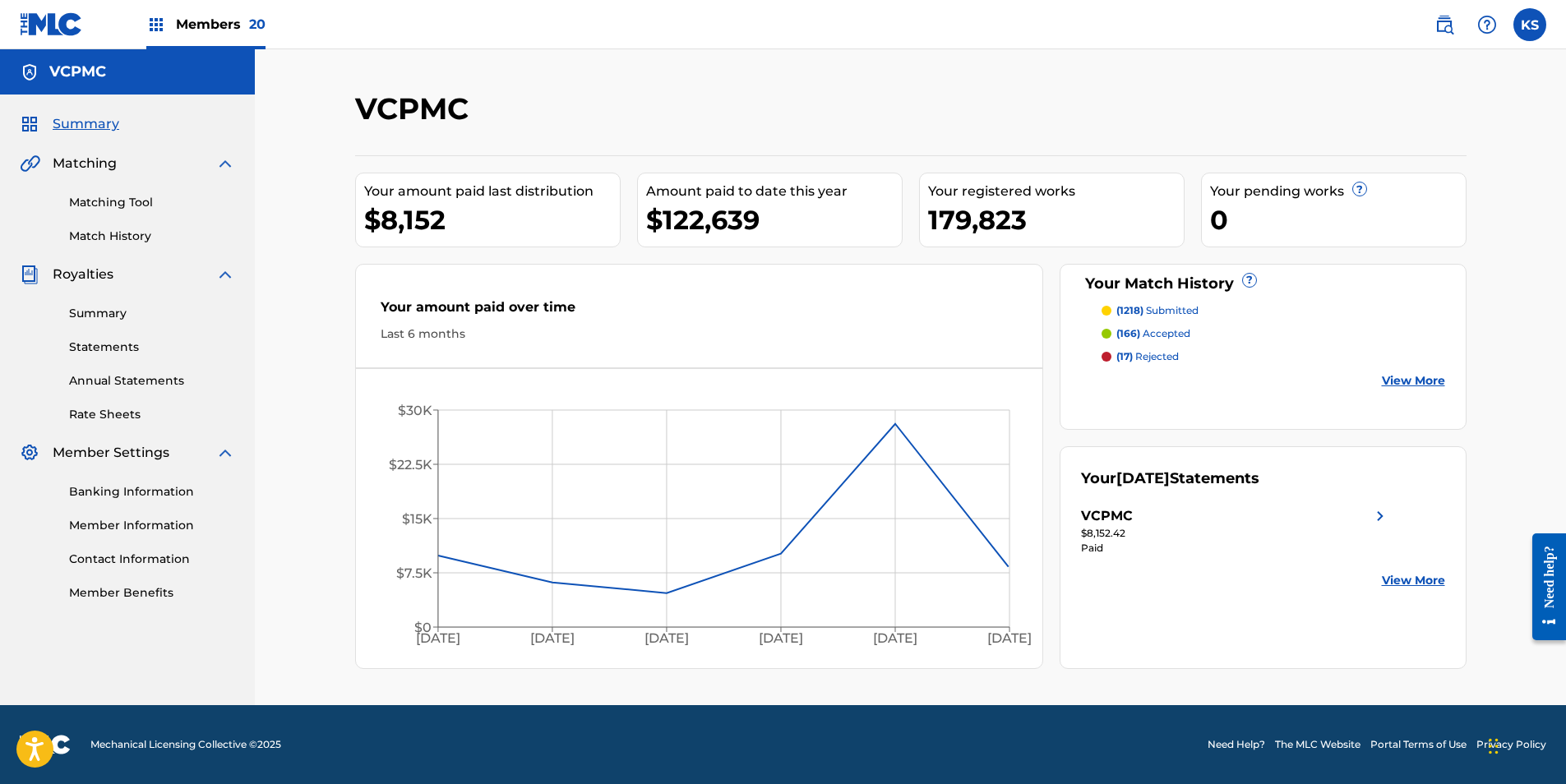
click at [73, 312] on link "Summary" at bounding box center [152, 313] width 166 height 17
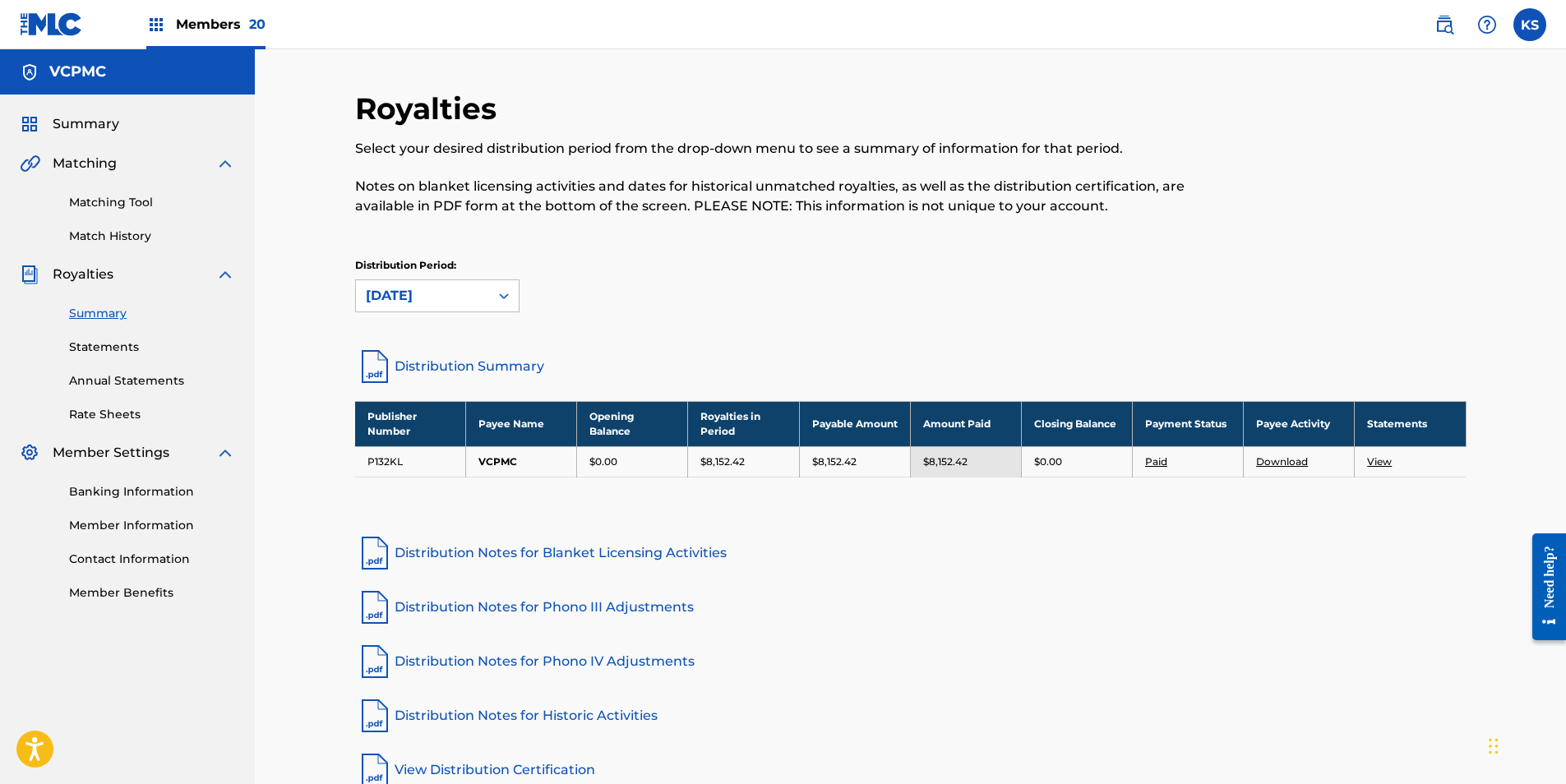
click at [1039, 458] on link "Download" at bounding box center [1282, 461] width 51 height 12
click at [236, 32] on span "Members 20" at bounding box center [221, 25] width 90 height 19
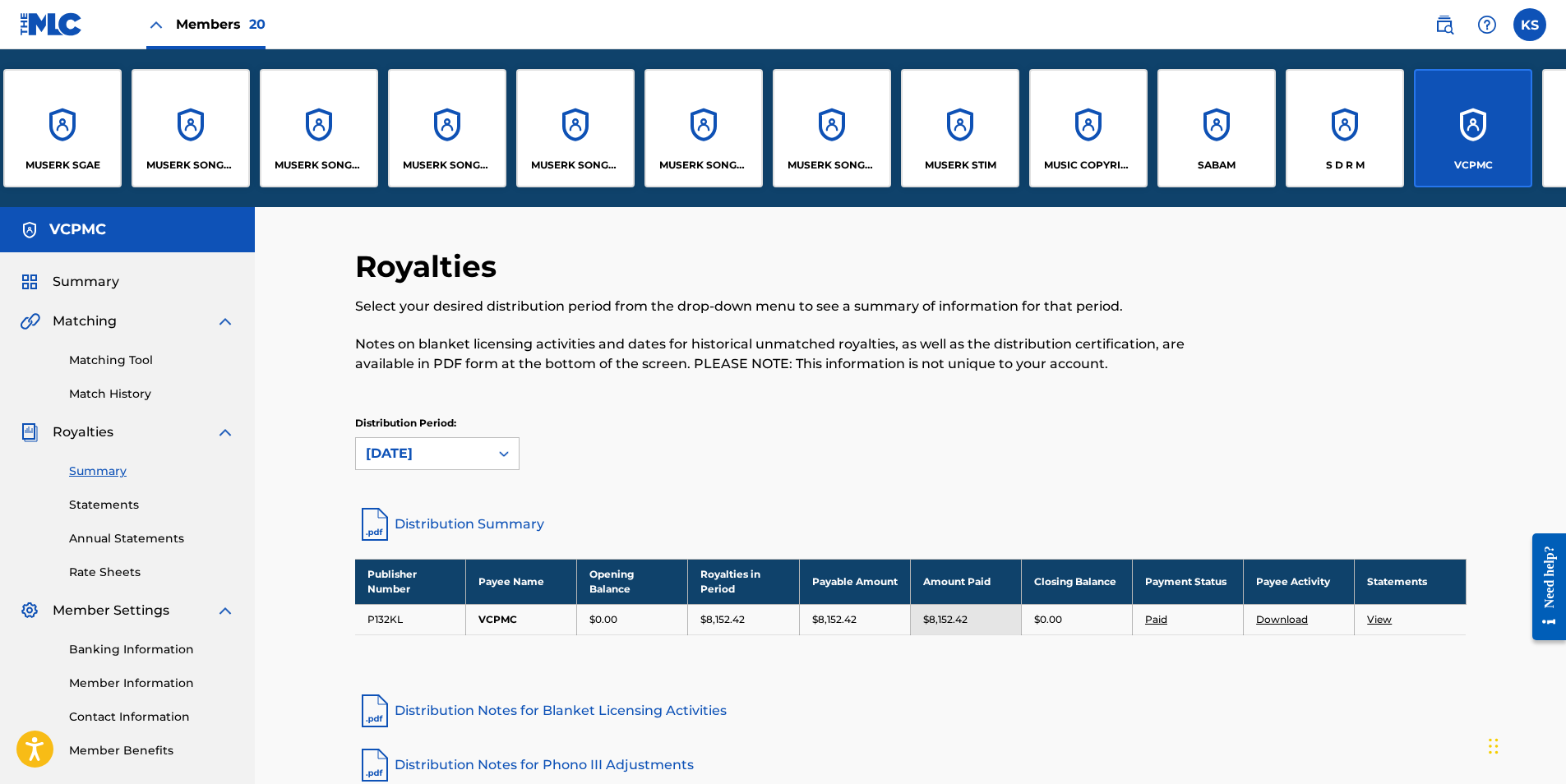
scroll to position [0, 1028]
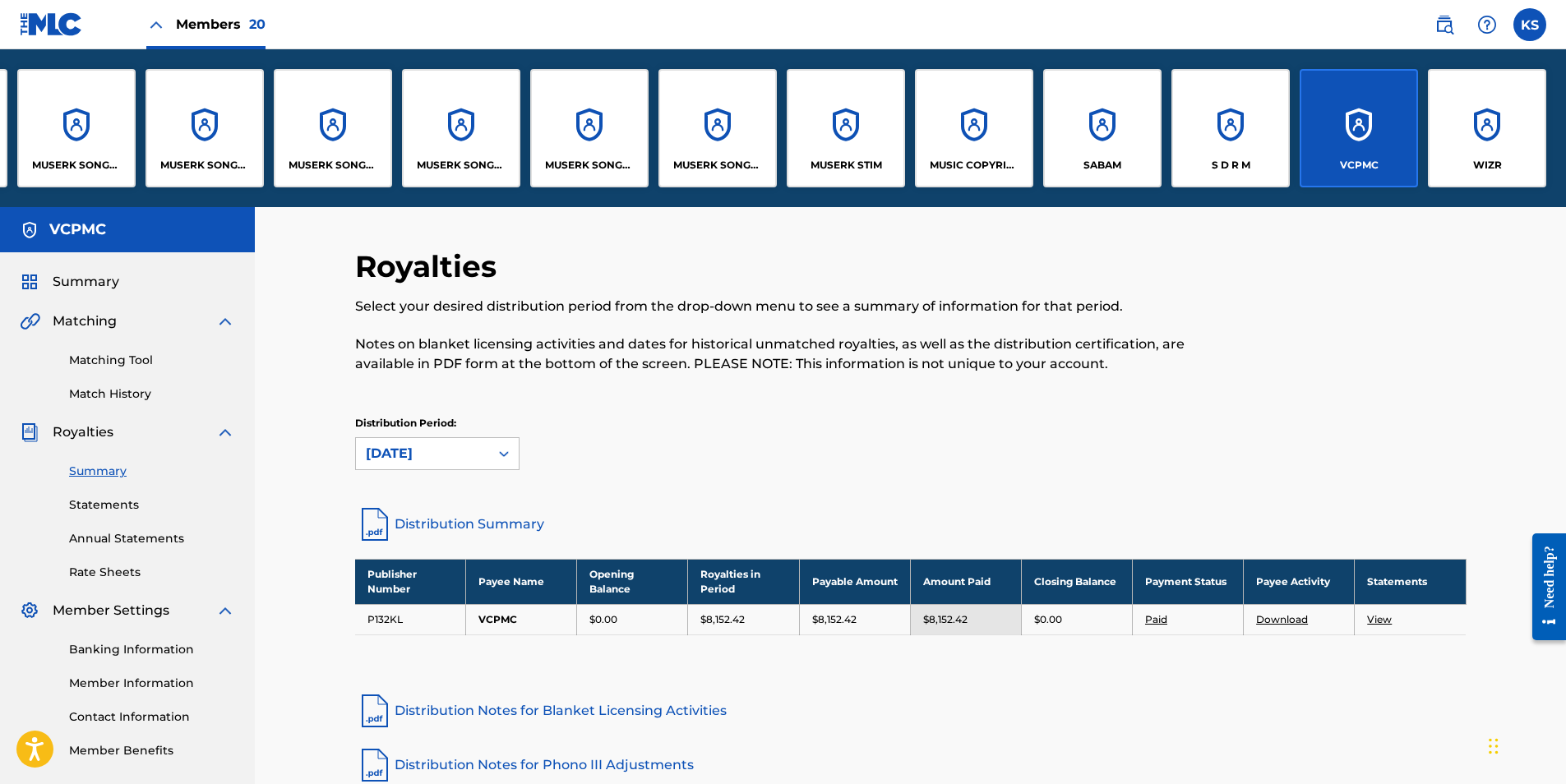
click at [1039, 142] on div "WIZR" at bounding box center [1487, 128] width 118 height 118
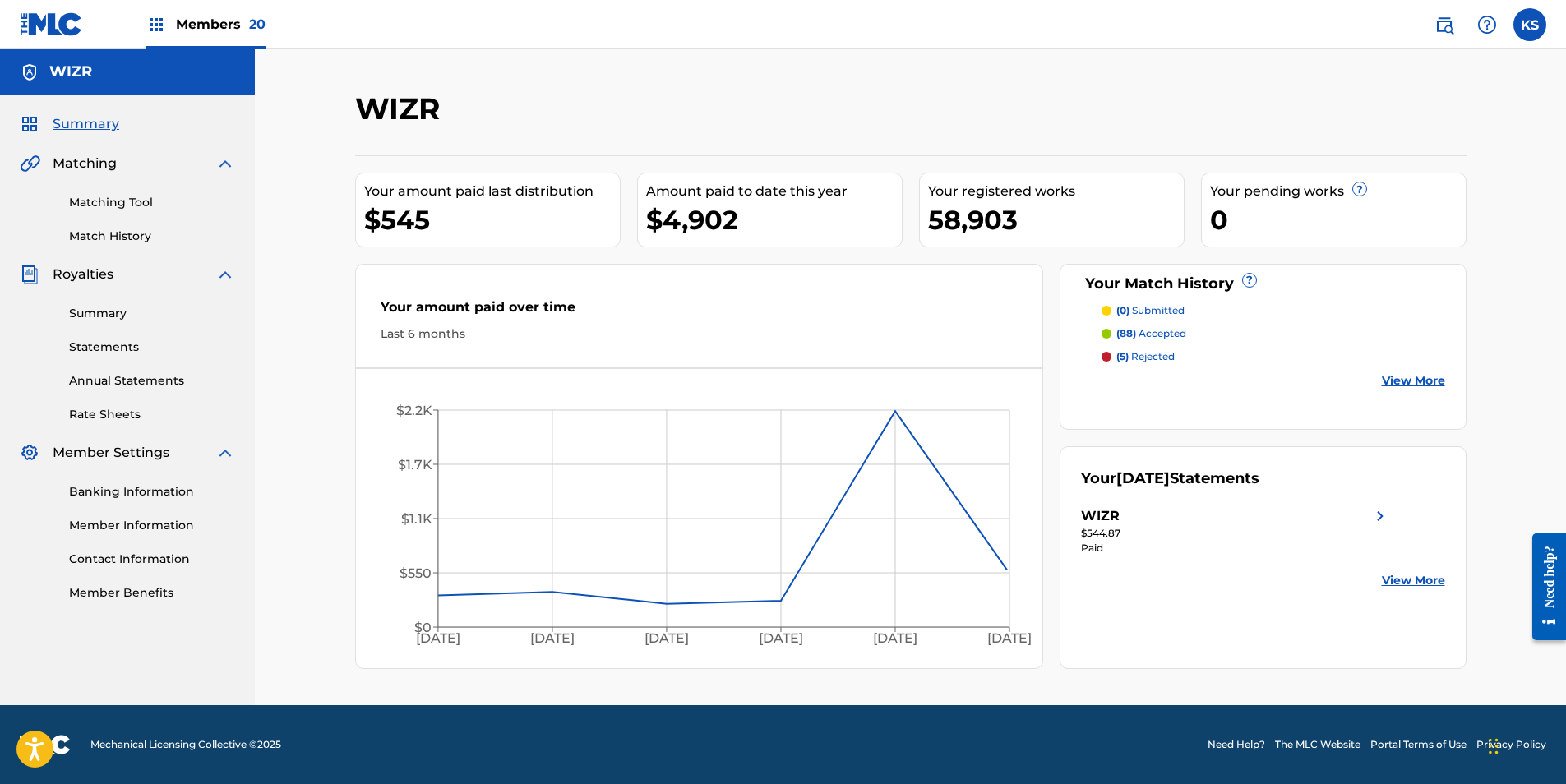
click at [92, 312] on link "Summary" at bounding box center [152, 313] width 166 height 17
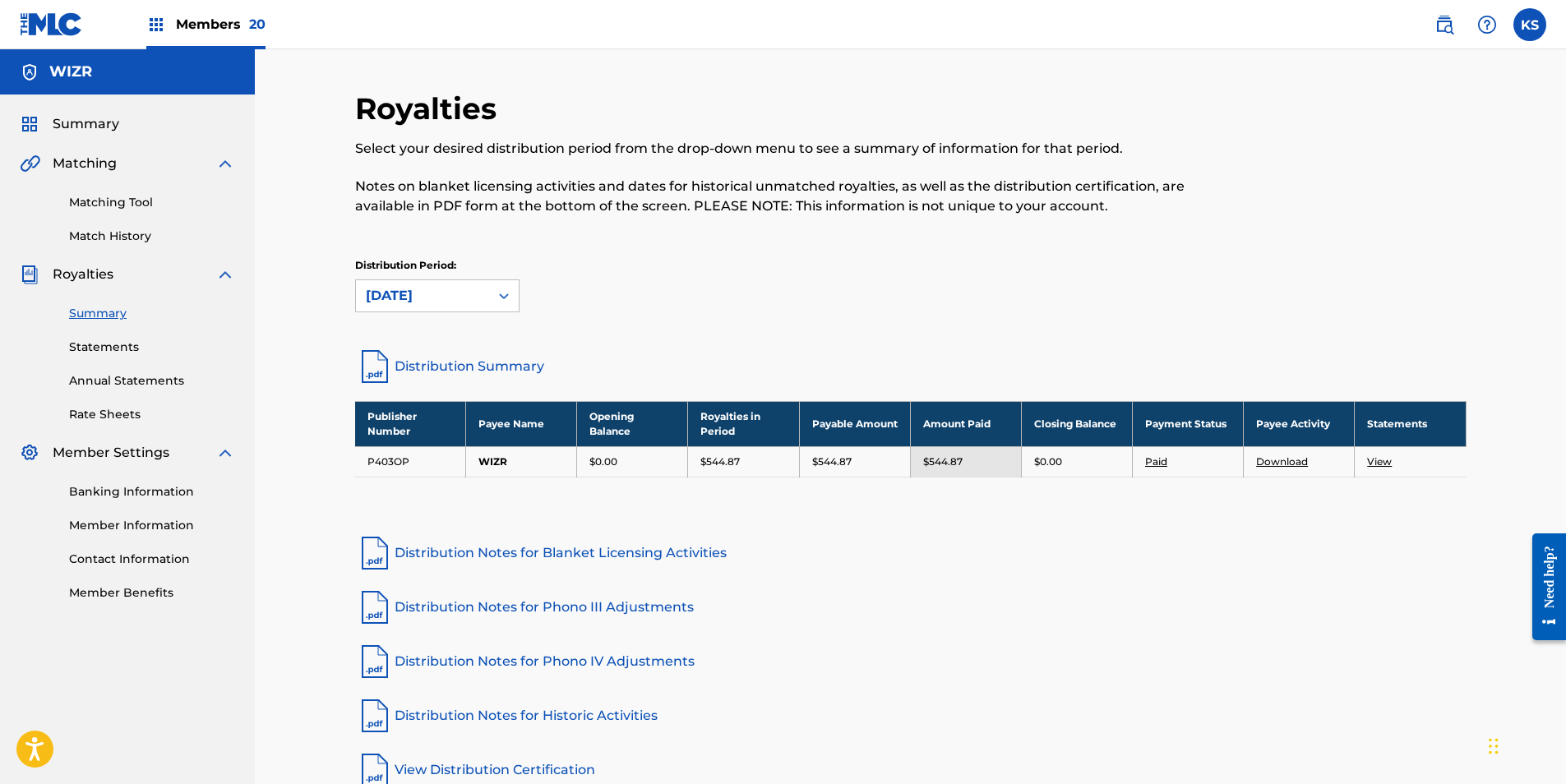
click at [1039, 461] on link "Download" at bounding box center [1282, 461] width 51 height 12
click at [245, 16] on span "Members 20" at bounding box center [221, 25] width 90 height 19
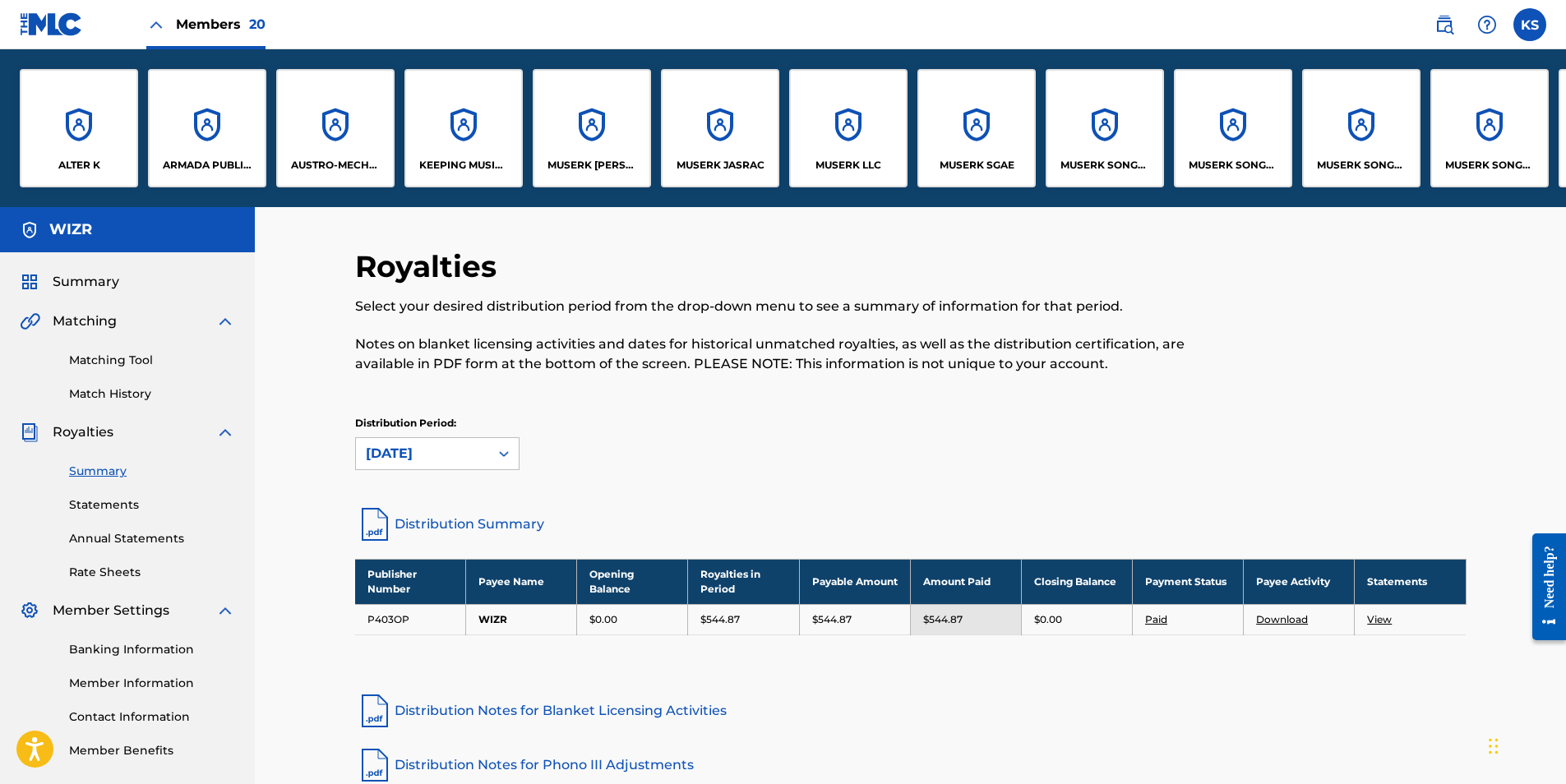
click at [444, 161] on p "KEEPING MUSIC ALIVE PUBLISHING" at bounding box center [464, 166] width 90 height 15
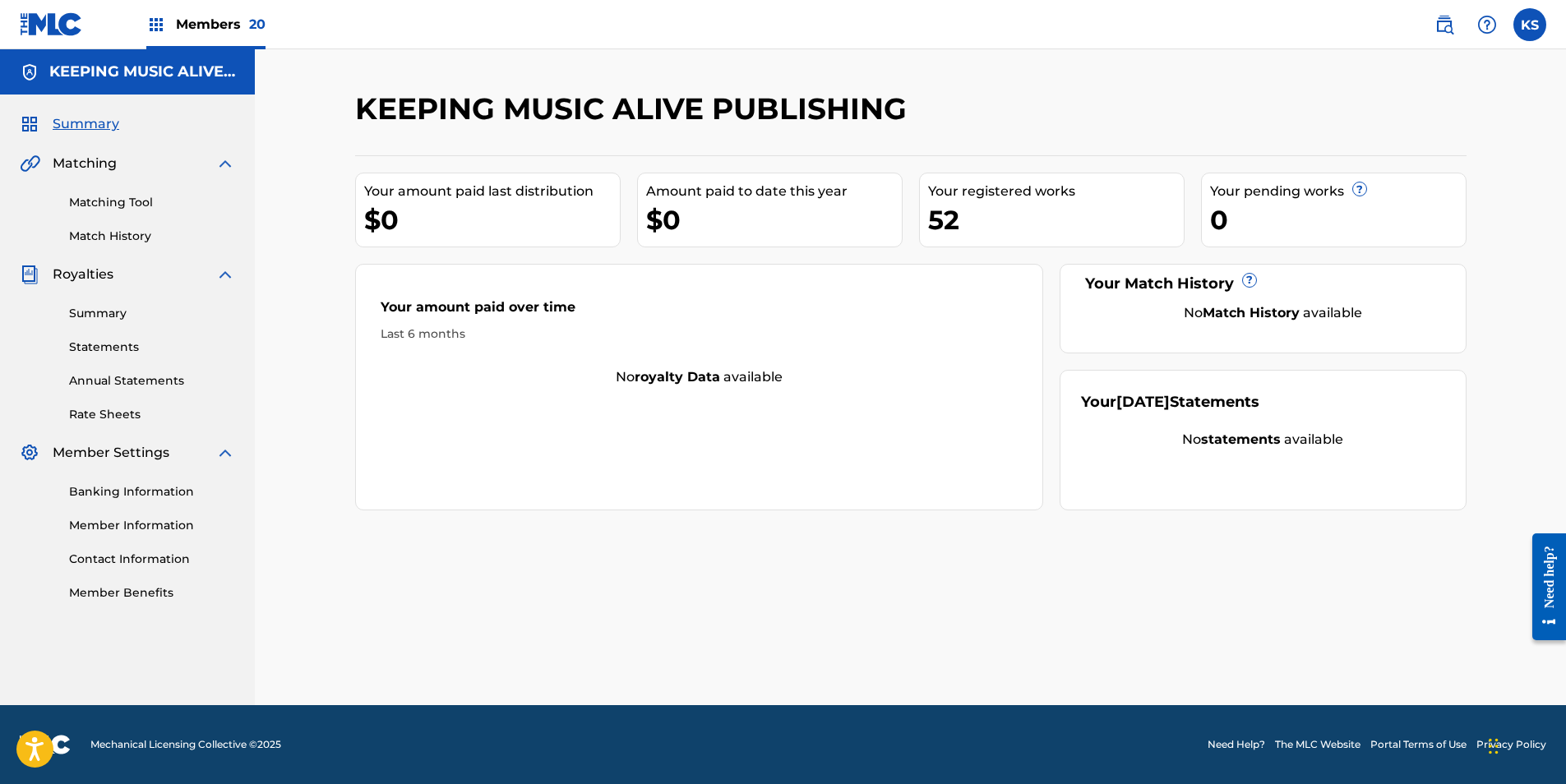
click at [105, 313] on link "Summary" at bounding box center [152, 313] width 166 height 17
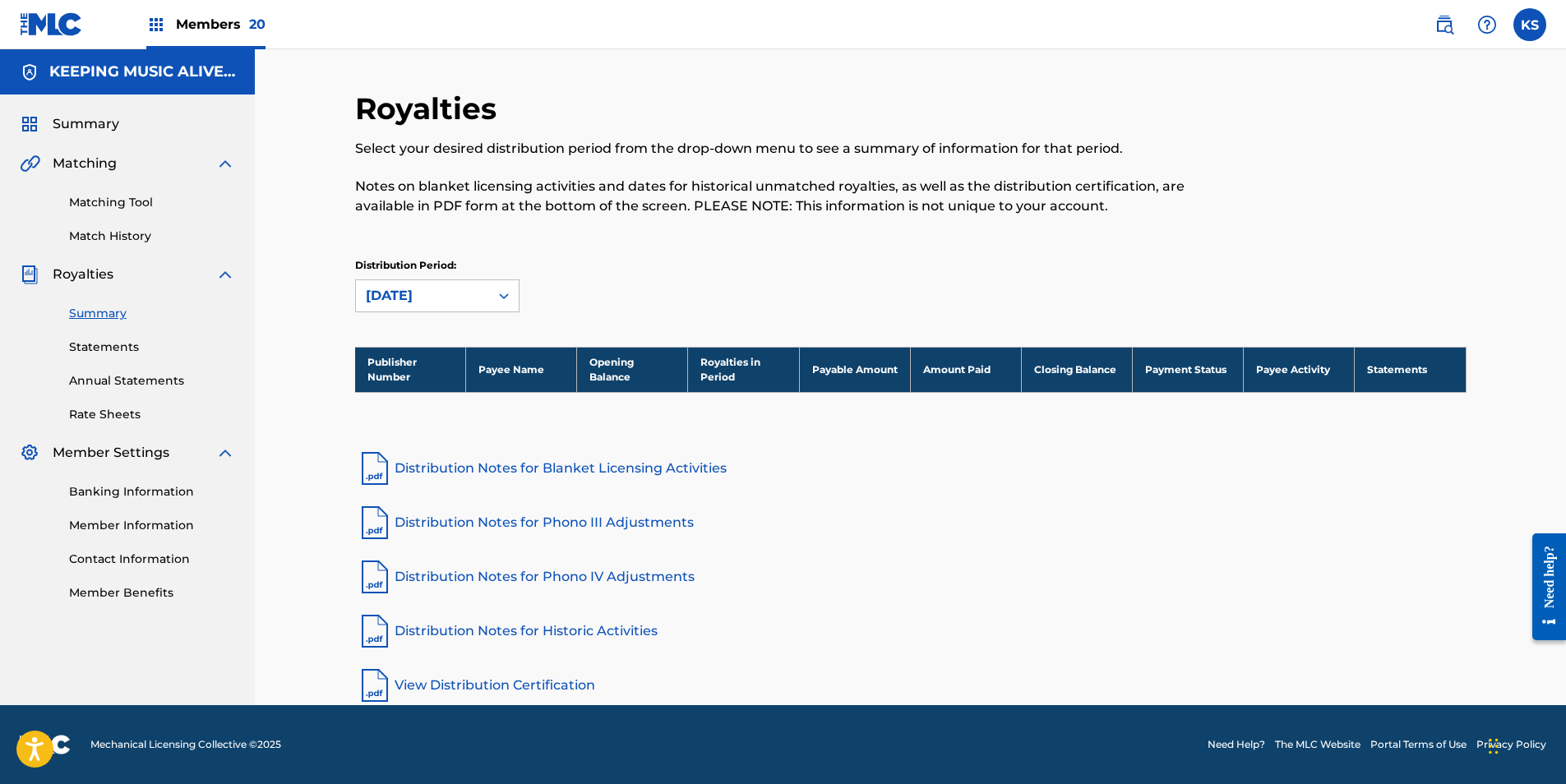
click at [236, 25] on span "Members 20" at bounding box center [221, 25] width 90 height 19
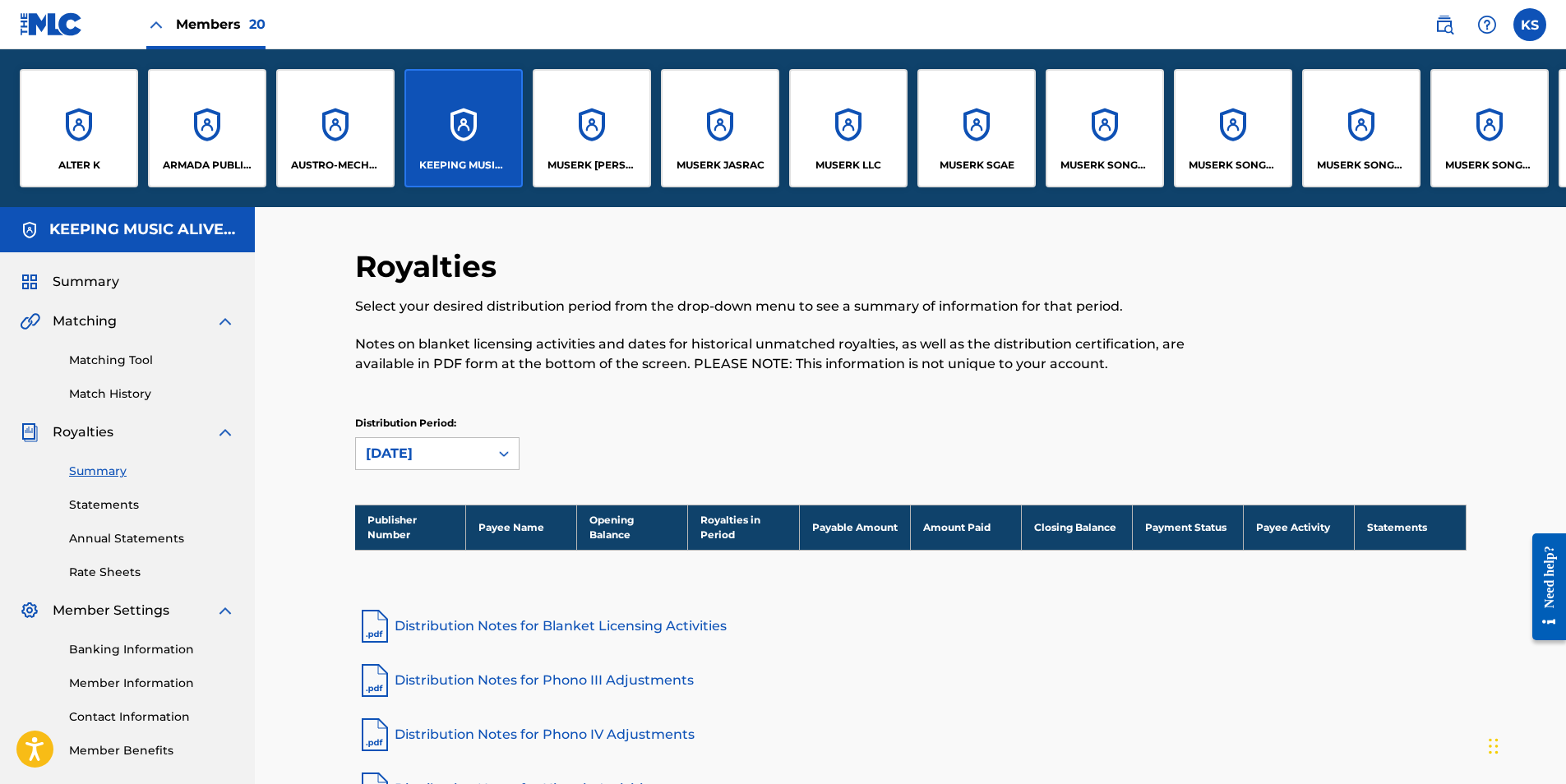
click at [591, 109] on div "MUSERK [PERSON_NAME]" at bounding box center [592, 128] width 118 height 118
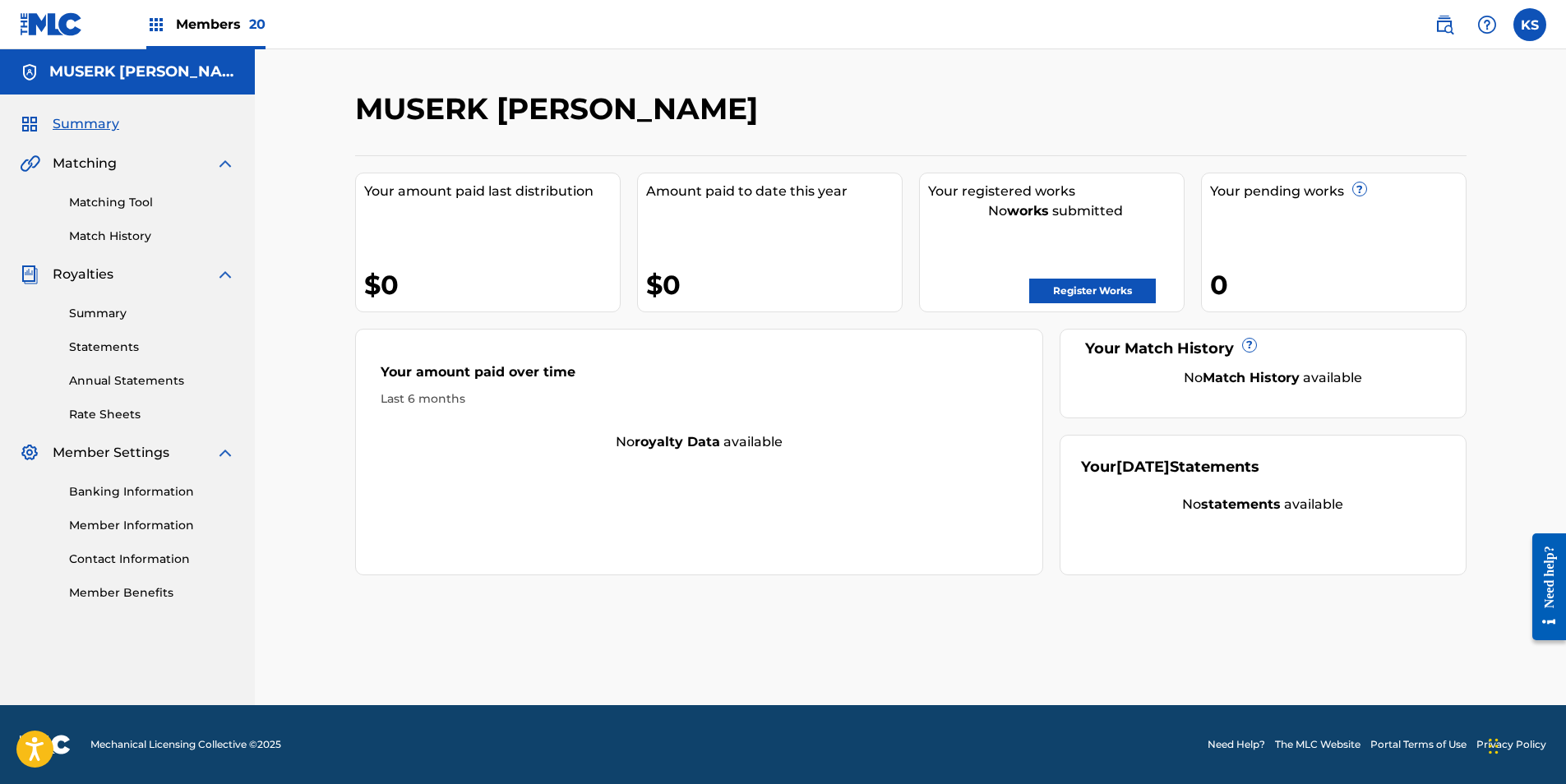
click at [110, 312] on link "Summary" at bounding box center [152, 313] width 166 height 17
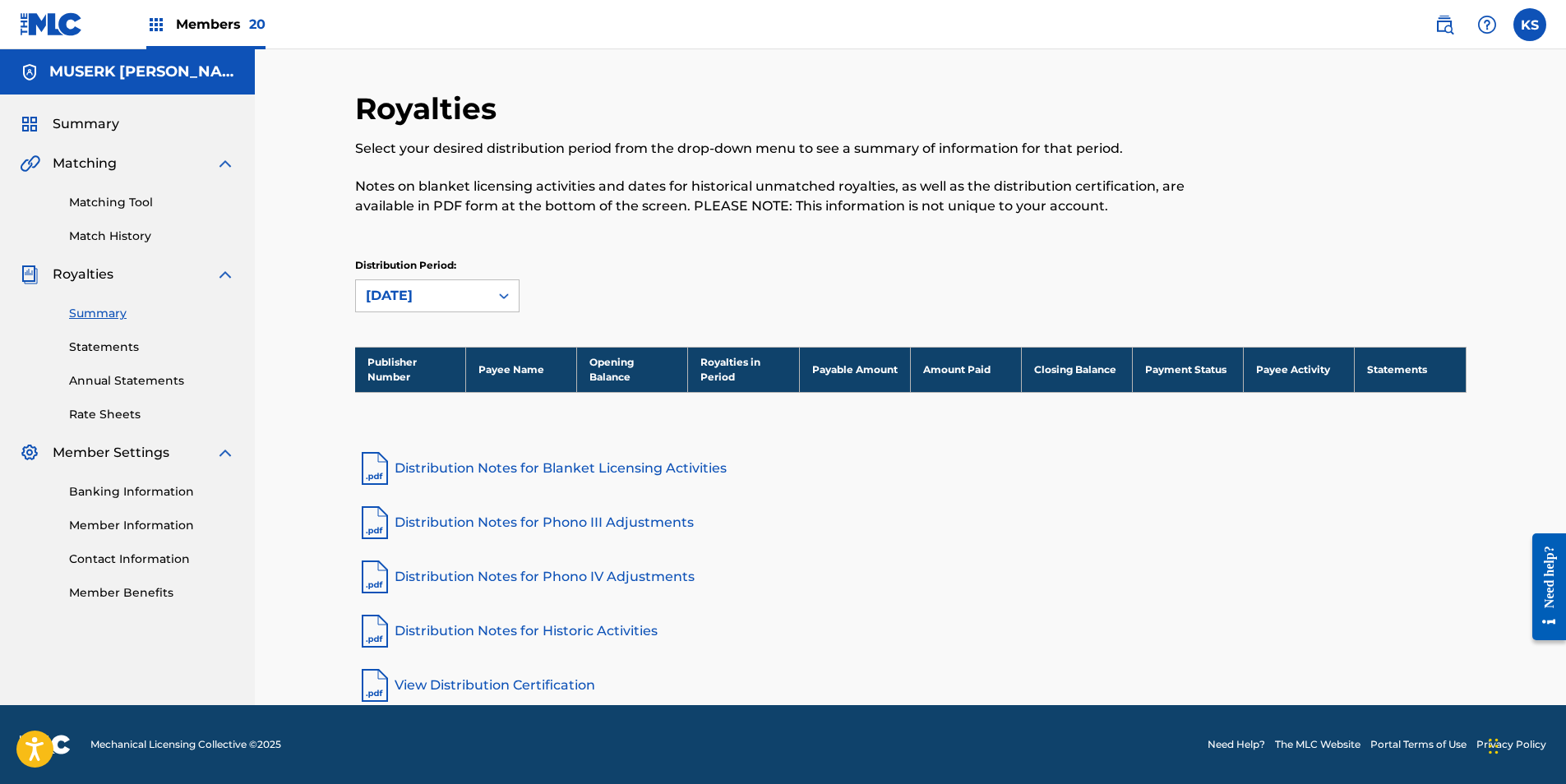
click at [237, 22] on span "Members 20" at bounding box center [221, 25] width 90 height 19
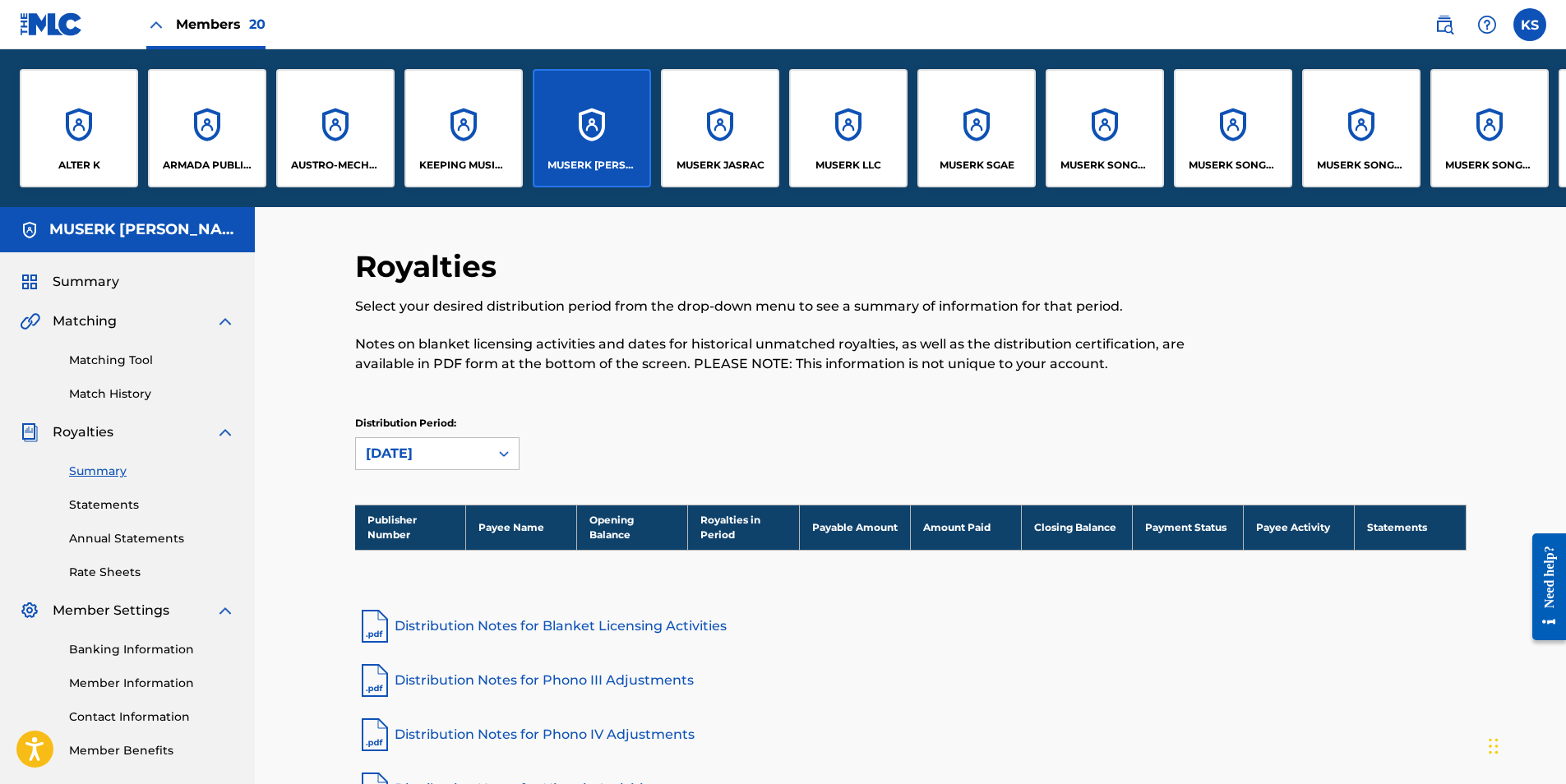
click at [712, 134] on div "MUSERK JASRAC" at bounding box center [720, 128] width 118 height 118
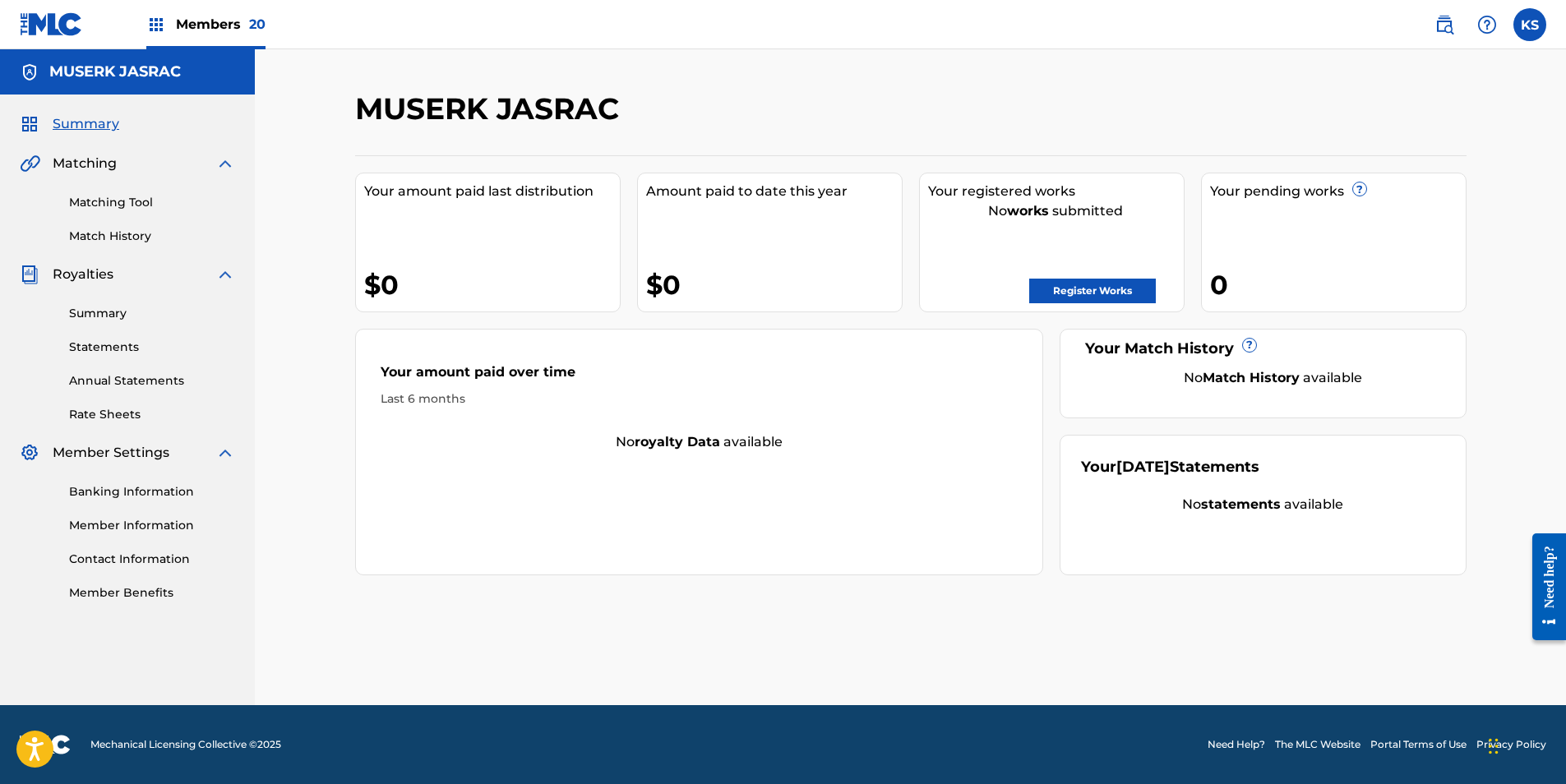
click at [105, 306] on link "Summary" at bounding box center [152, 313] width 166 height 17
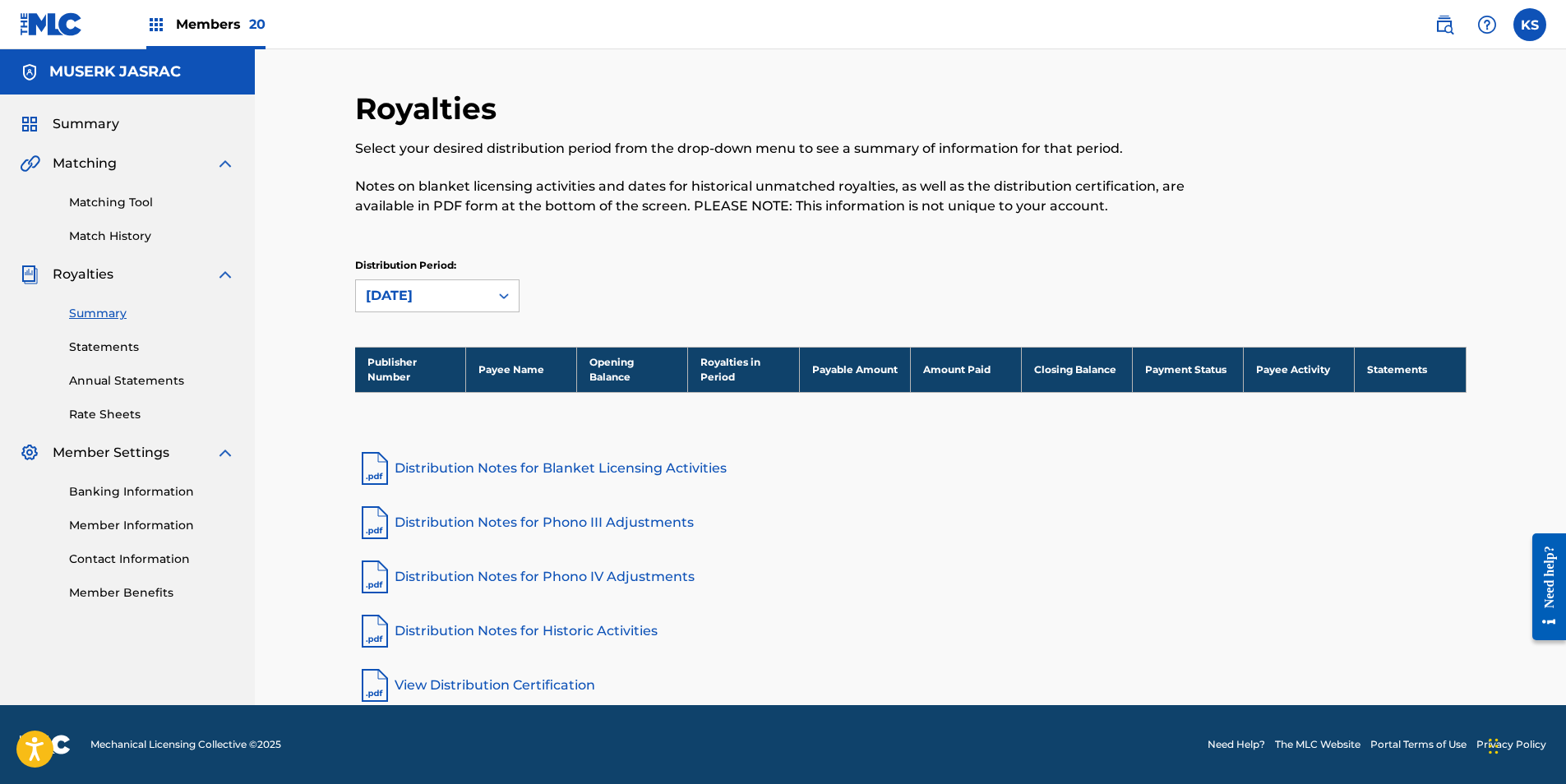
click at [221, 25] on span "Members 20" at bounding box center [221, 25] width 90 height 19
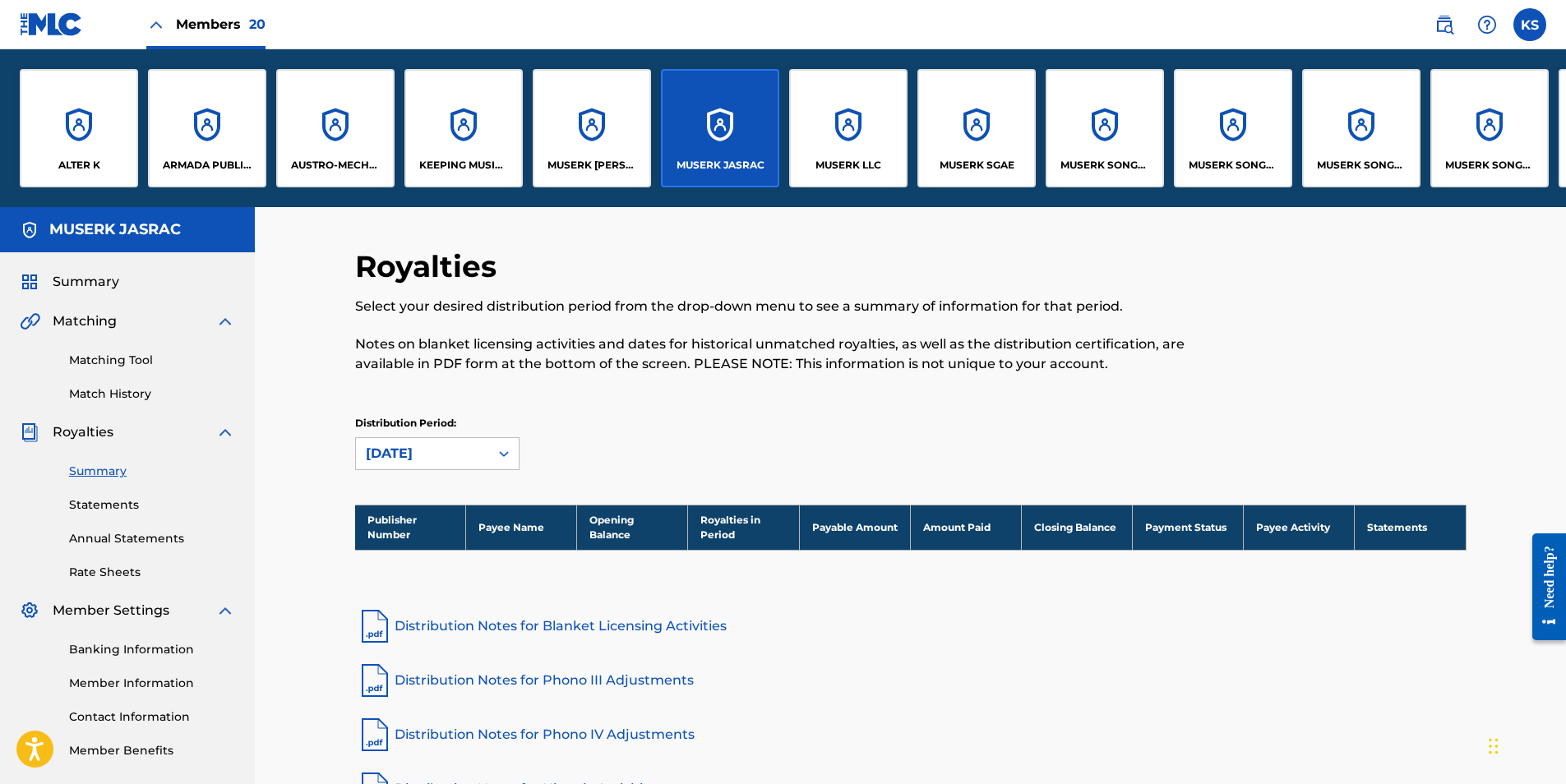
click at [1039, 154] on div "MUSERK SONGS OF CHECKPOINT" at bounding box center [1105, 128] width 118 height 118
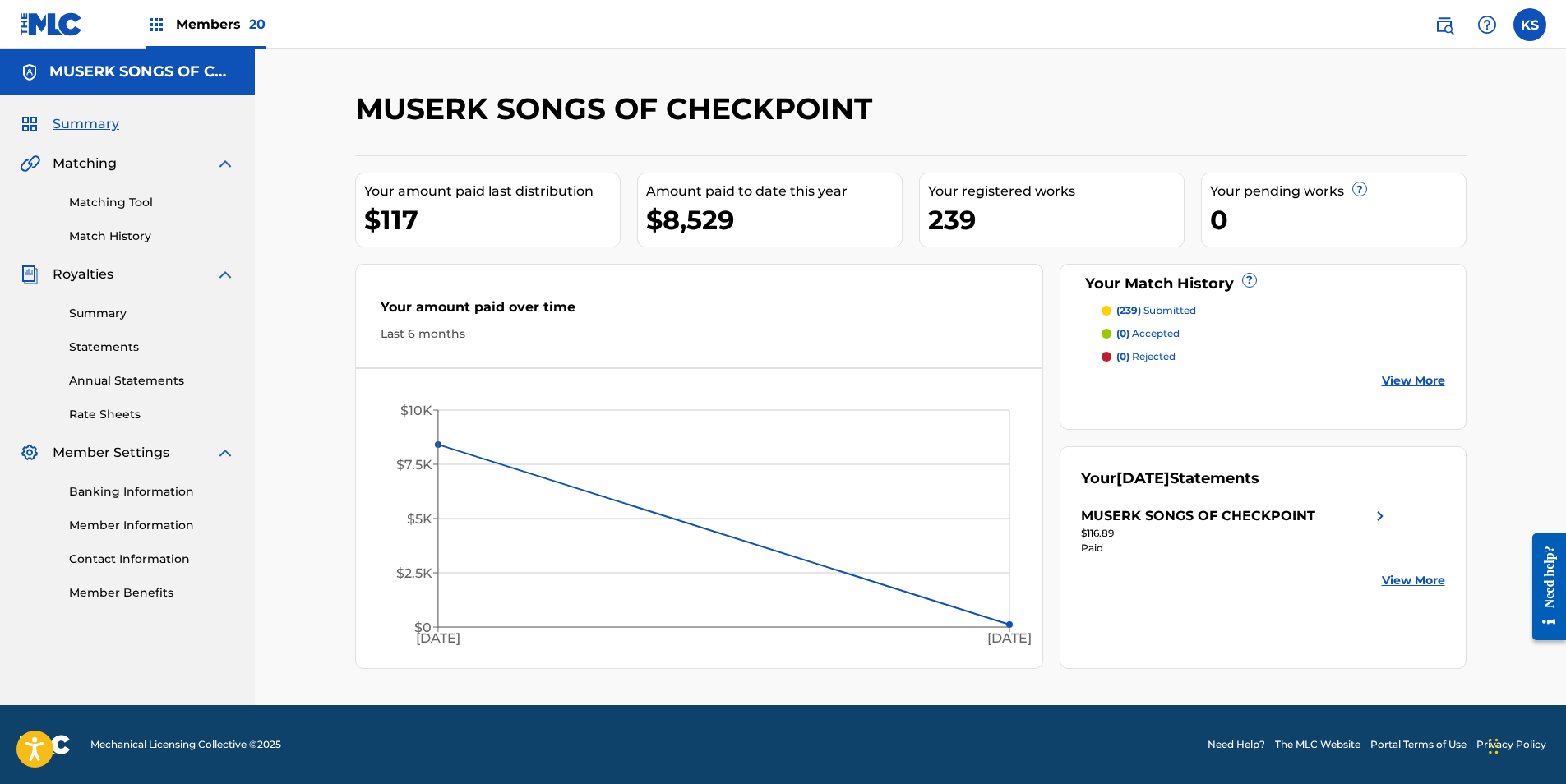
click at [104, 312] on link "Summary" at bounding box center [152, 313] width 166 height 17
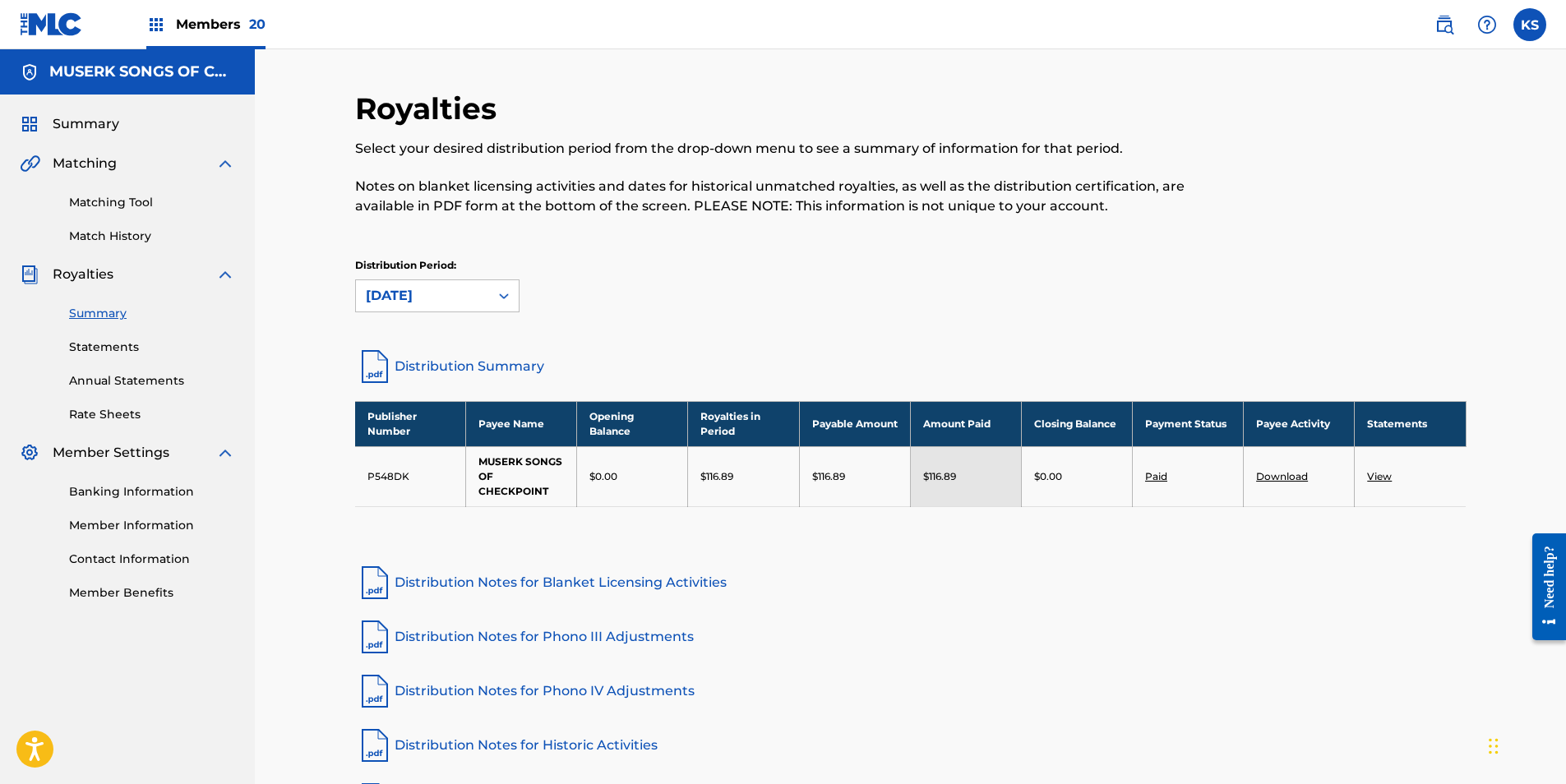
click at [229, 20] on span "Members 20" at bounding box center [221, 25] width 90 height 19
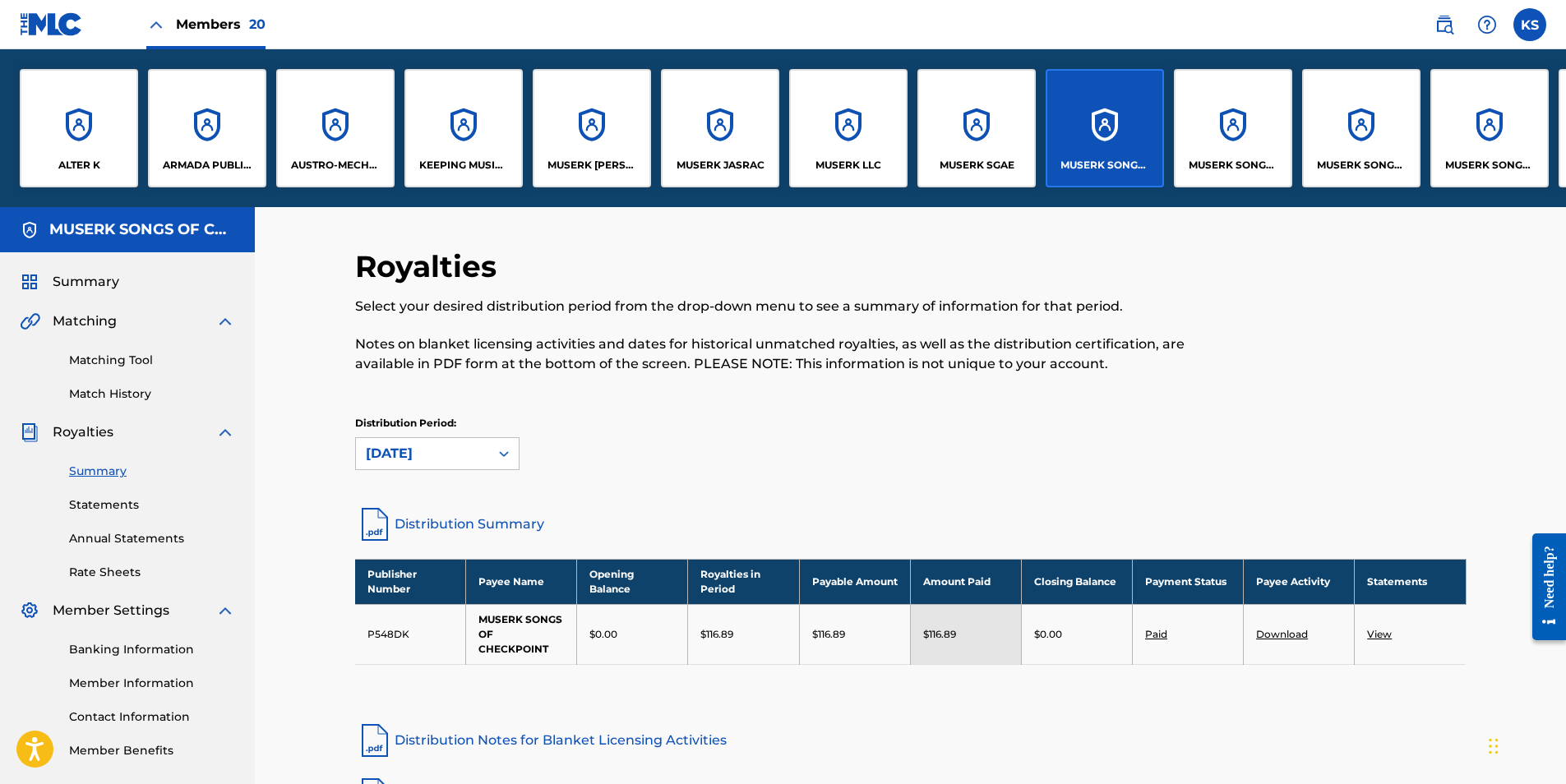
click at [1039, 158] on p "MUSERK SONGS OF COLLAB ASIA" at bounding box center [1233, 166] width 90 height 15
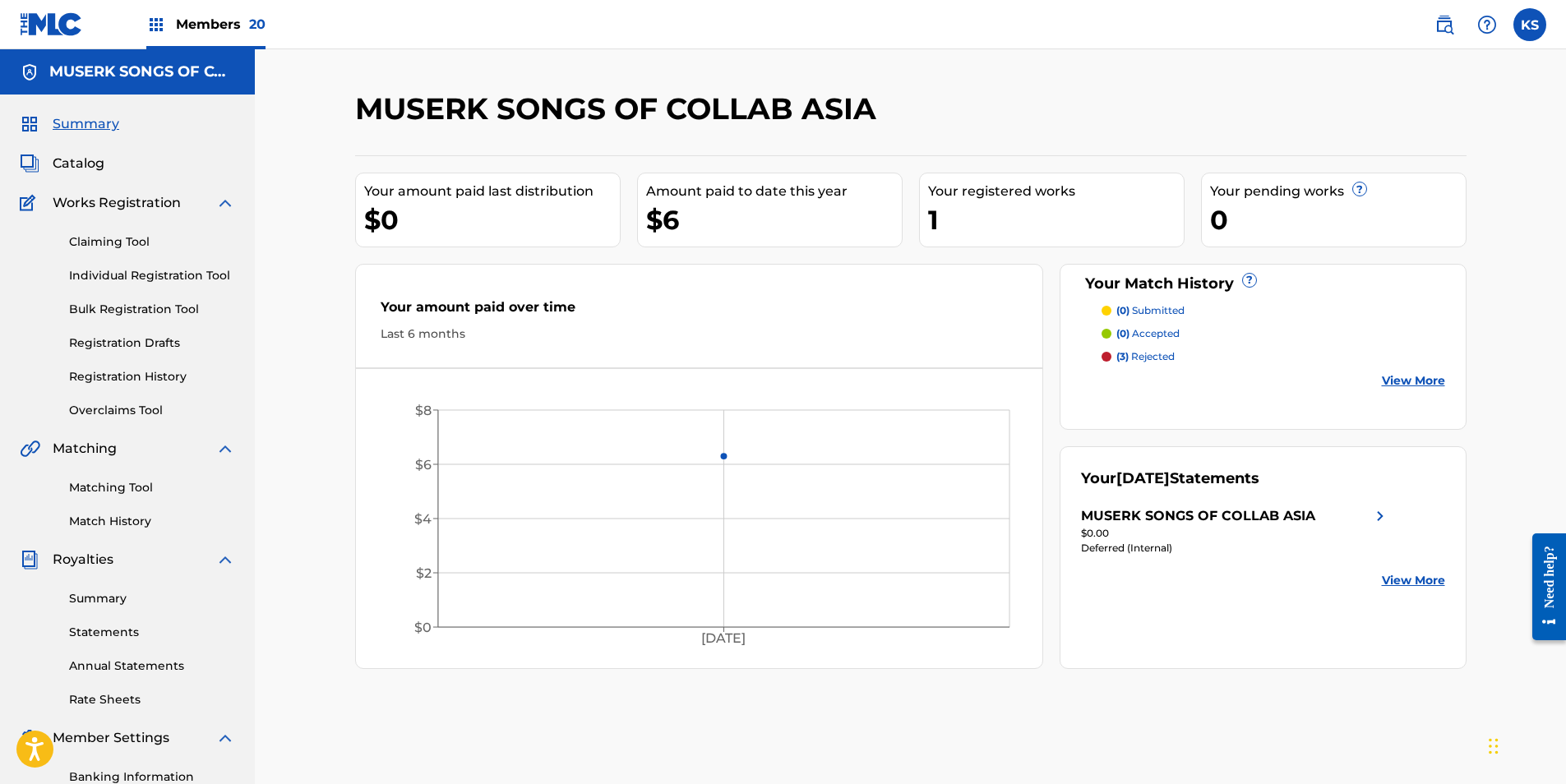
click at [241, 26] on span "Members 20" at bounding box center [221, 25] width 90 height 19
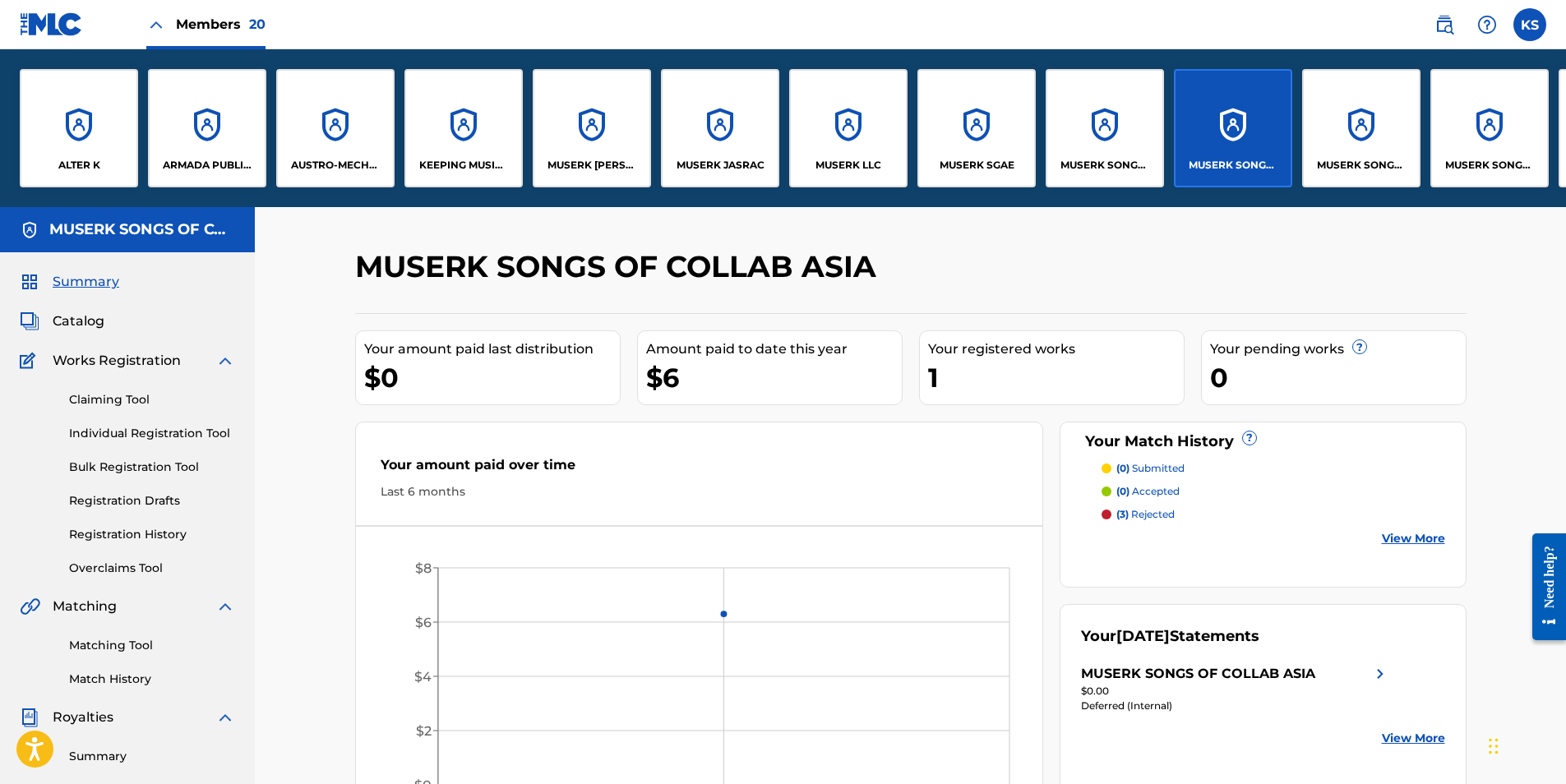
click at [1039, 152] on div "MUSERK SONGS OF CREABLE" at bounding box center [1361, 128] width 118 height 118
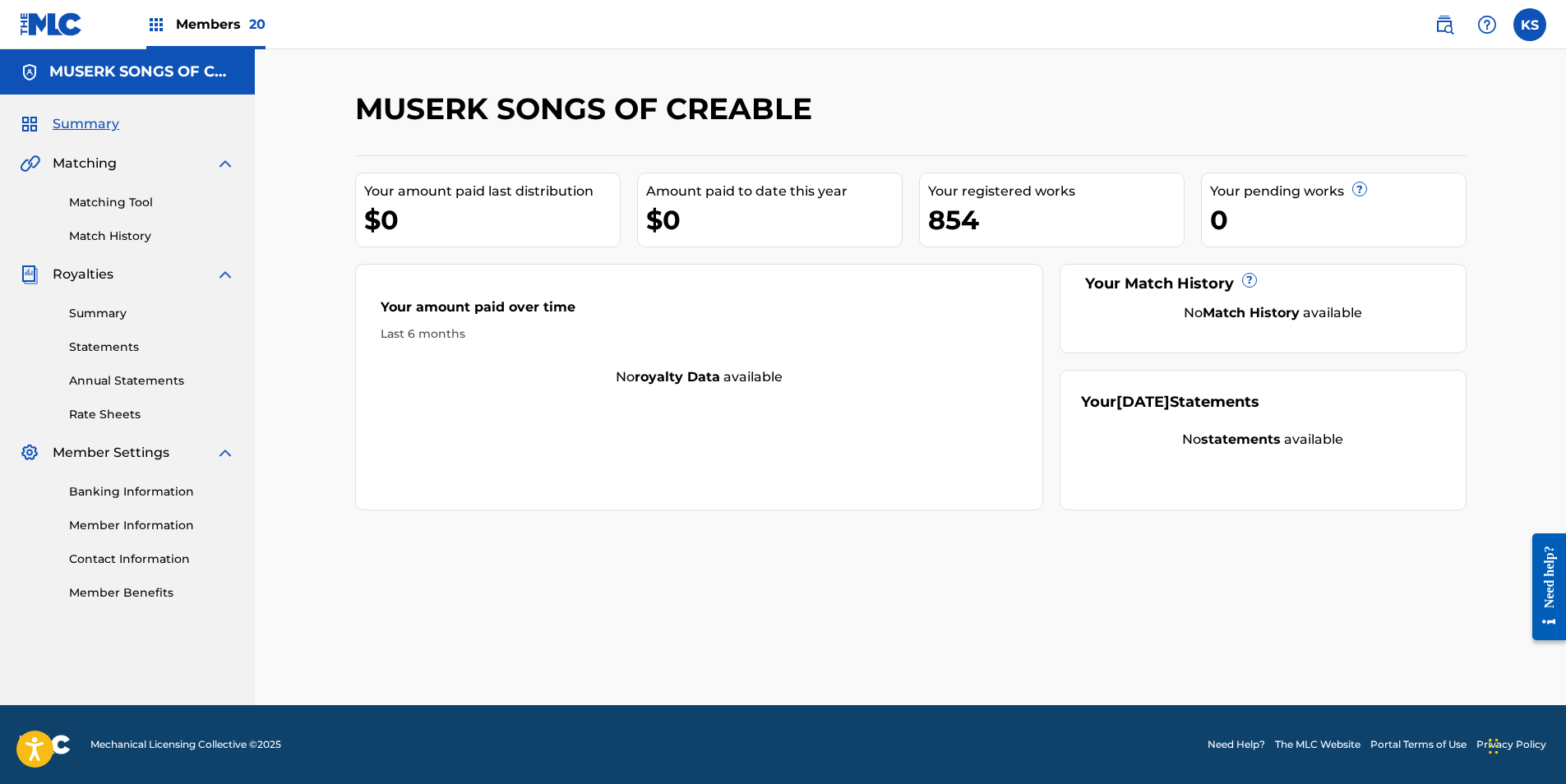
click at [95, 316] on link "Summary" at bounding box center [152, 313] width 166 height 17
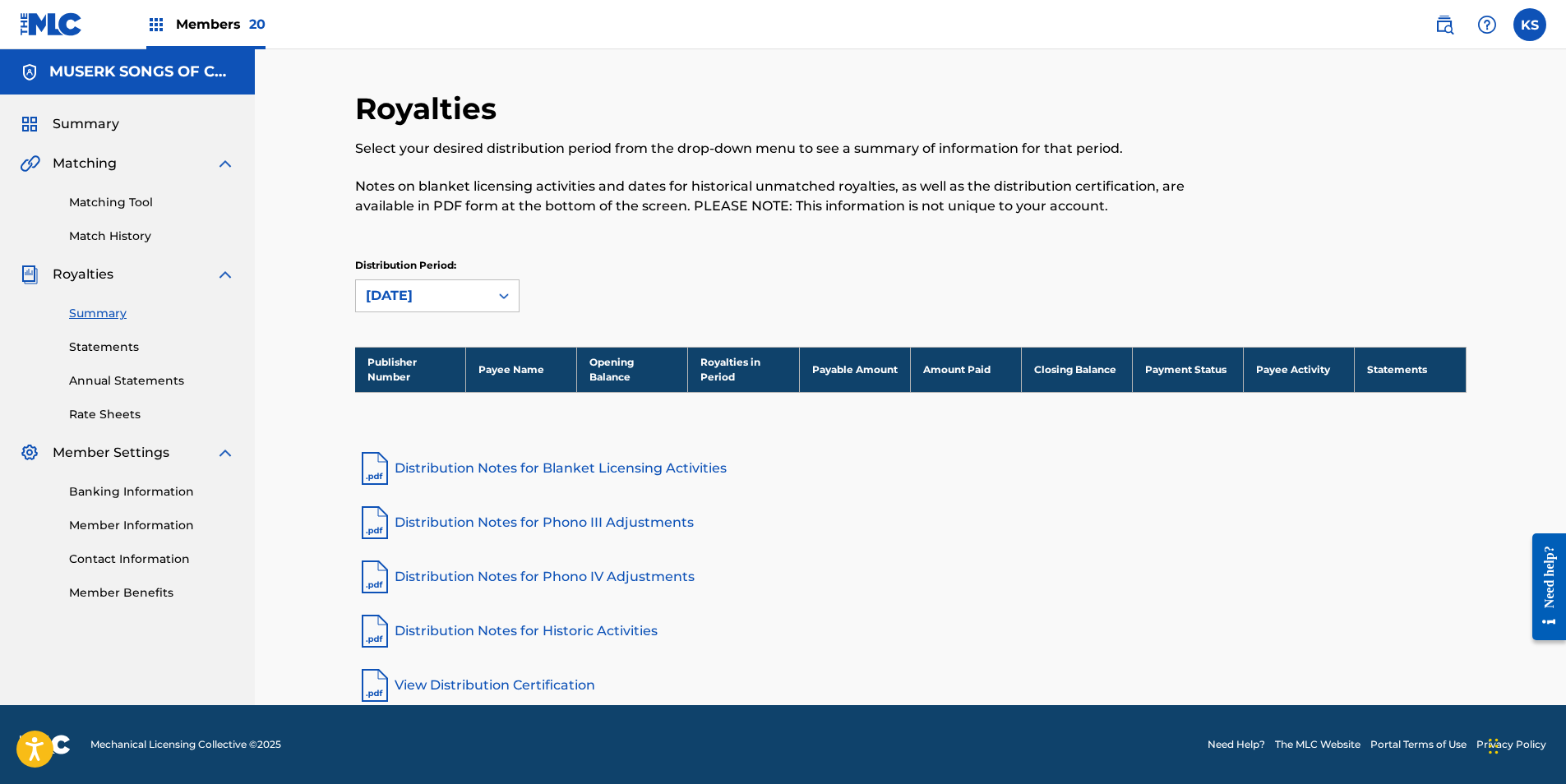
click at [213, 15] on span "Members 20" at bounding box center [221, 25] width 90 height 19
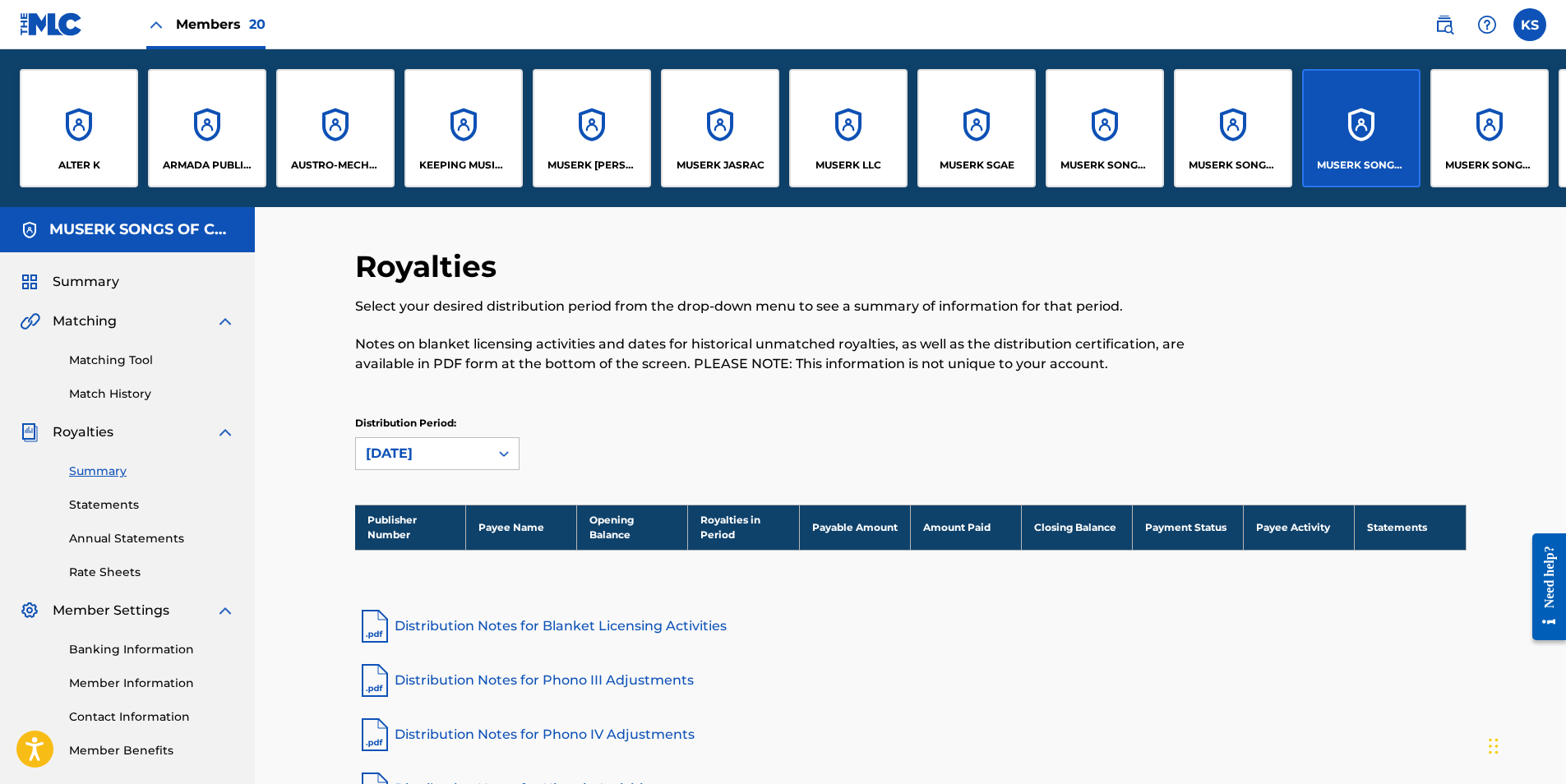
click at [1039, 158] on p "MUSERK SONGS OF LAST DINOS" at bounding box center [1490, 166] width 90 height 15
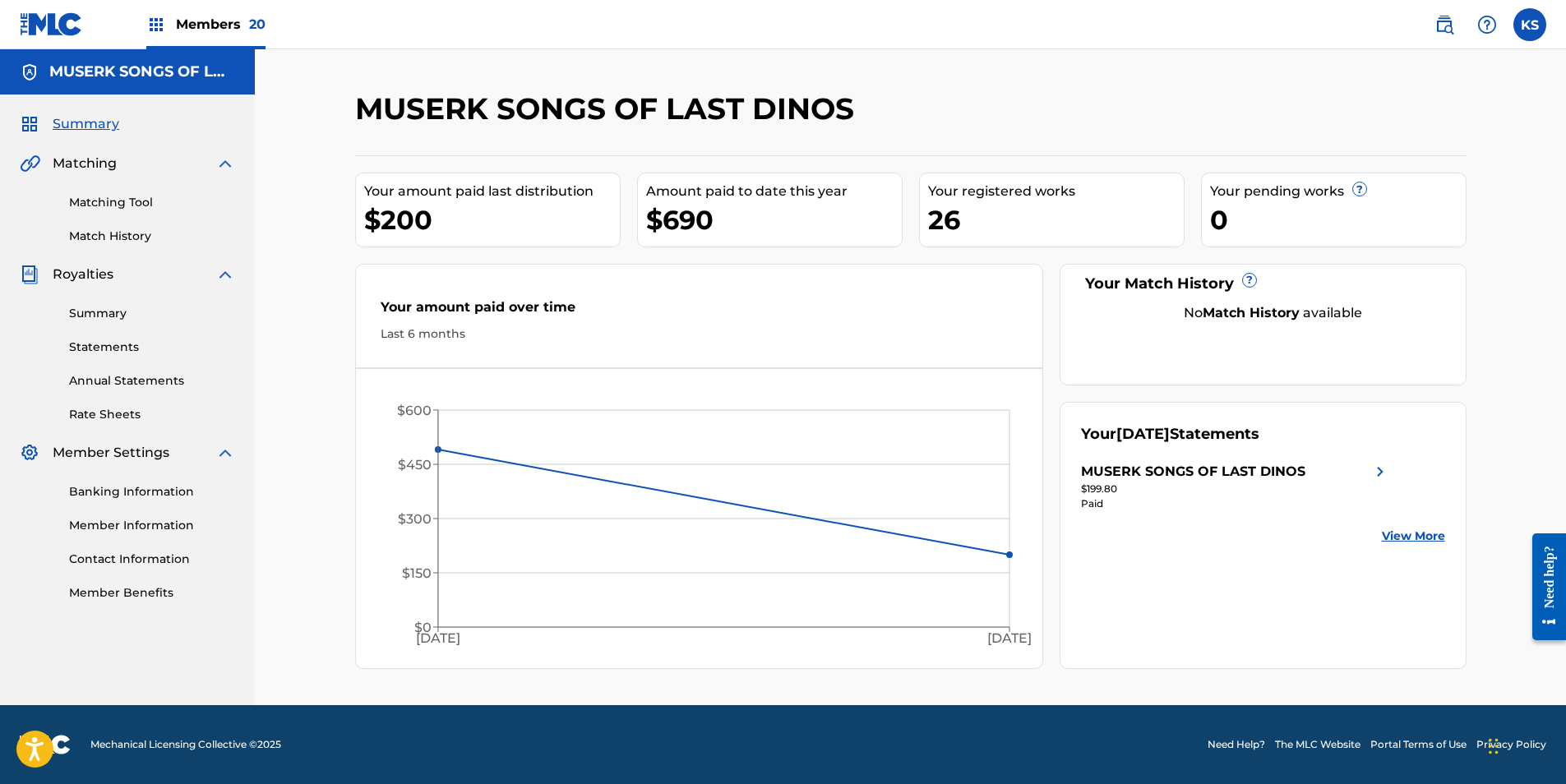
click at [96, 312] on link "Summary" at bounding box center [152, 313] width 166 height 17
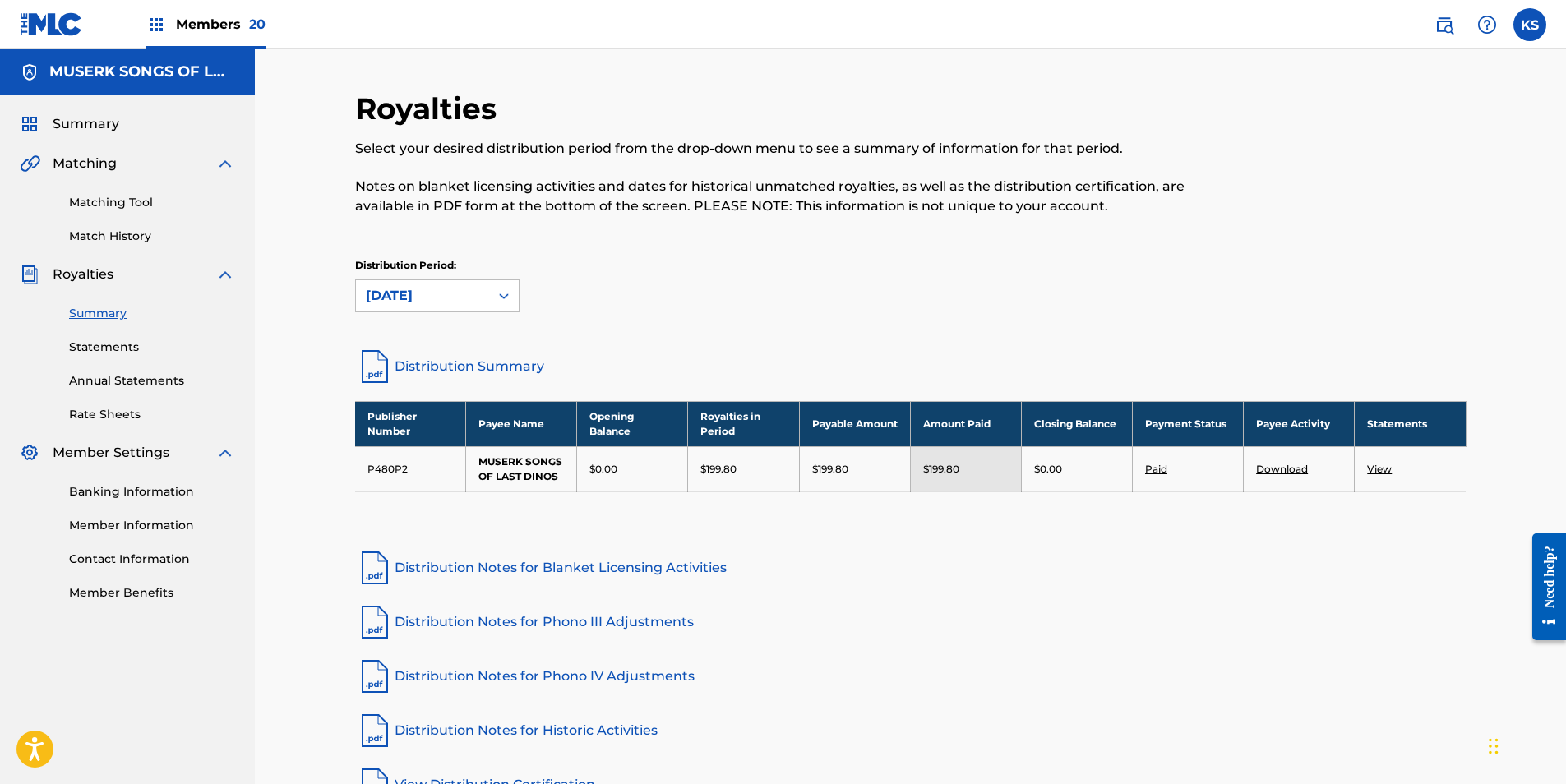
click at [251, 21] on span "20" at bounding box center [256, 24] width 16 height 15
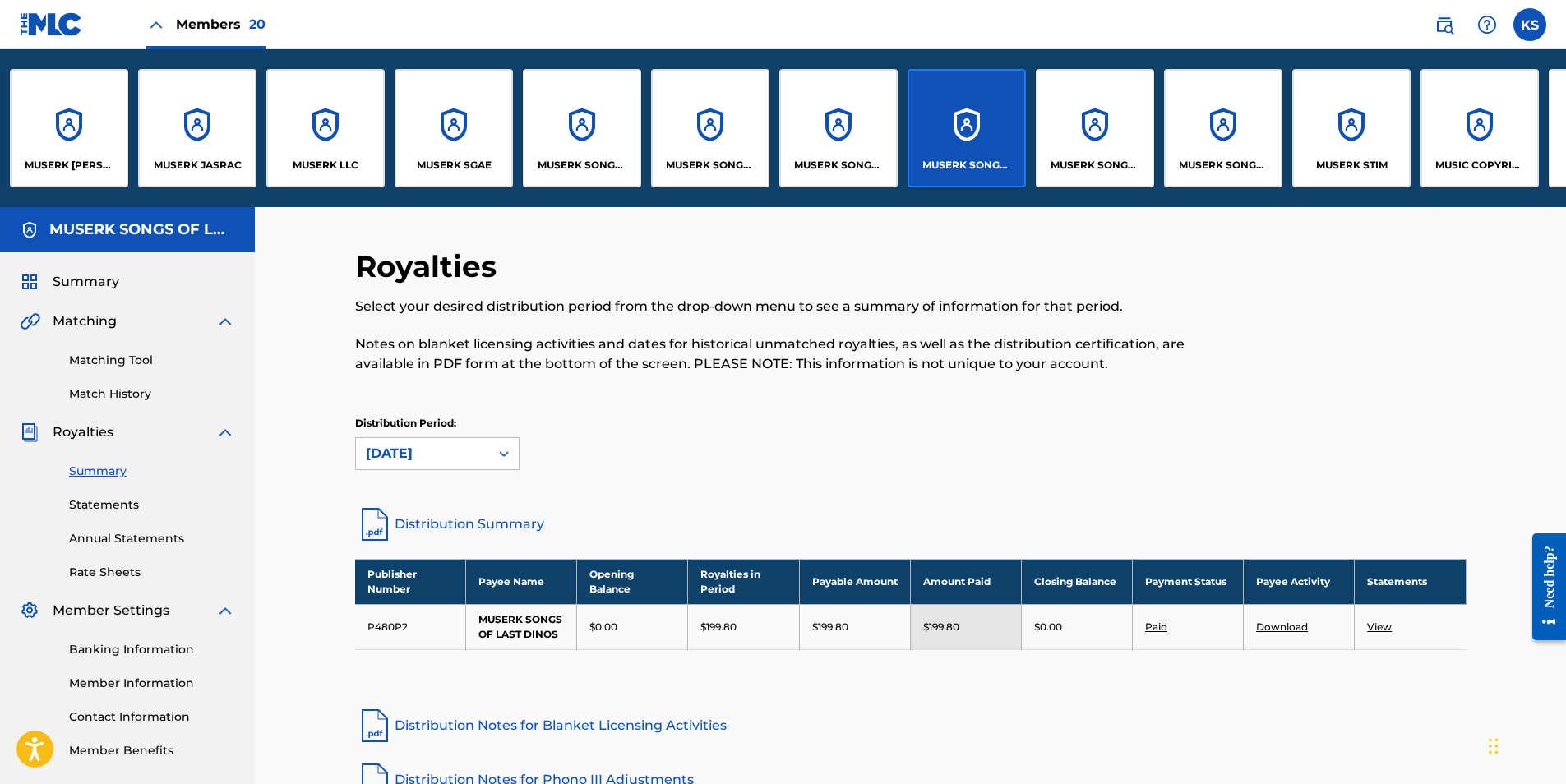
scroll to position [0, 526]
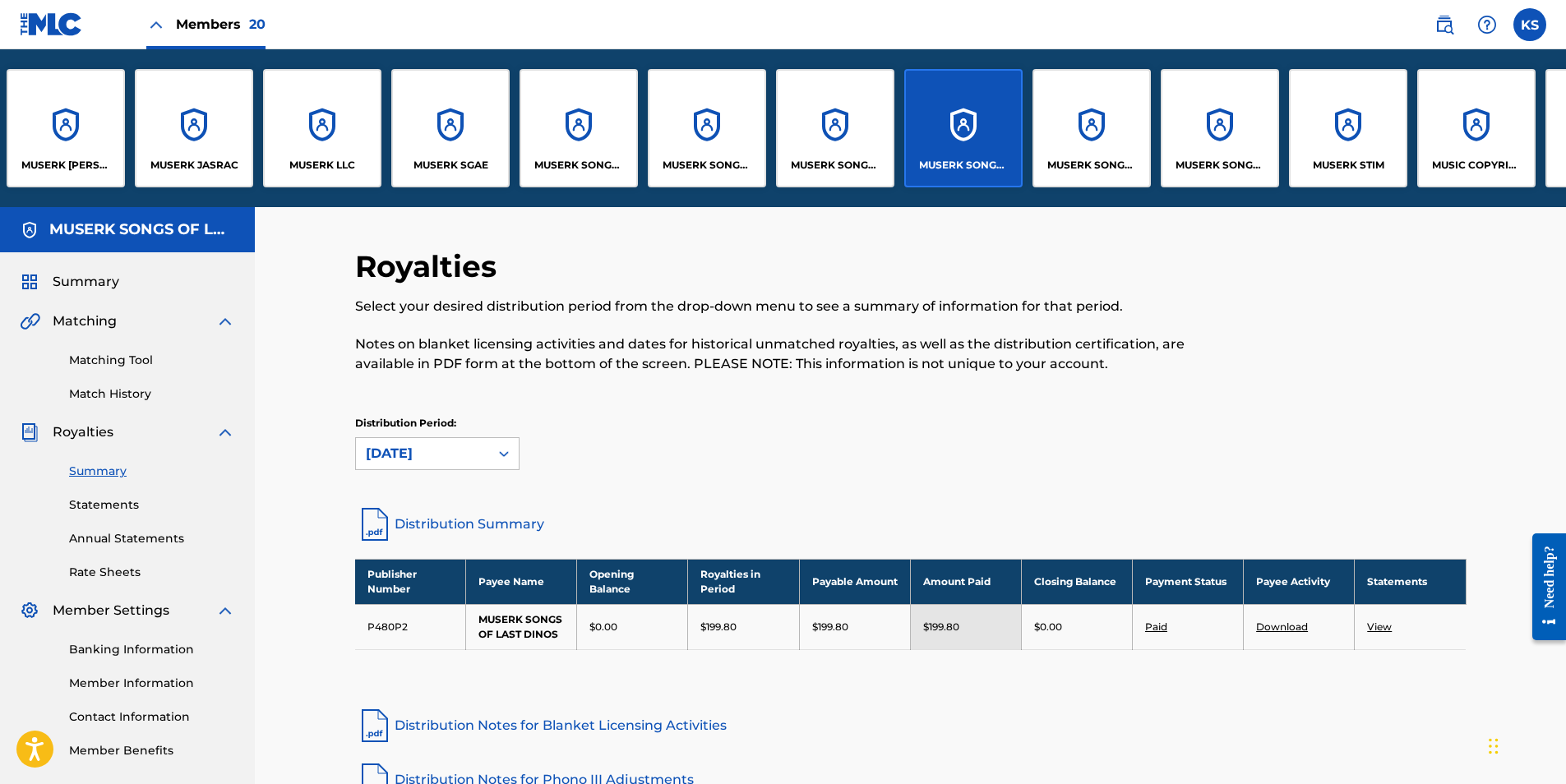
click at [1039, 147] on div "MUSERK SONGS OF ONE-STOP-MUSIC" at bounding box center [1091, 128] width 118 height 118
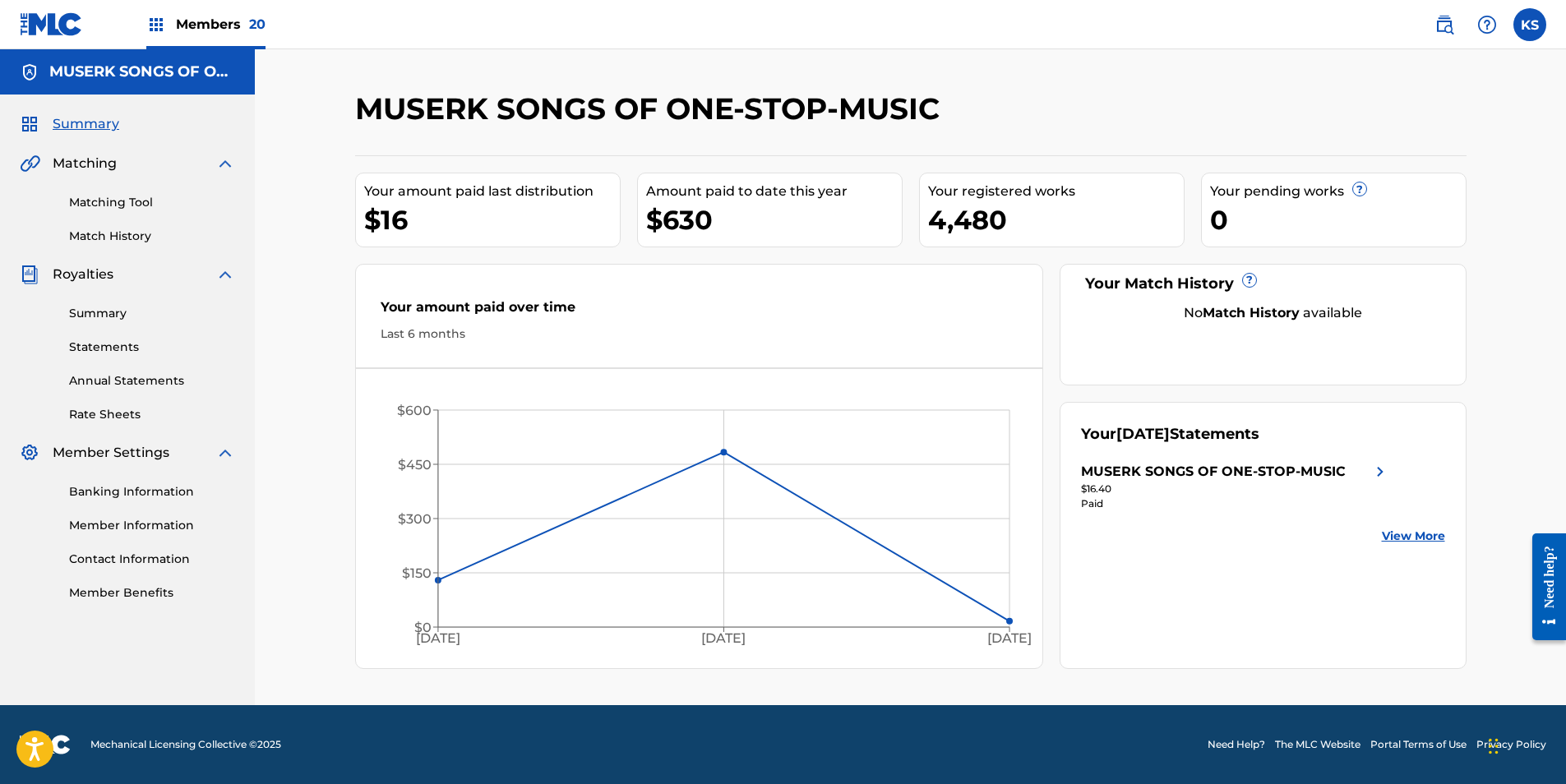
click at [78, 313] on link "Summary" at bounding box center [152, 313] width 166 height 17
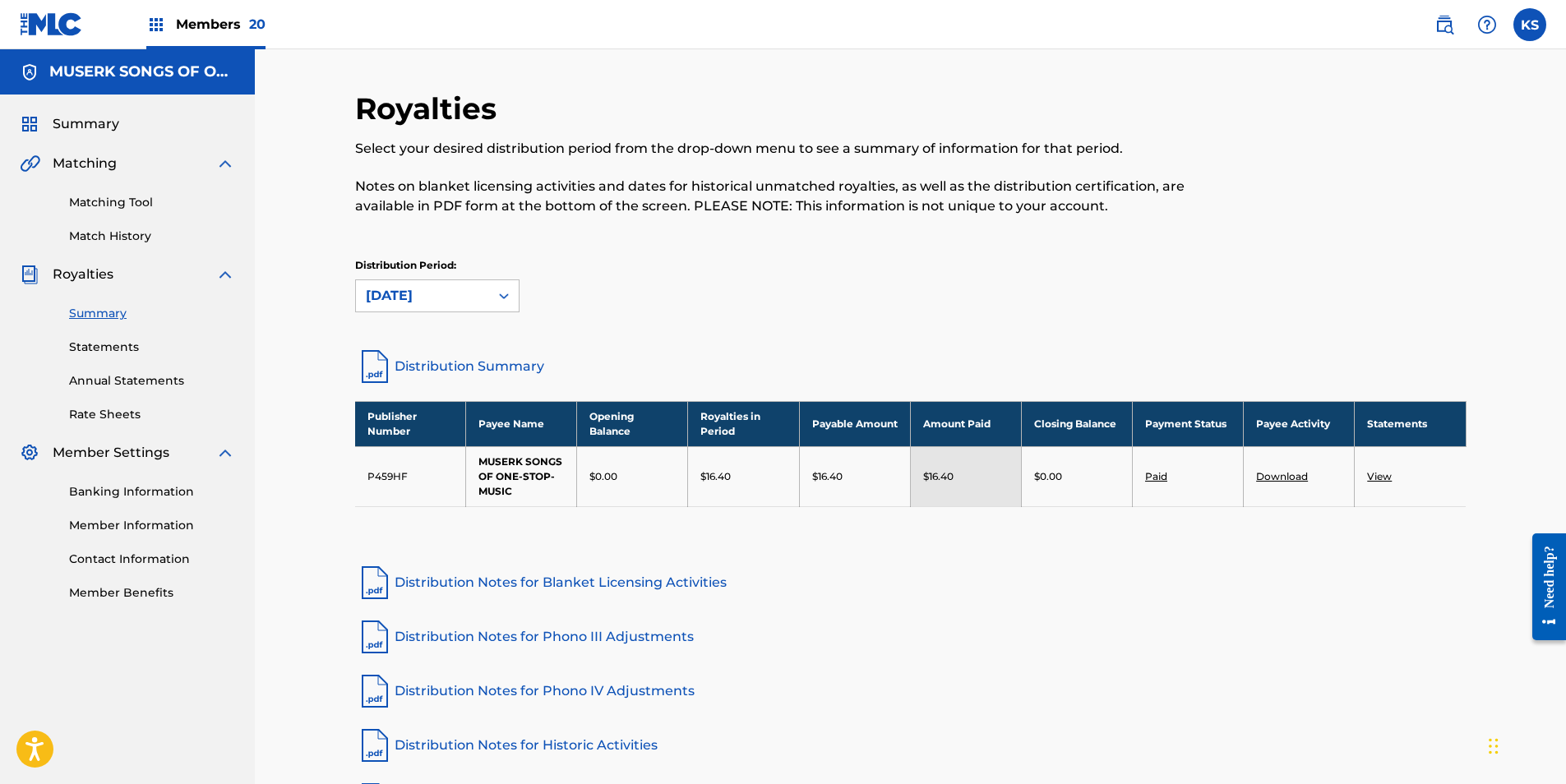
click at [230, 17] on span "Members 20" at bounding box center [221, 25] width 90 height 19
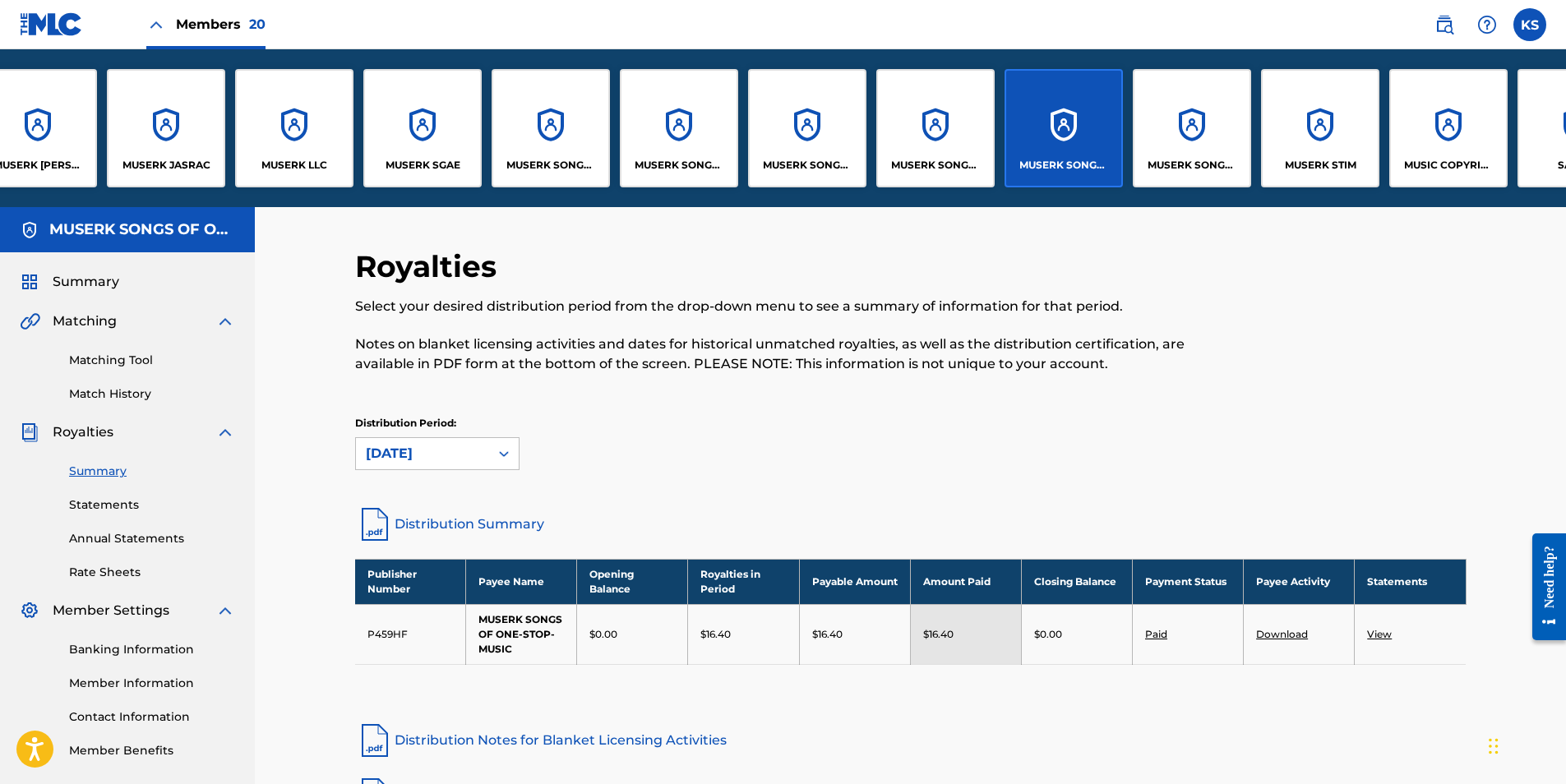
scroll to position [0, 604]
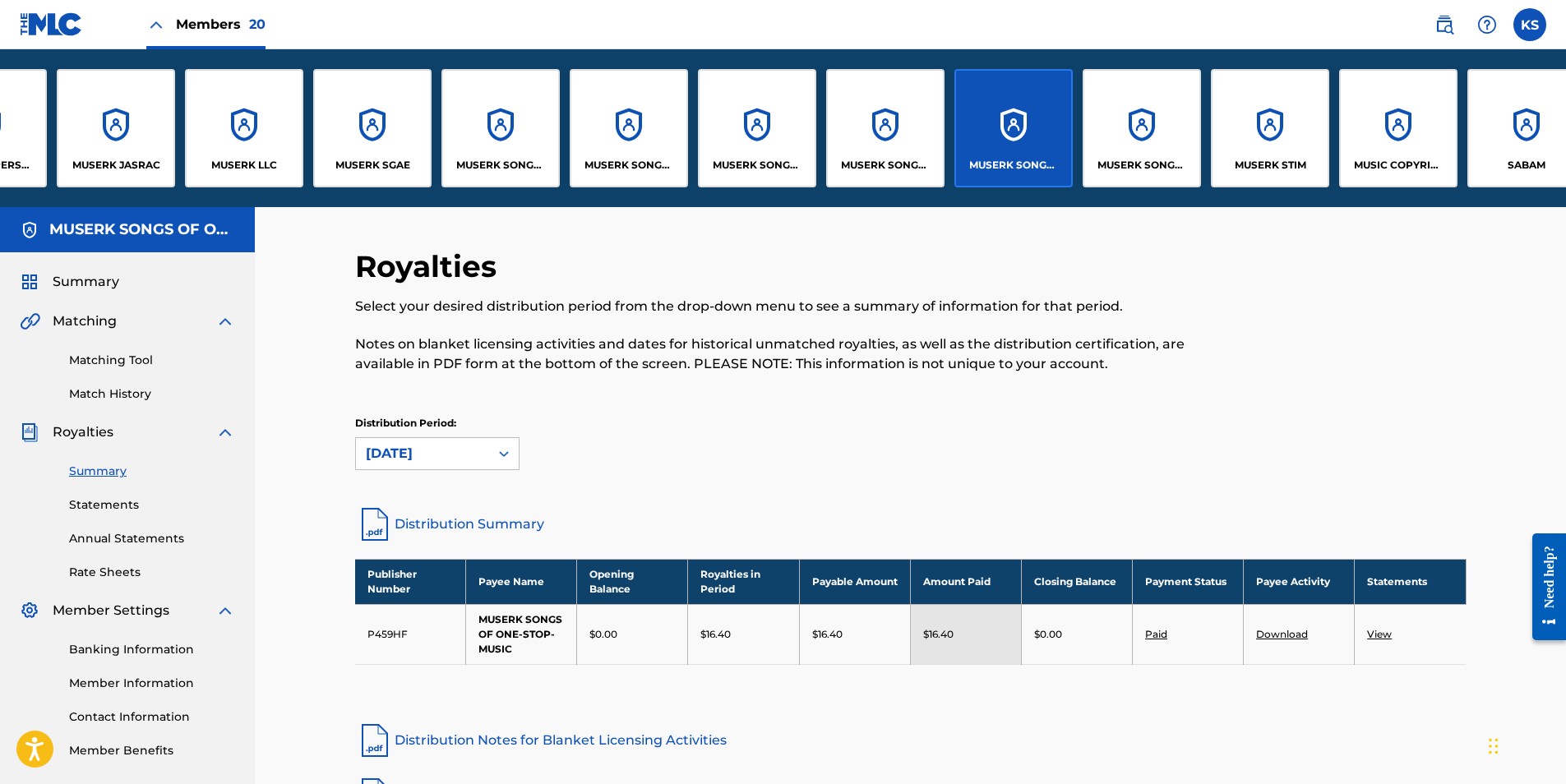
click at [1039, 160] on p "MUSERK SONGS OF PRIDE" at bounding box center [1142, 166] width 90 height 15
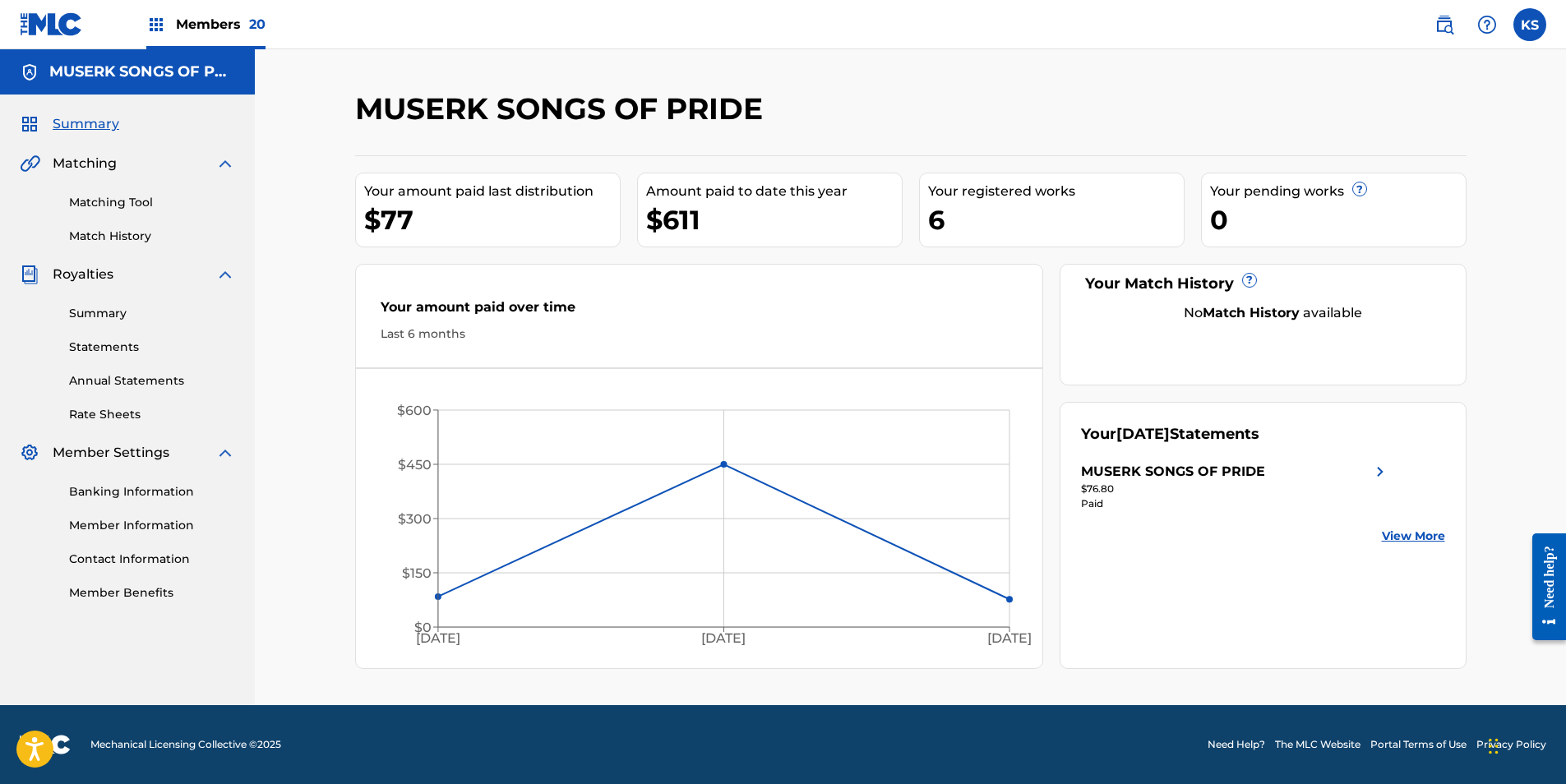
click at [119, 311] on link "Summary" at bounding box center [152, 313] width 166 height 17
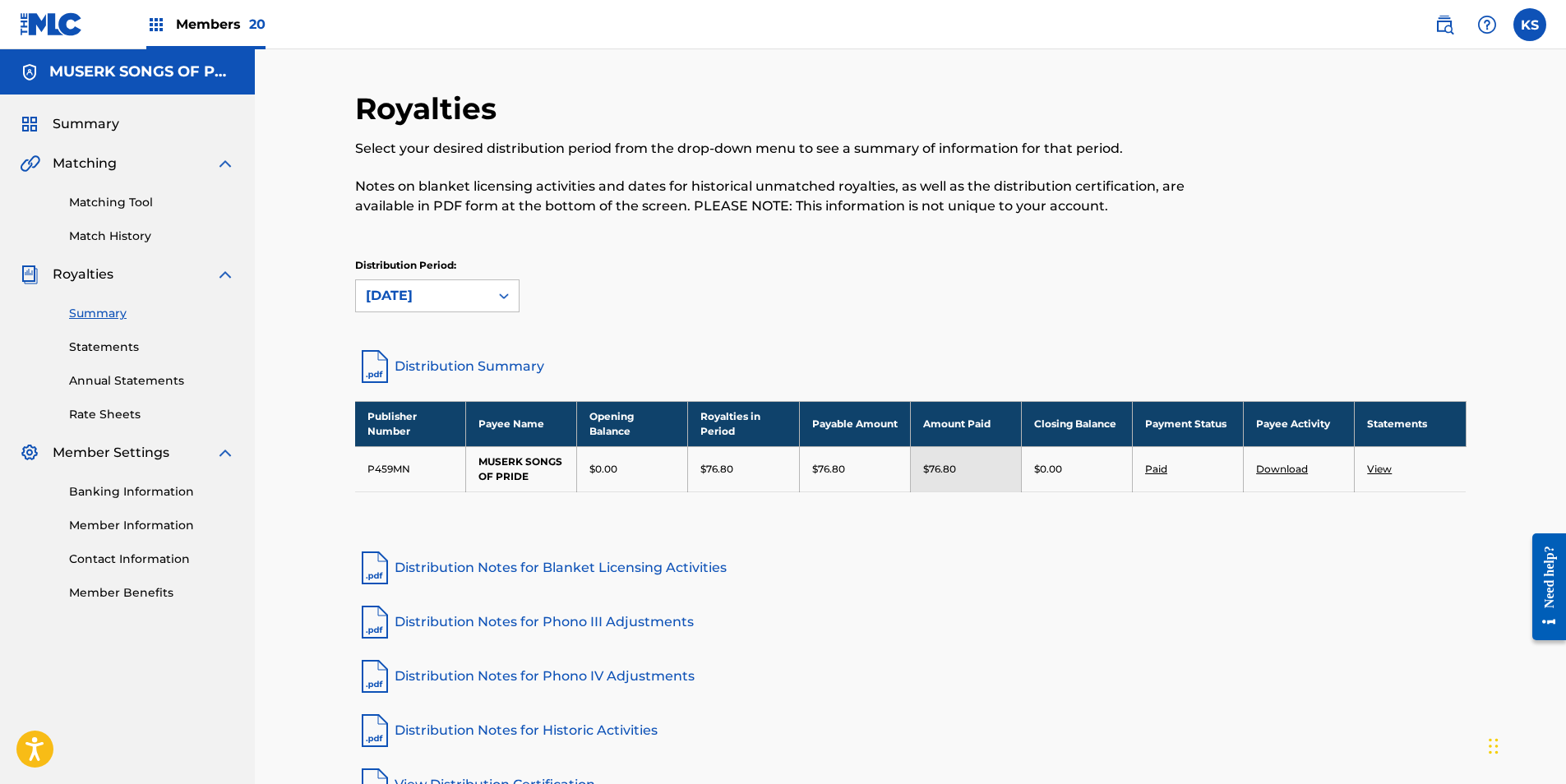
click at [218, 21] on span "Members 20" at bounding box center [221, 25] width 90 height 19
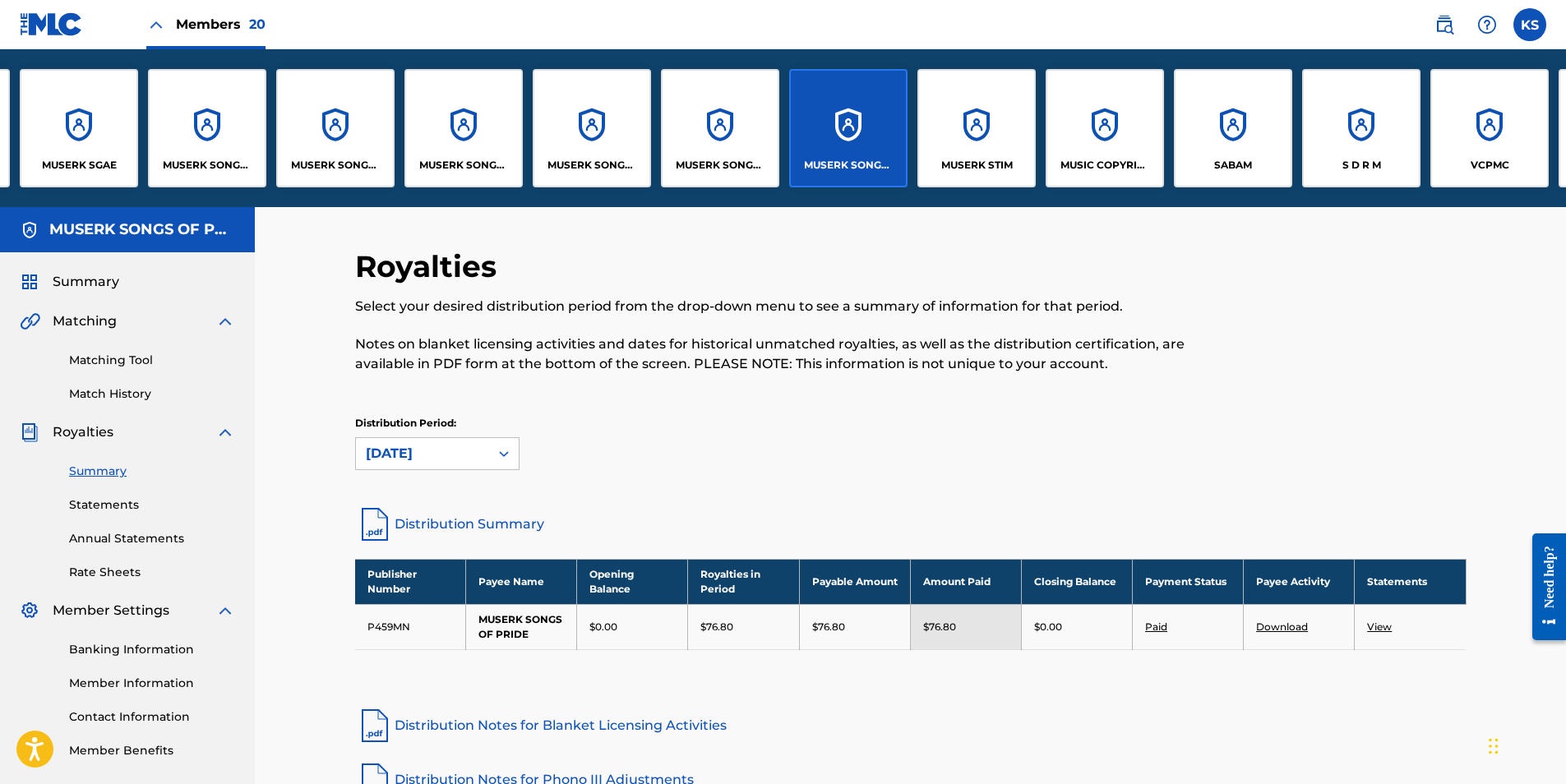
scroll to position [0, 899]
click at [1039, 164] on p "MUSIC COPYRIGHT SOCIETY OF CHINA - MCSC" at bounding box center [1105, 166] width 90 height 15
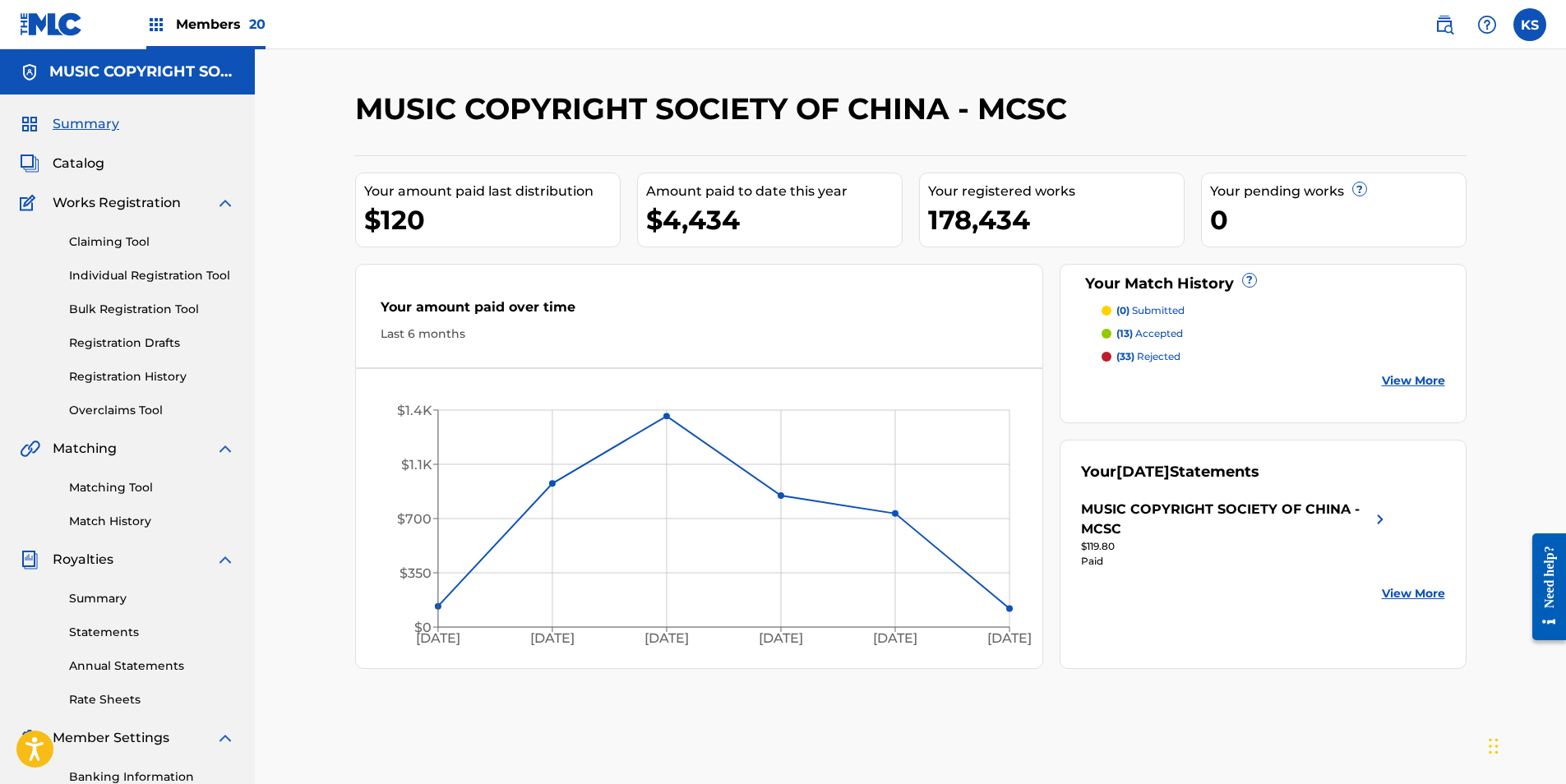
click at [101, 487] on link "Summary" at bounding box center [152, 598] width 166 height 17
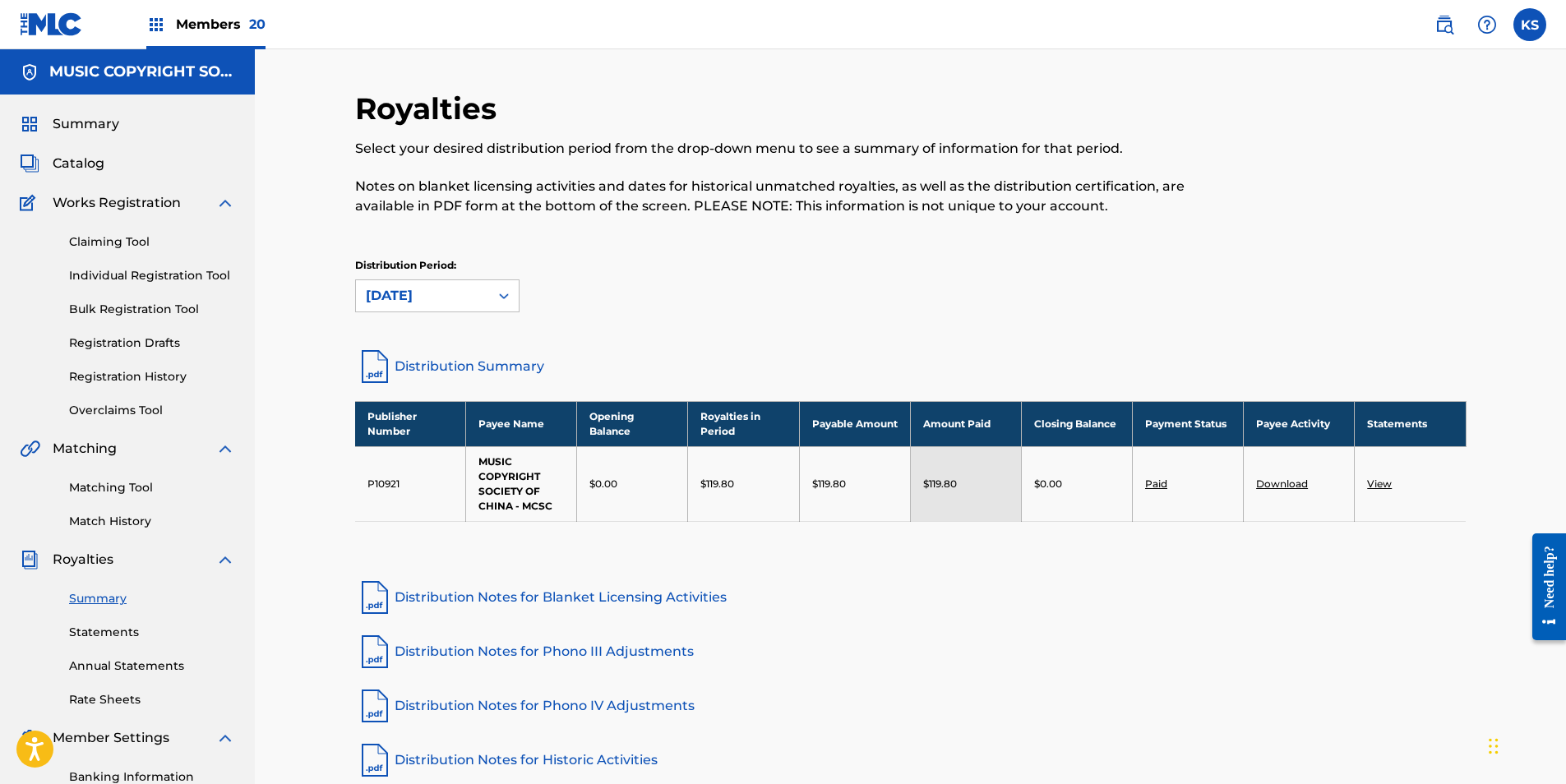
click at [221, 16] on span "Members 20" at bounding box center [221, 25] width 90 height 19
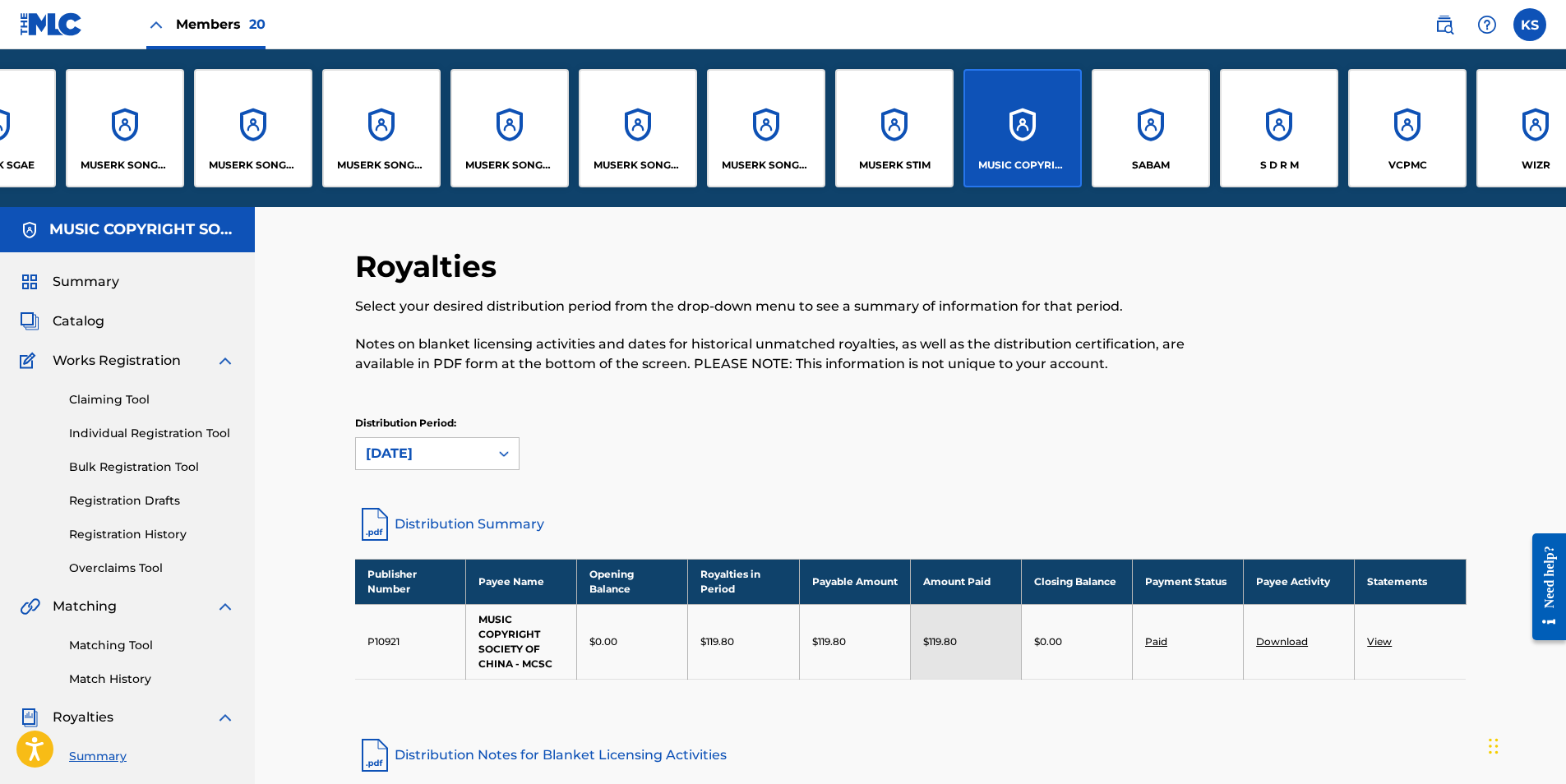
scroll to position [0, 1028]
